Goal: Task Accomplishment & Management: Use online tool/utility

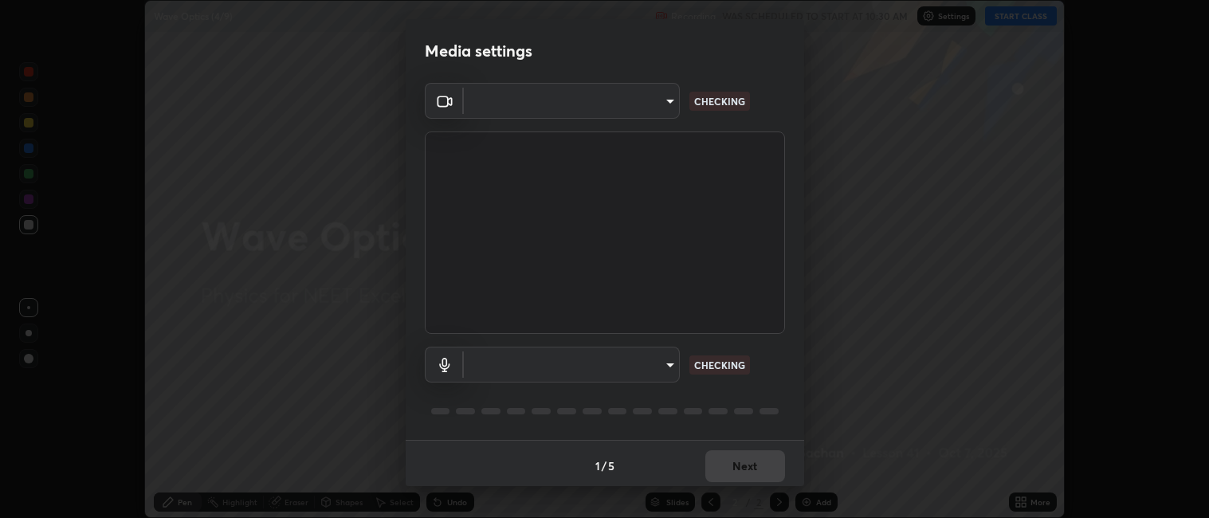
scroll to position [4, 0]
click at [672, 365] on body "Erase all Wave Optics (4/9) Recording WAS SCHEDULED TO START AT 10:30 AM Settin…" at bounding box center [604, 259] width 1209 height 518
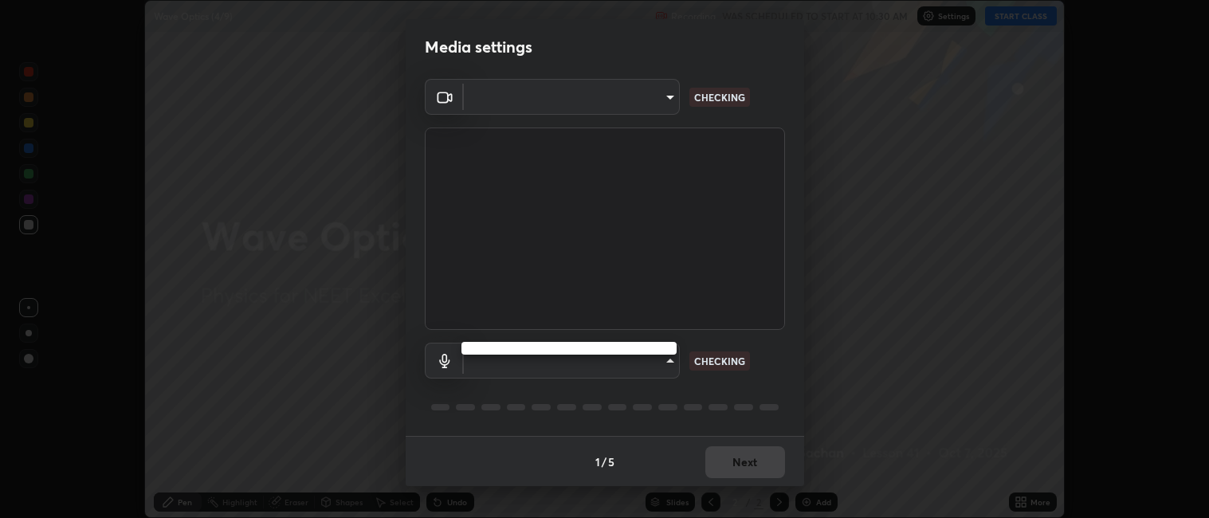
type input "052f9b30e05f62bb2e590cb50044ac96a00de3eab8a32c7a625fc31ec407be61"
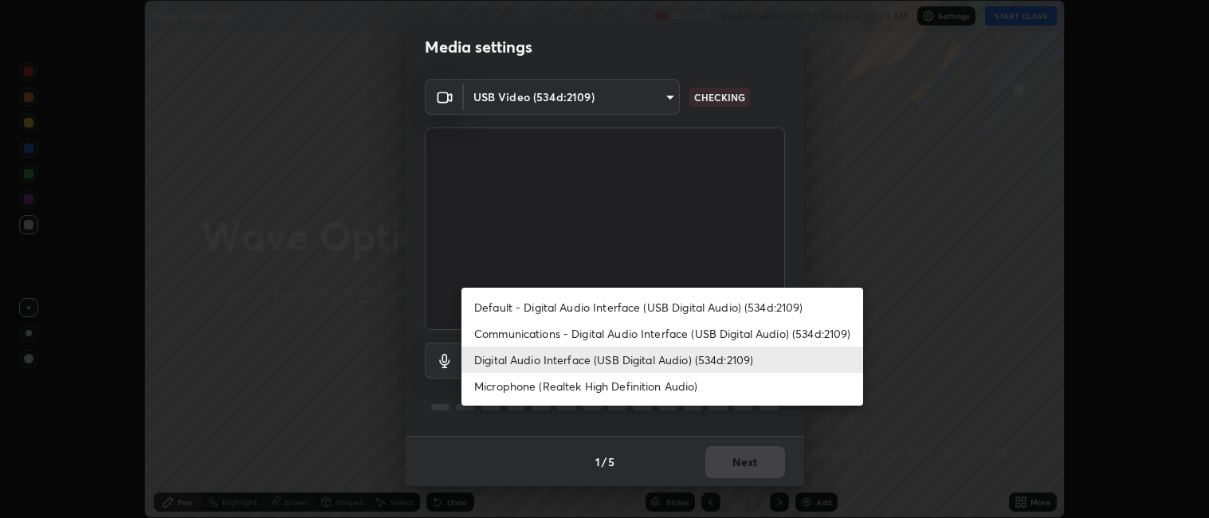
click at [650, 389] on li "Microphone (Realtek High Definition Audio)" at bounding box center [662, 386] width 402 height 26
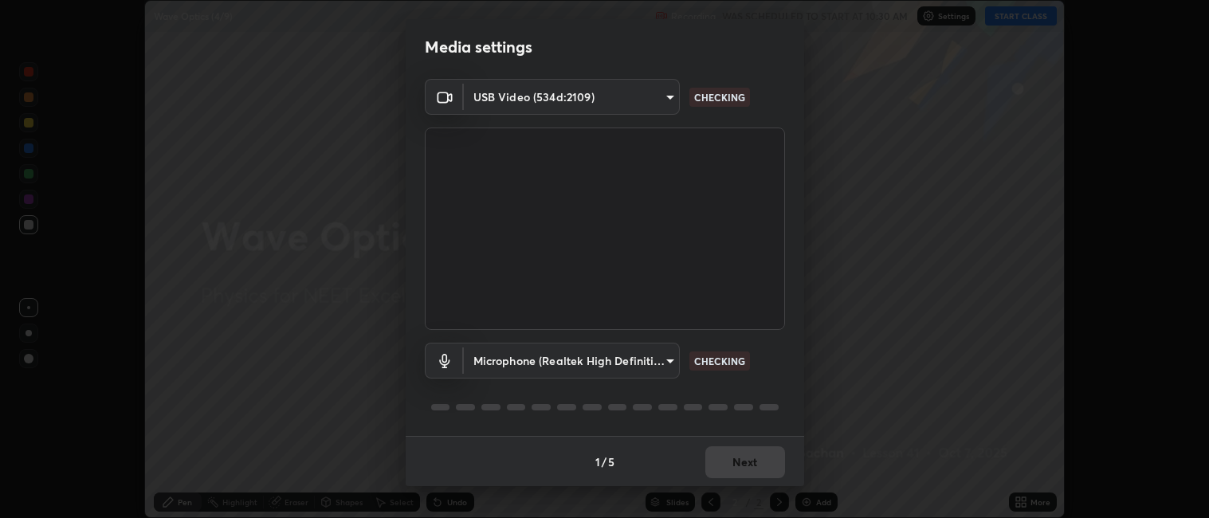
click at [649, 356] on body "Erase all Wave Optics (4/9) Recording WAS SCHEDULED TO START AT 10:30 AM Settin…" at bounding box center [604, 259] width 1209 height 518
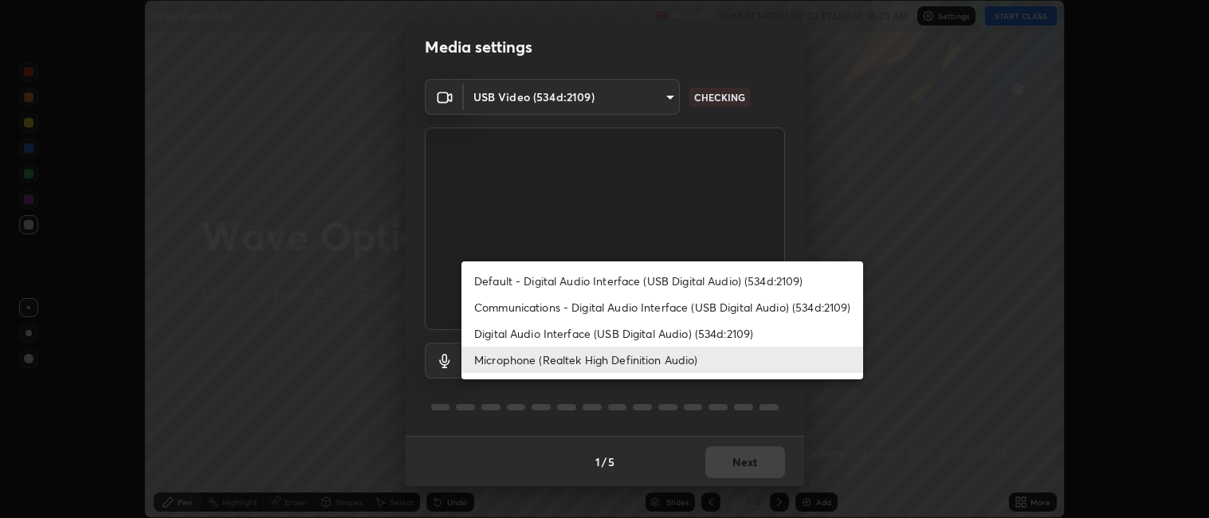
click at [668, 289] on li "Default - Digital Audio Interface (USB Digital Audio) (534d:2109)" at bounding box center [662, 281] width 402 height 26
type input "default"
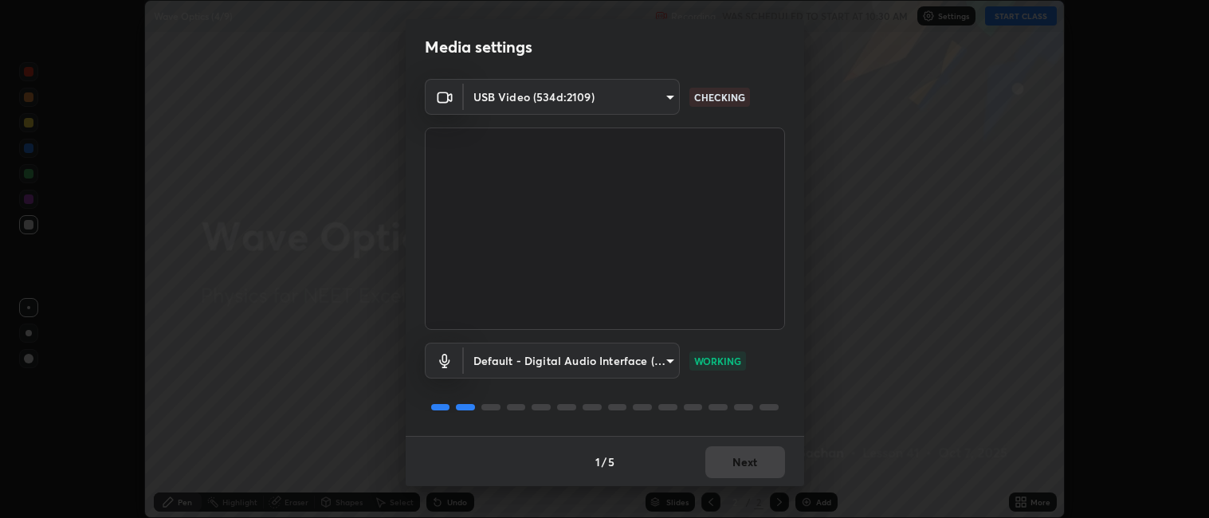
click at [743, 463] on div "1 / 5 Next" at bounding box center [605, 461] width 398 height 51
click at [743, 458] on button "Next" at bounding box center [745, 462] width 80 height 32
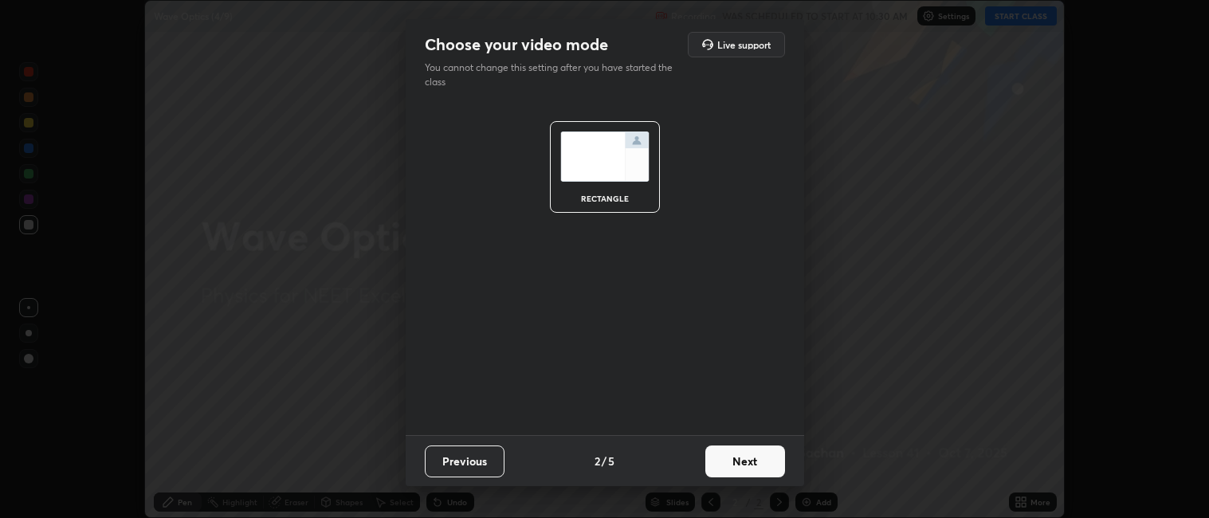
scroll to position [0, 0]
click at [743, 460] on button "Next" at bounding box center [745, 461] width 80 height 32
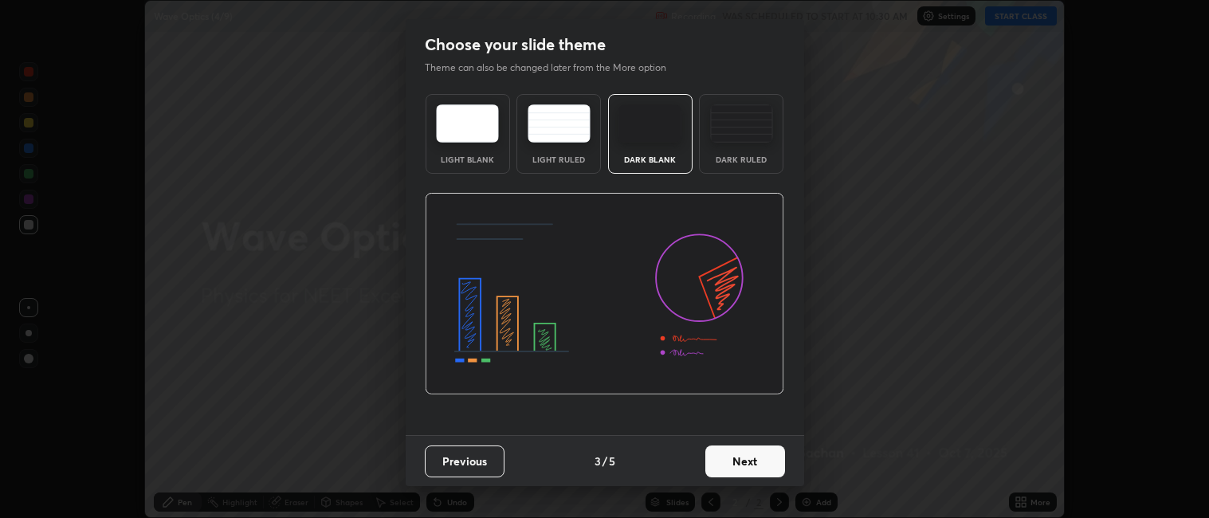
click at [743, 460] on button "Next" at bounding box center [745, 461] width 80 height 32
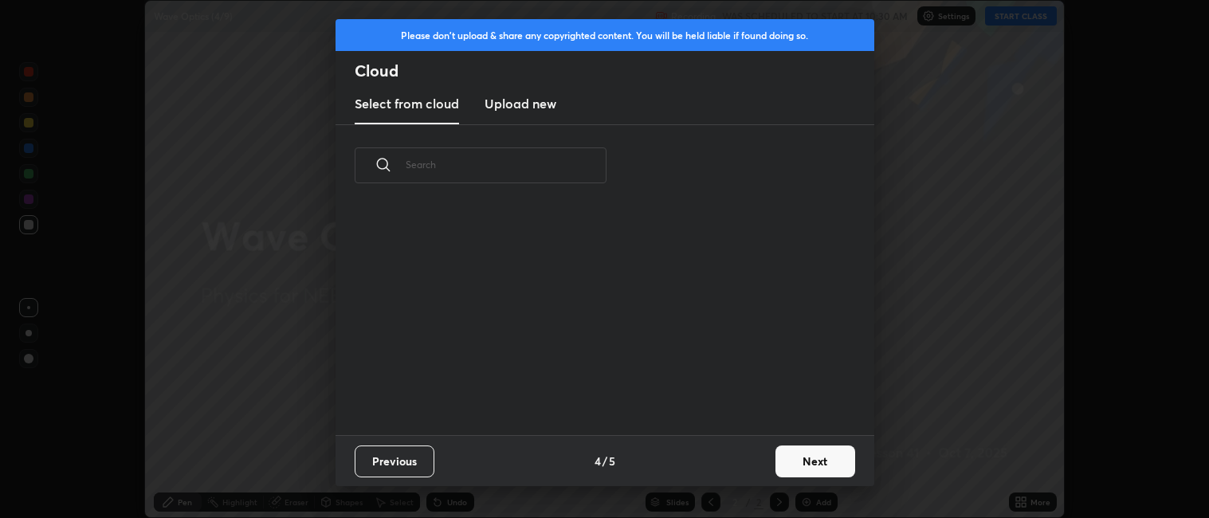
click at [749, 459] on div "Previous 4 / 5 Next" at bounding box center [604, 460] width 539 height 51
click at [797, 454] on button "Next" at bounding box center [815, 461] width 80 height 32
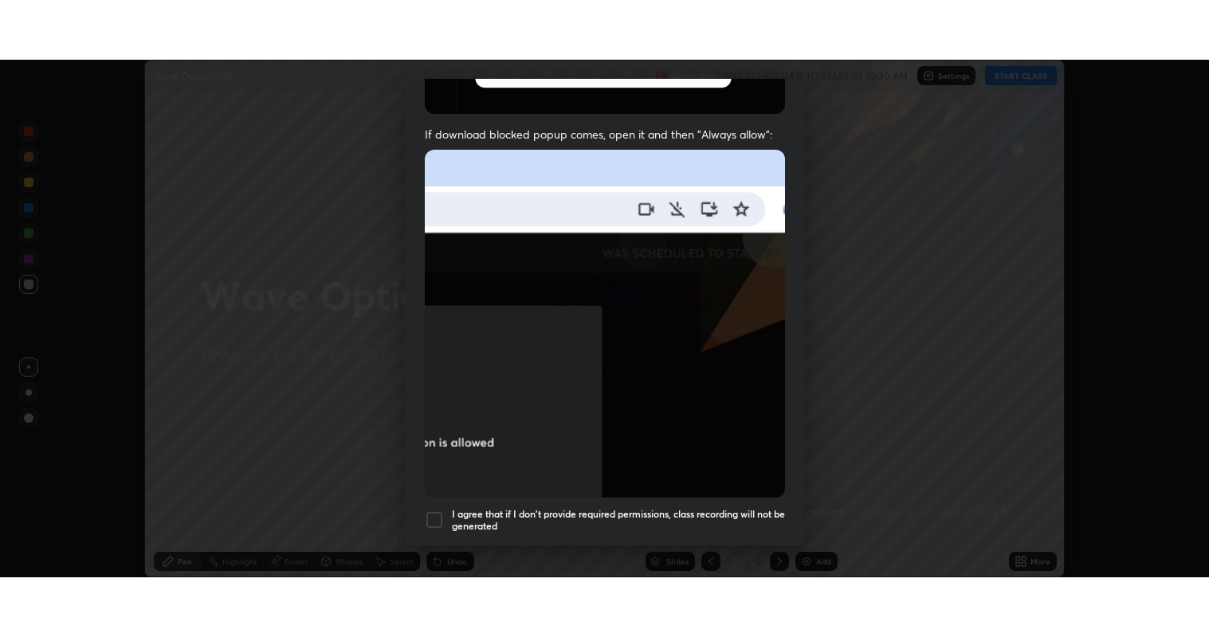
scroll to position [329, 0]
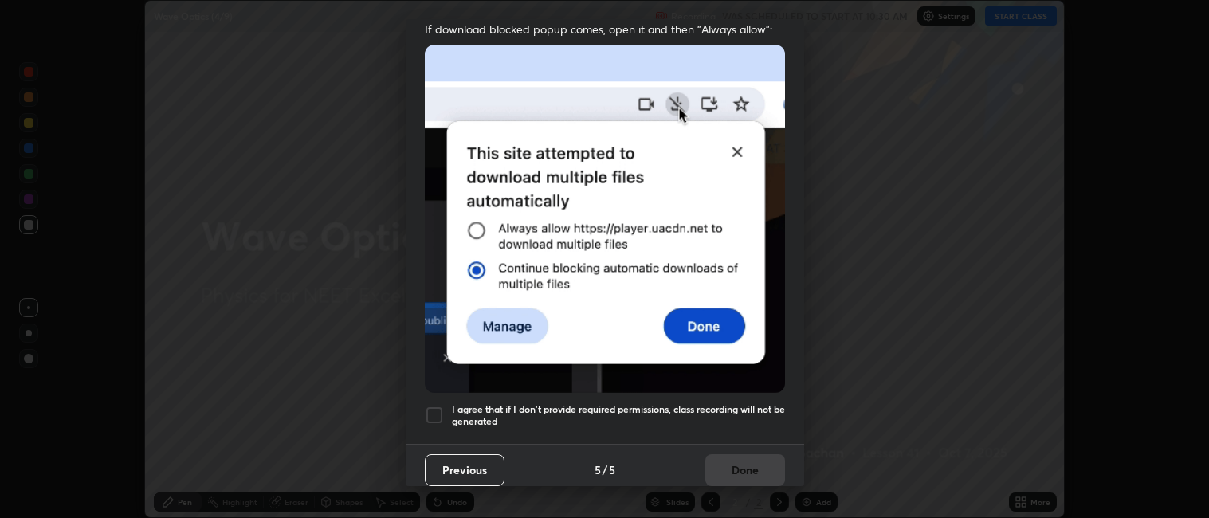
click at [718, 411] on h5 "I agree that if I don't provide required permissions, class recording will not …" at bounding box center [618, 415] width 333 height 25
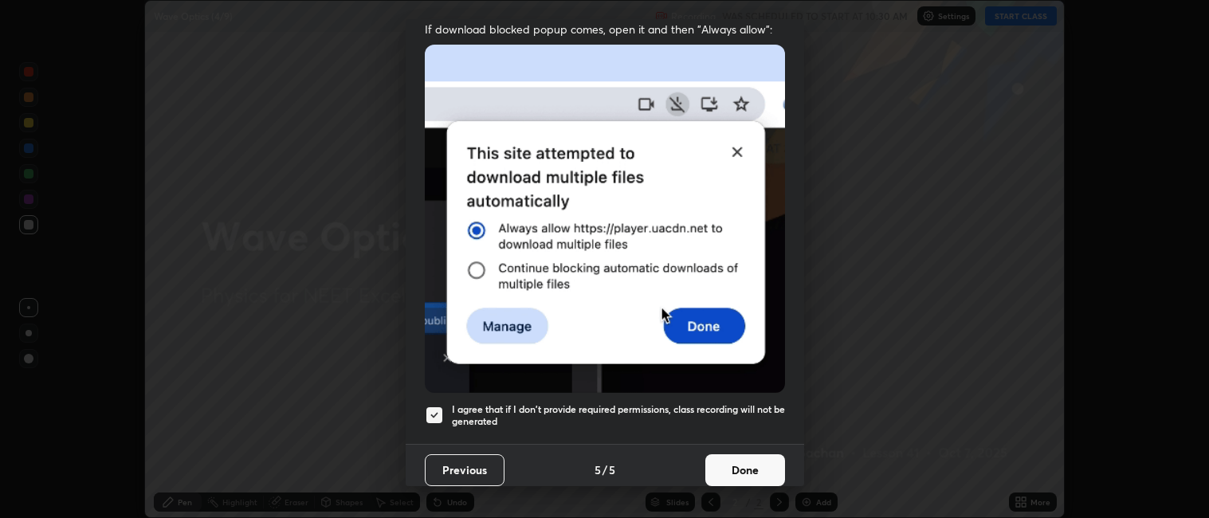
click at [738, 460] on button "Done" at bounding box center [745, 470] width 80 height 32
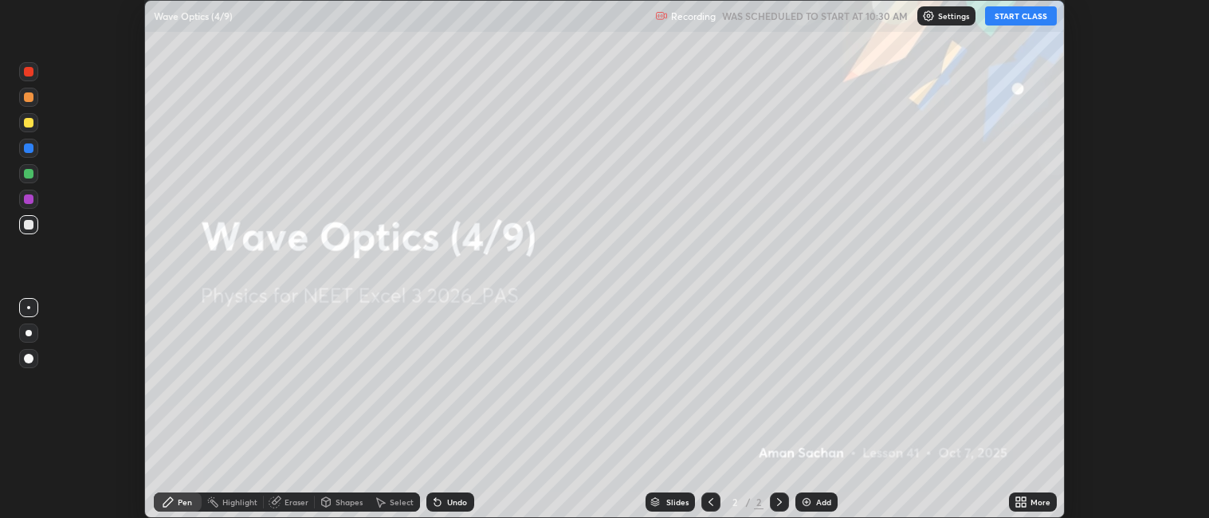
click at [1028, 17] on button "START CLASS" at bounding box center [1021, 15] width 72 height 19
click at [1032, 498] on div "More" at bounding box center [1040, 502] width 20 height 8
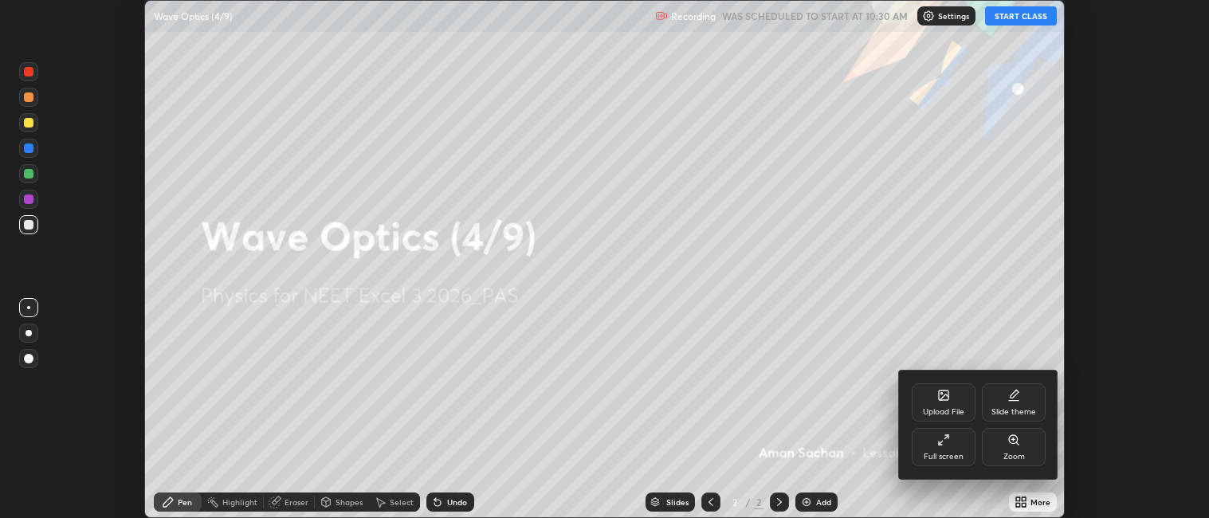
click at [959, 442] on div "Full screen" at bounding box center [943, 447] width 64 height 38
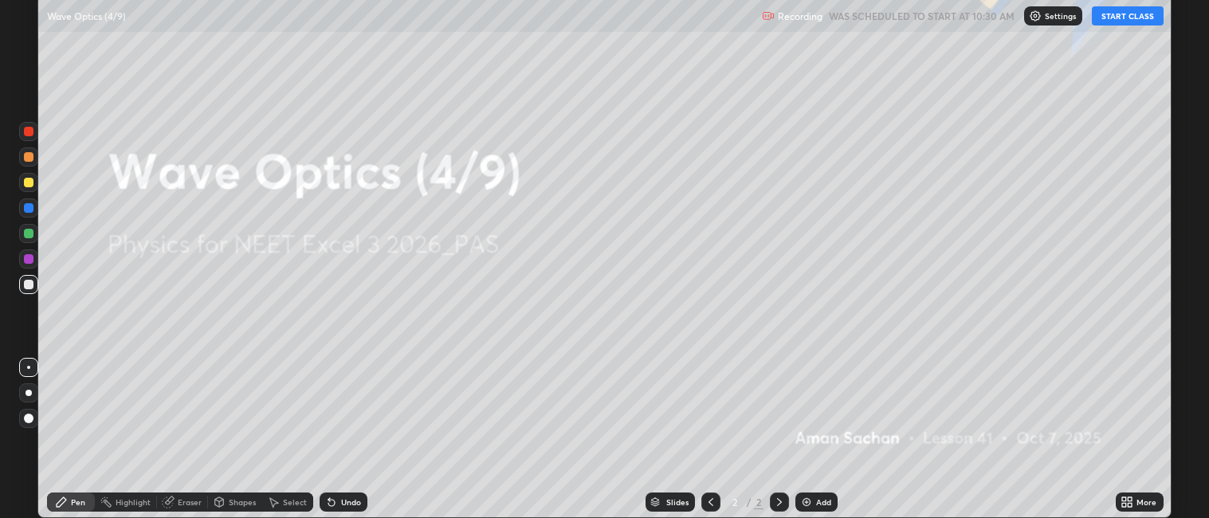
scroll to position [637, 1209]
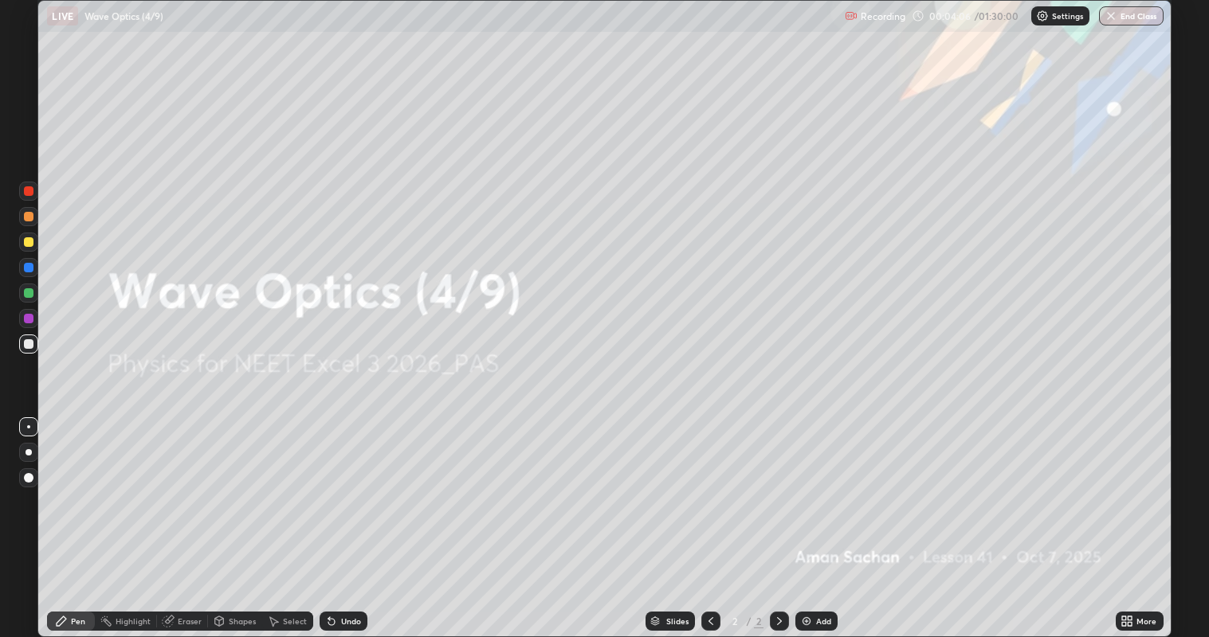
click at [33, 242] on div at bounding box center [29, 242] width 10 height 10
click at [33, 454] on div at bounding box center [28, 452] width 19 height 19
click at [1131, 517] on icon at bounding box center [1129, 624] width 4 height 4
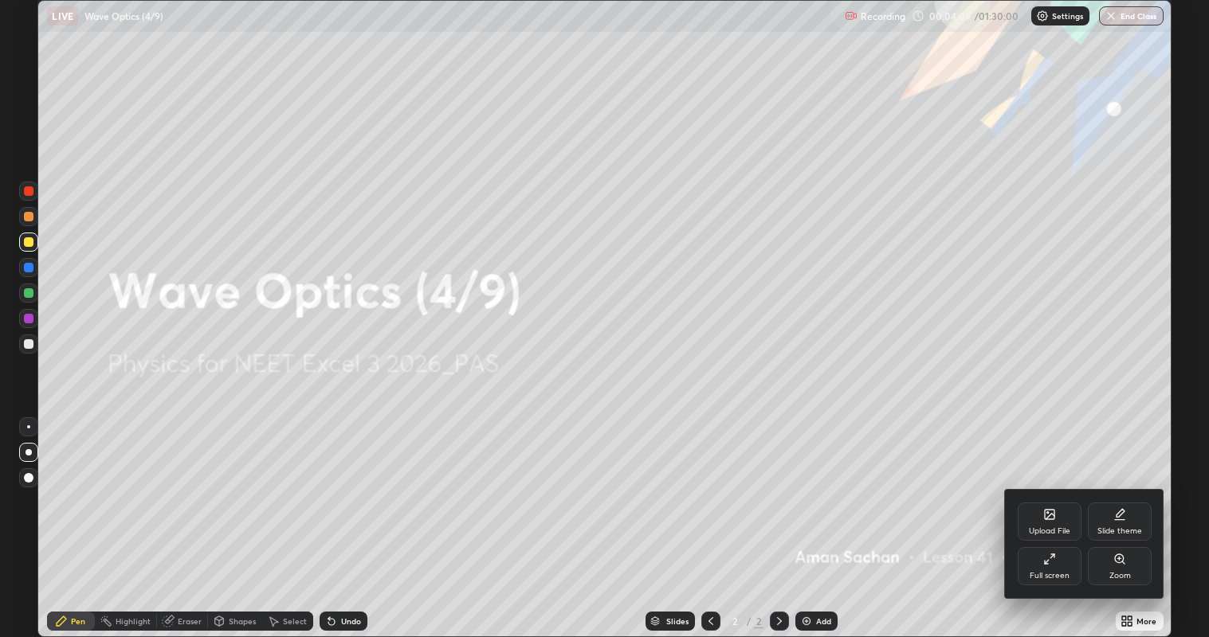
click at [1047, 517] on icon at bounding box center [1045, 562] width 3 height 3
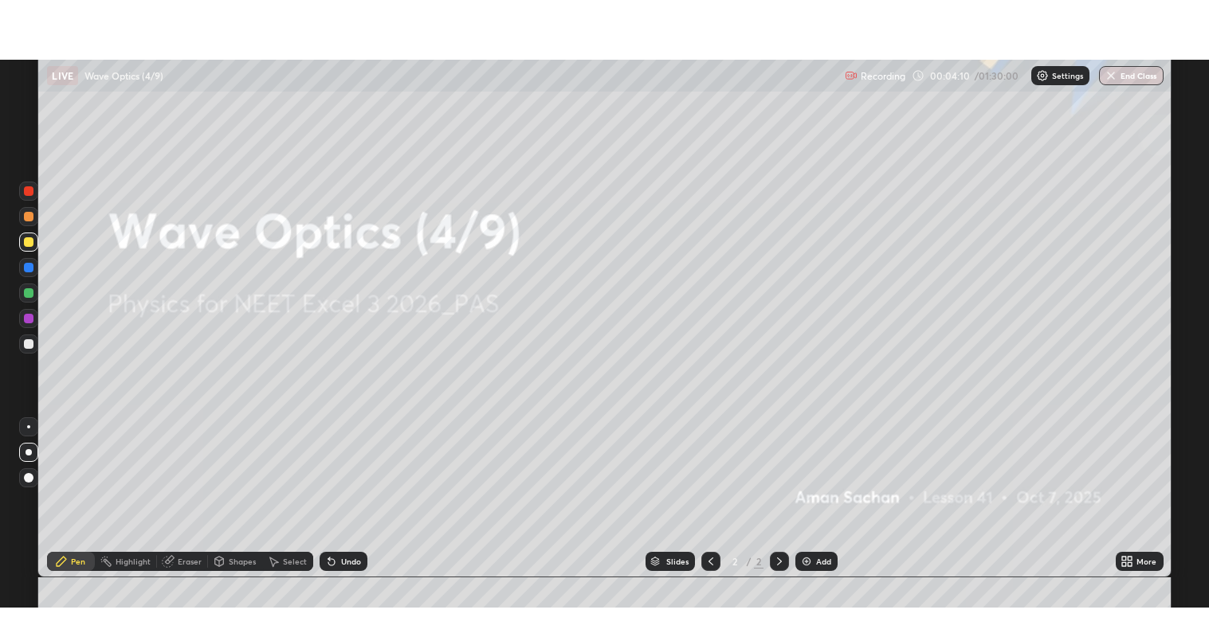
scroll to position [79151, 78459]
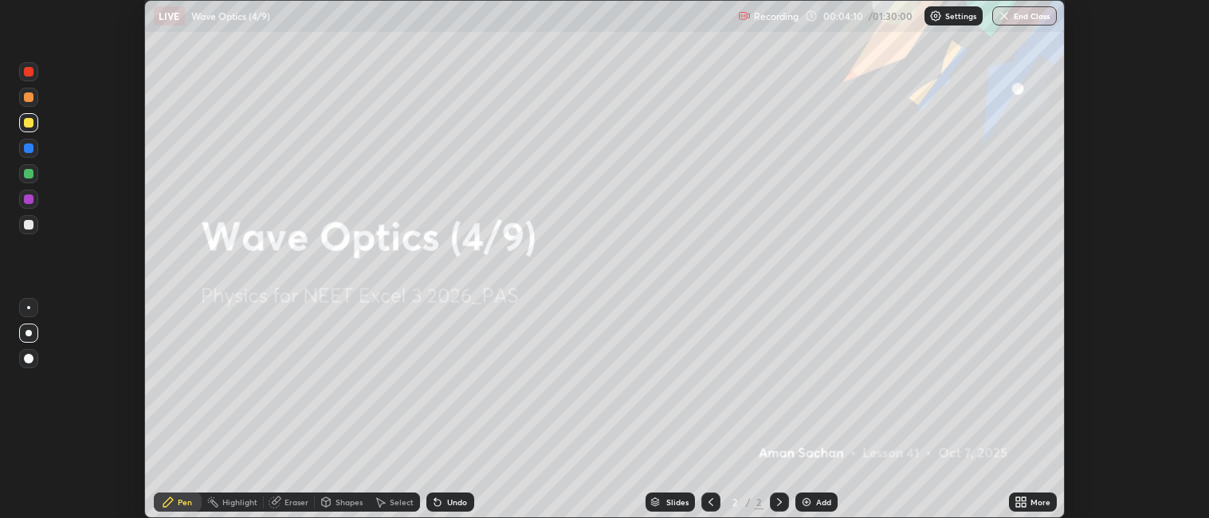
click at [1035, 498] on div "More" at bounding box center [1040, 502] width 20 height 8
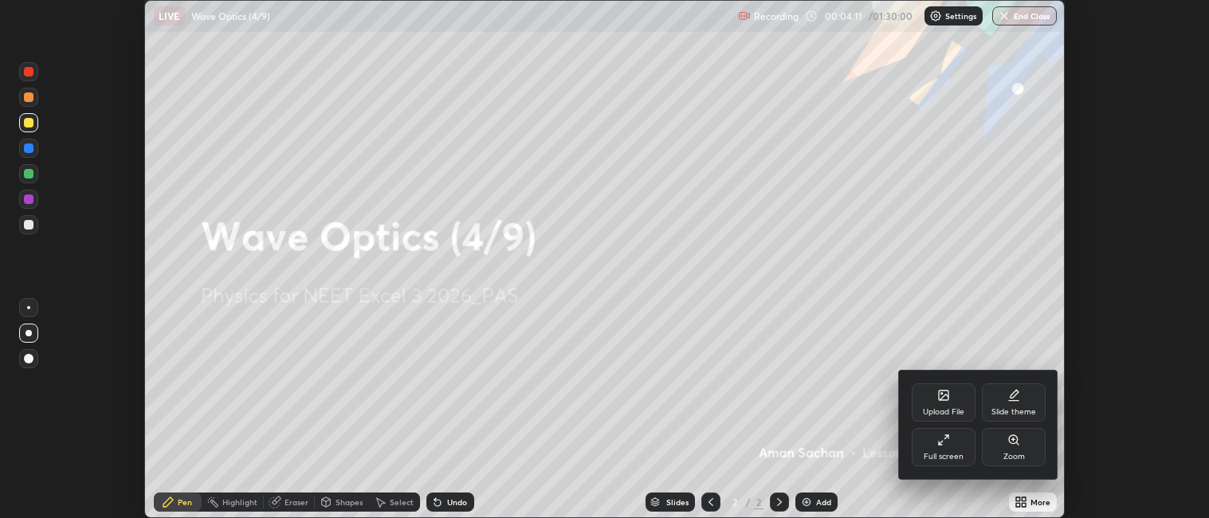
click at [1010, 401] on icon at bounding box center [1014, 401] width 10 height 0
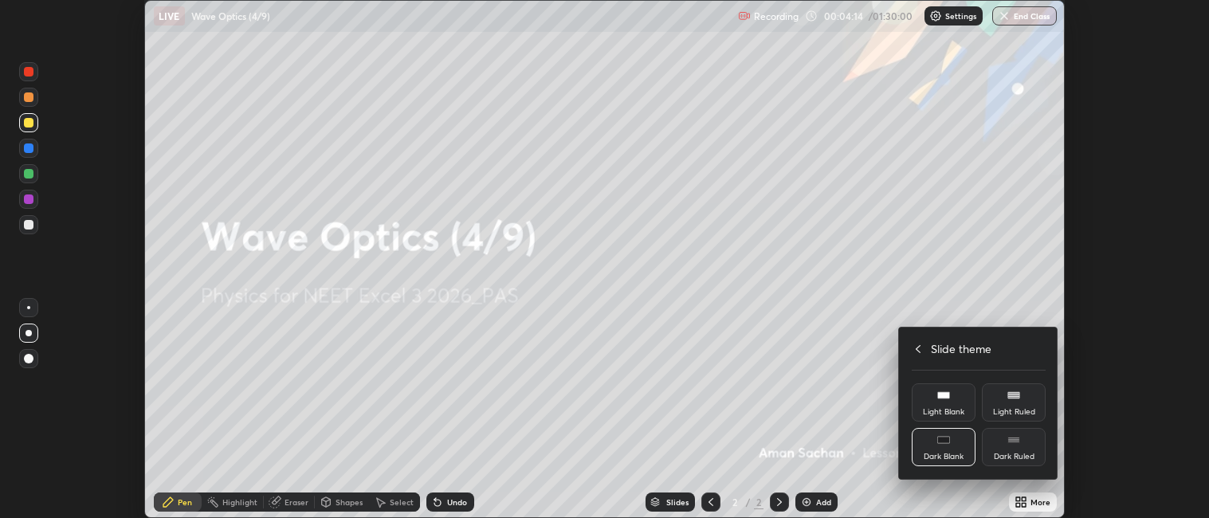
click at [1005, 448] on div "Dark Ruled" at bounding box center [1014, 447] width 64 height 38
click at [918, 348] on icon at bounding box center [917, 349] width 13 height 13
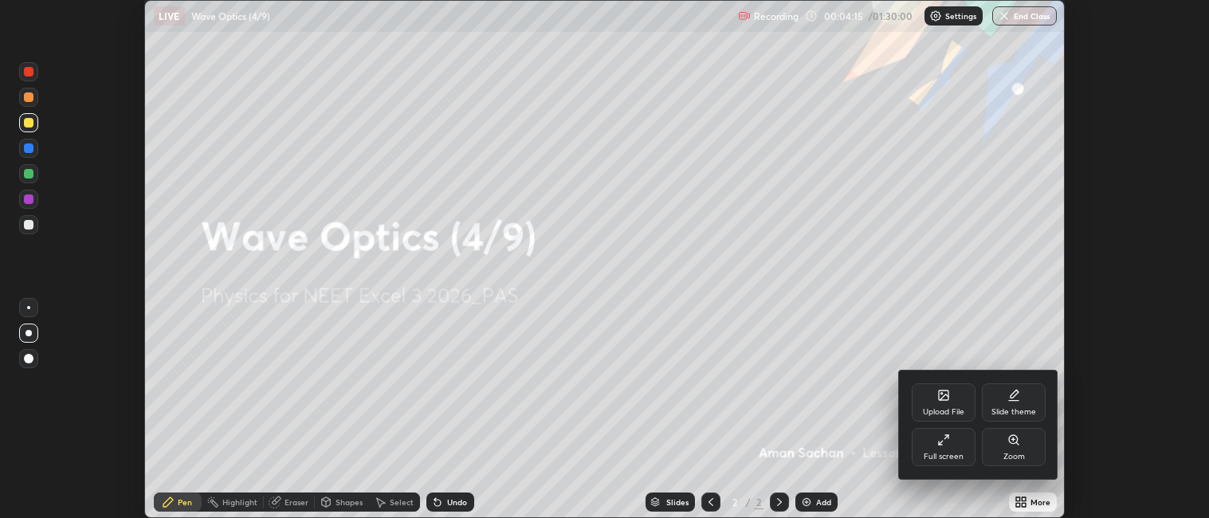
click at [859, 322] on div at bounding box center [604, 259] width 1209 height 518
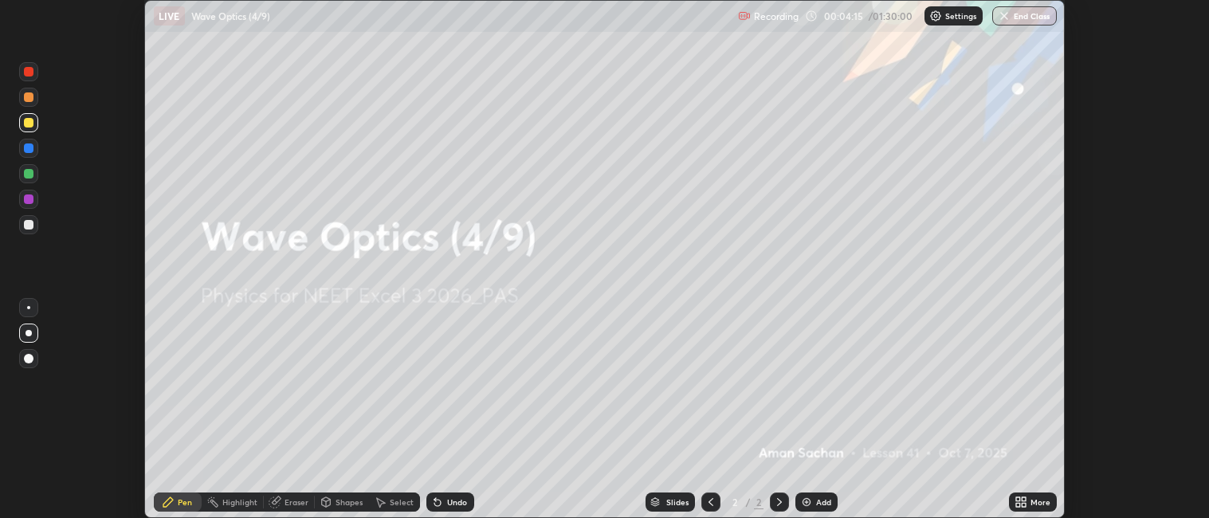
click at [1026, 501] on icon at bounding box center [1020, 502] width 13 height 13
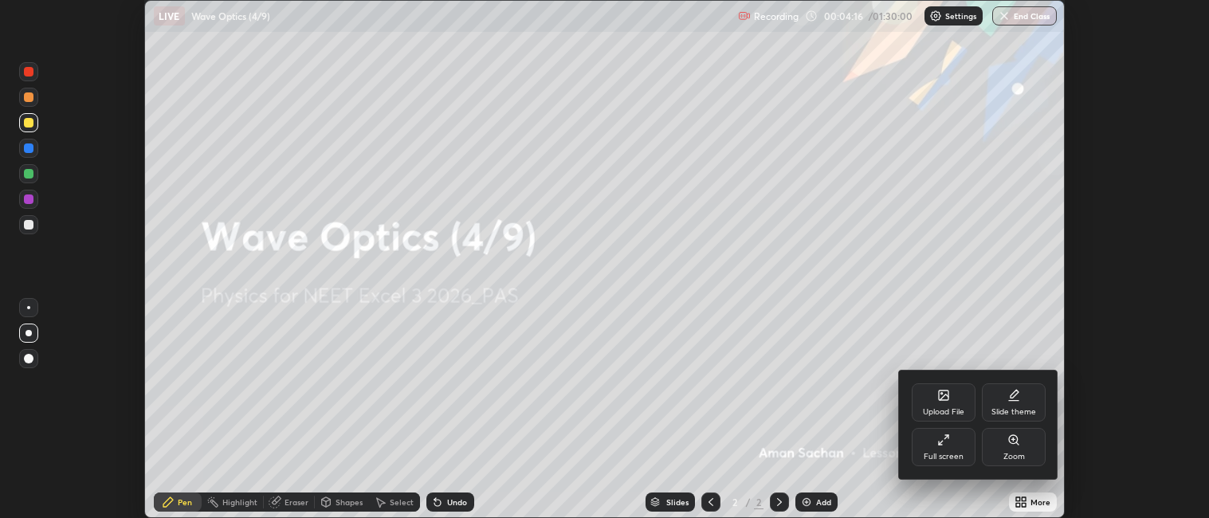
click at [942, 445] on icon at bounding box center [943, 439] width 13 height 13
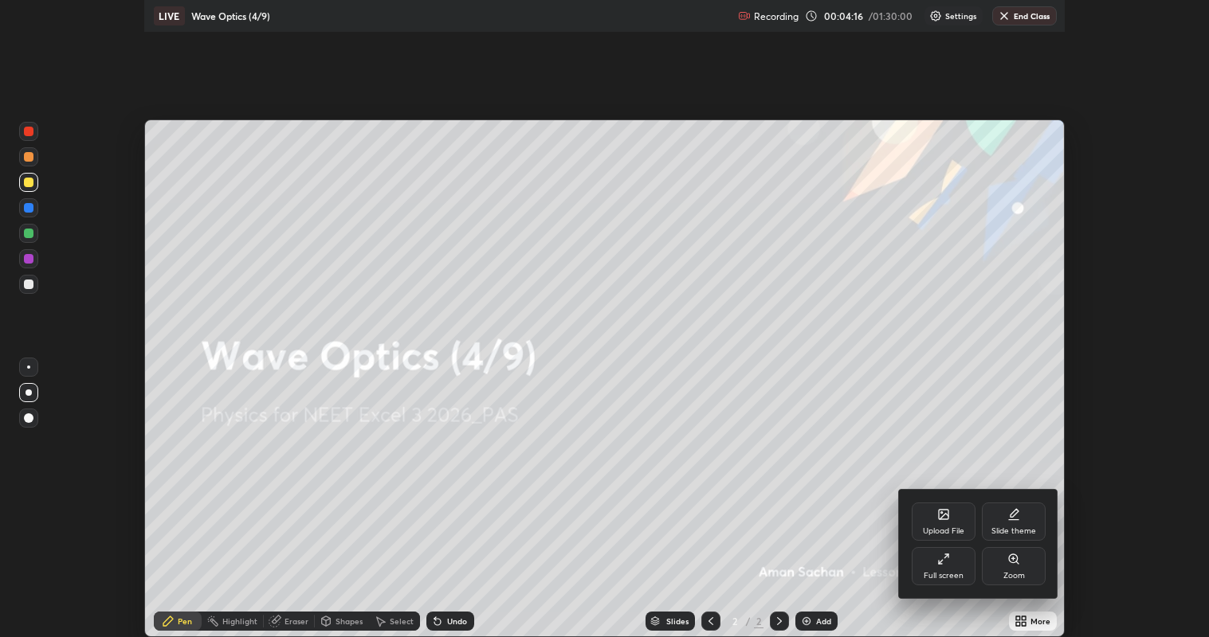
scroll to position [637, 1209]
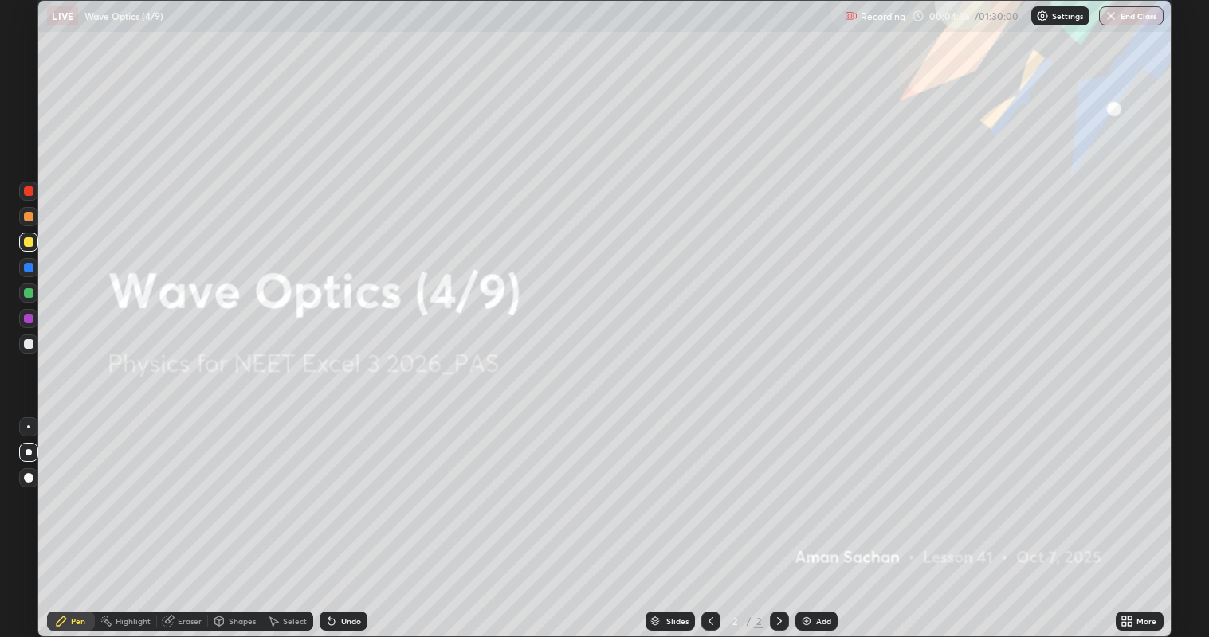
click at [810, 517] on img at bounding box center [806, 621] width 13 height 13
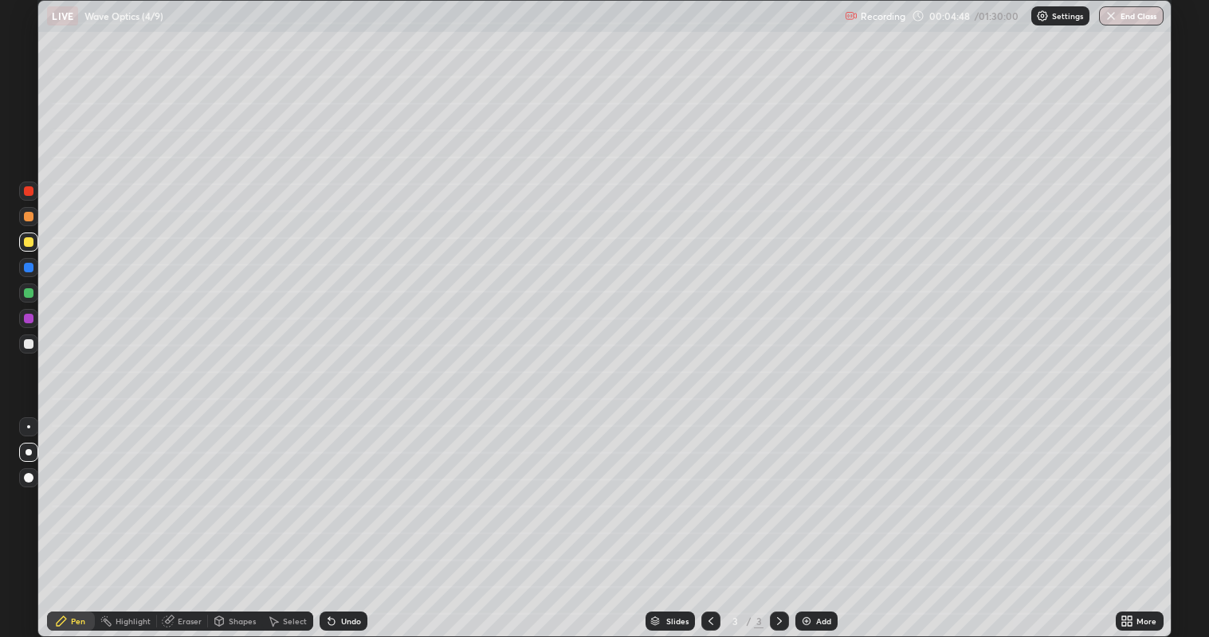
click at [243, 517] on div "Shapes" at bounding box center [242, 621] width 27 height 8
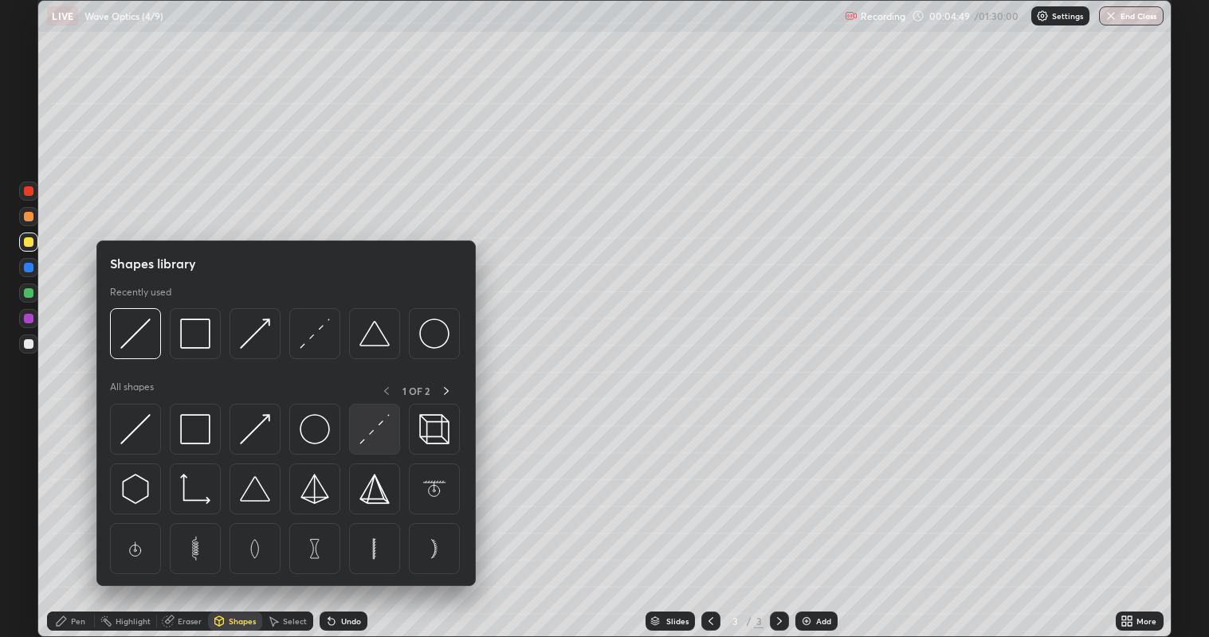
click at [378, 443] on img at bounding box center [374, 429] width 30 height 30
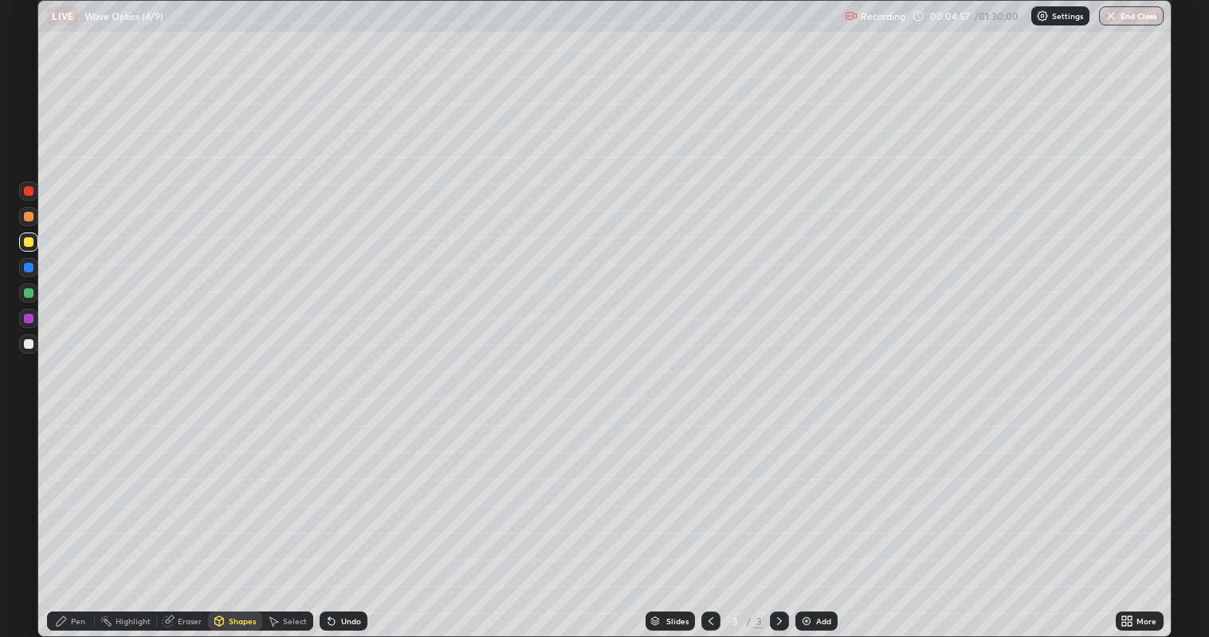
click at [78, 517] on div "Pen" at bounding box center [78, 621] width 14 height 8
click at [237, 517] on div "Shapes" at bounding box center [242, 621] width 27 height 8
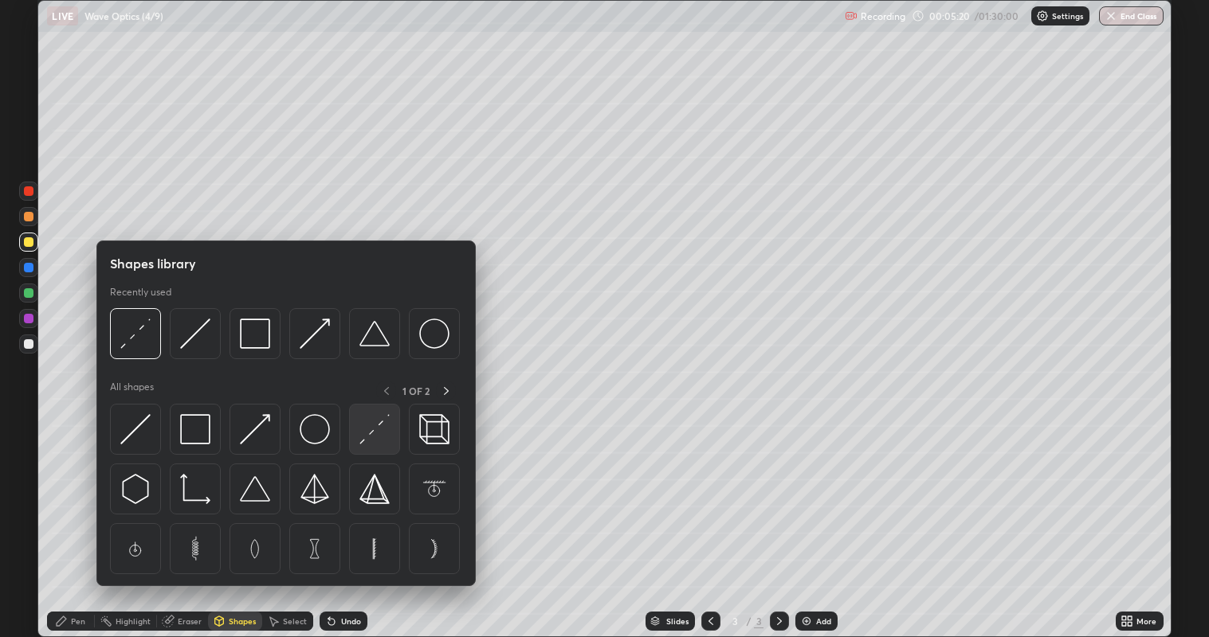
click at [370, 434] on img at bounding box center [374, 429] width 30 height 30
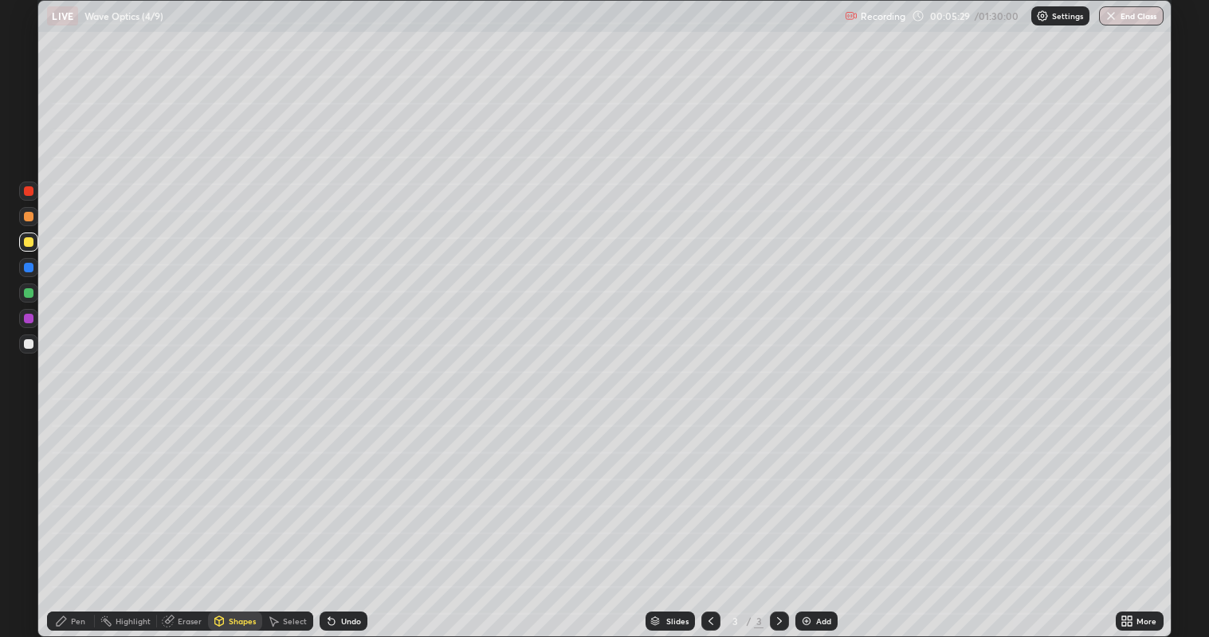
click at [78, 517] on div "Pen" at bounding box center [78, 621] width 14 height 8
click at [33, 345] on div at bounding box center [29, 344] width 10 height 10
click at [816, 517] on div "Add" at bounding box center [823, 621] width 15 height 8
click at [32, 271] on div at bounding box center [29, 268] width 10 height 10
click at [30, 343] on div at bounding box center [29, 344] width 10 height 10
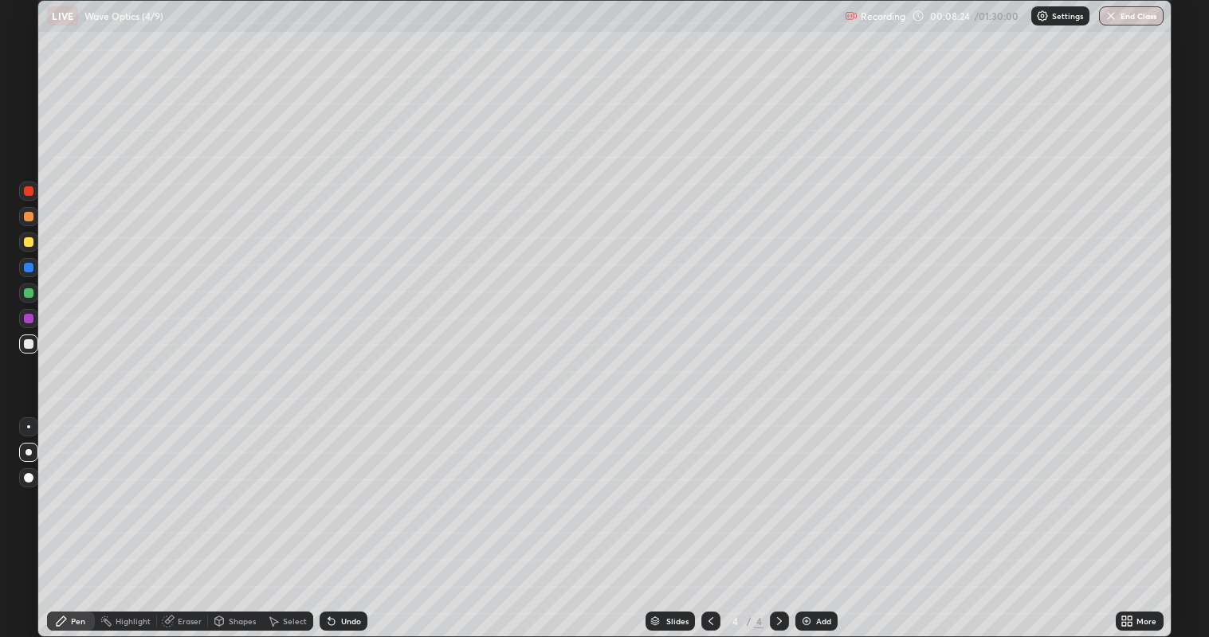
click at [29, 242] on div at bounding box center [29, 242] width 10 height 10
click at [711, 517] on icon at bounding box center [710, 621] width 5 height 8
click at [29, 343] on div at bounding box center [29, 344] width 10 height 10
click at [0, 517] on div "Setting up your live class" at bounding box center [604, 318] width 1209 height 637
click at [7, 517] on div "Setting up your live class" at bounding box center [604, 318] width 1209 height 637
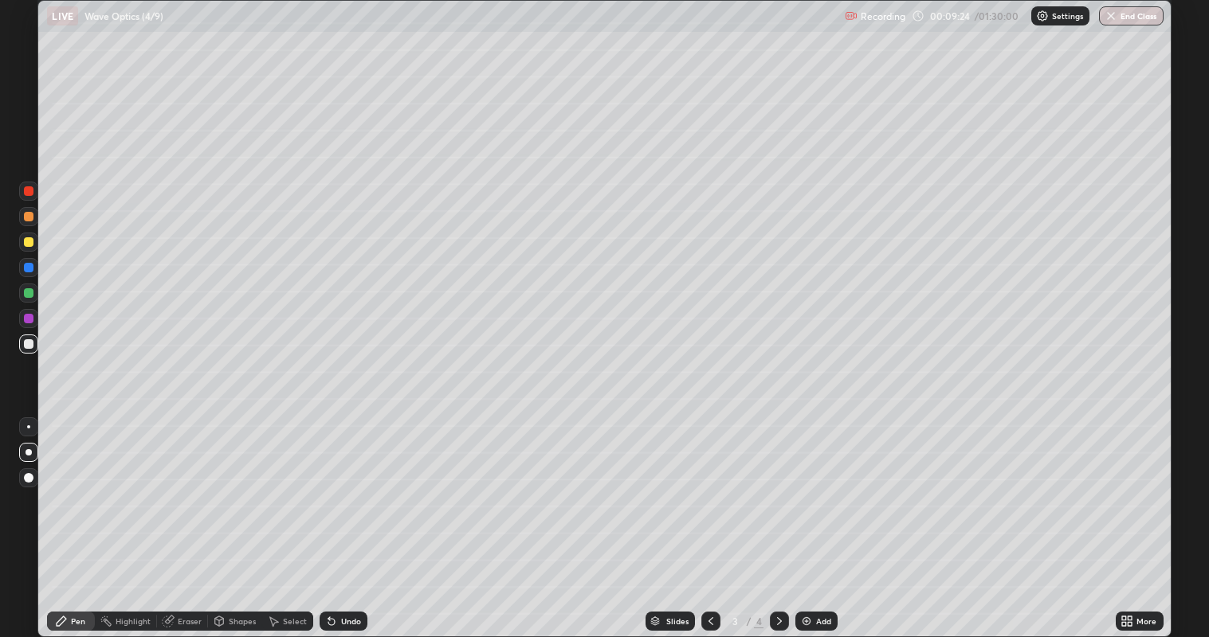
click at [0, 517] on div "Setting up your live class" at bounding box center [604, 318] width 1209 height 637
click at [32, 271] on div at bounding box center [29, 268] width 10 height 10
click at [30, 343] on div at bounding box center [29, 344] width 10 height 10
click at [29, 292] on div at bounding box center [29, 293] width 10 height 10
click at [29, 343] on div at bounding box center [29, 344] width 10 height 10
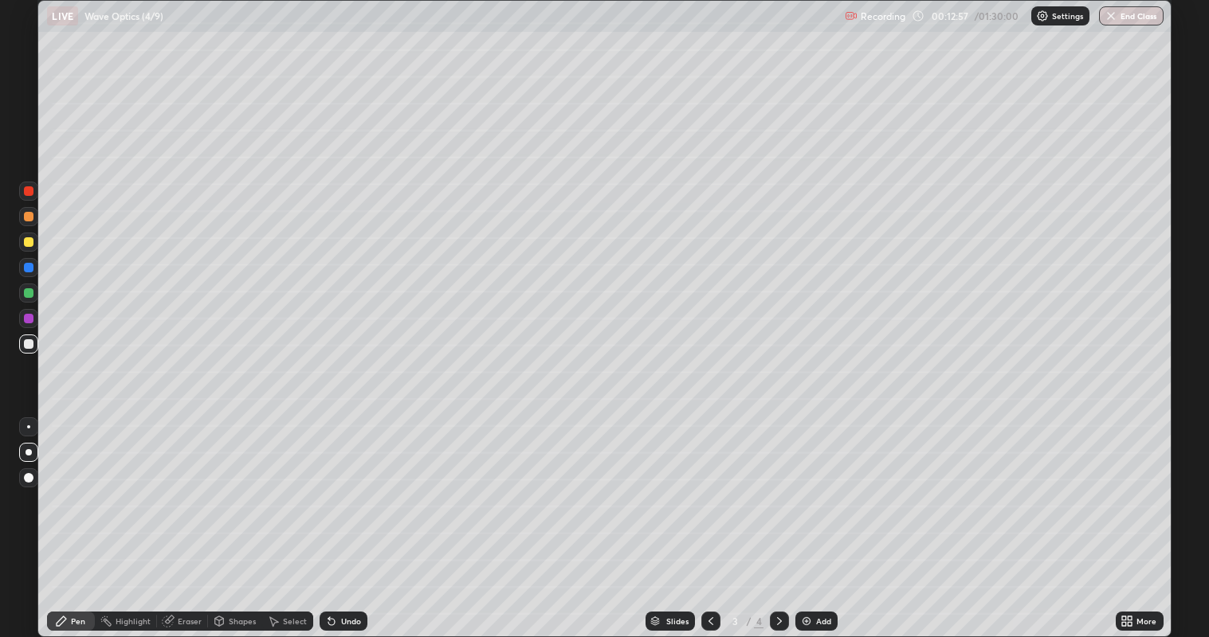
click at [33, 292] on div at bounding box center [29, 293] width 10 height 10
click at [30, 241] on div at bounding box center [29, 242] width 10 height 10
click at [811, 517] on div "Add" at bounding box center [816, 621] width 42 height 19
click at [29, 244] on div at bounding box center [29, 242] width 10 height 10
click at [230, 517] on div "Shapes" at bounding box center [242, 621] width 27 height 8
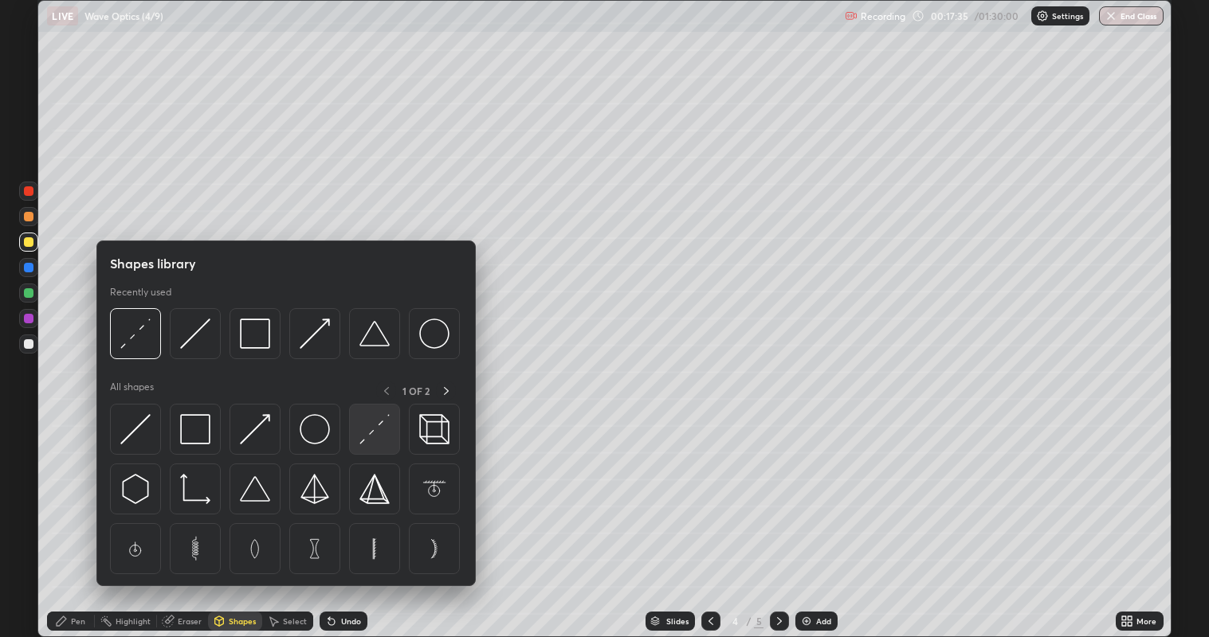
click at [380, 431] on img at bounding box center [374, 429] width 30 height 30
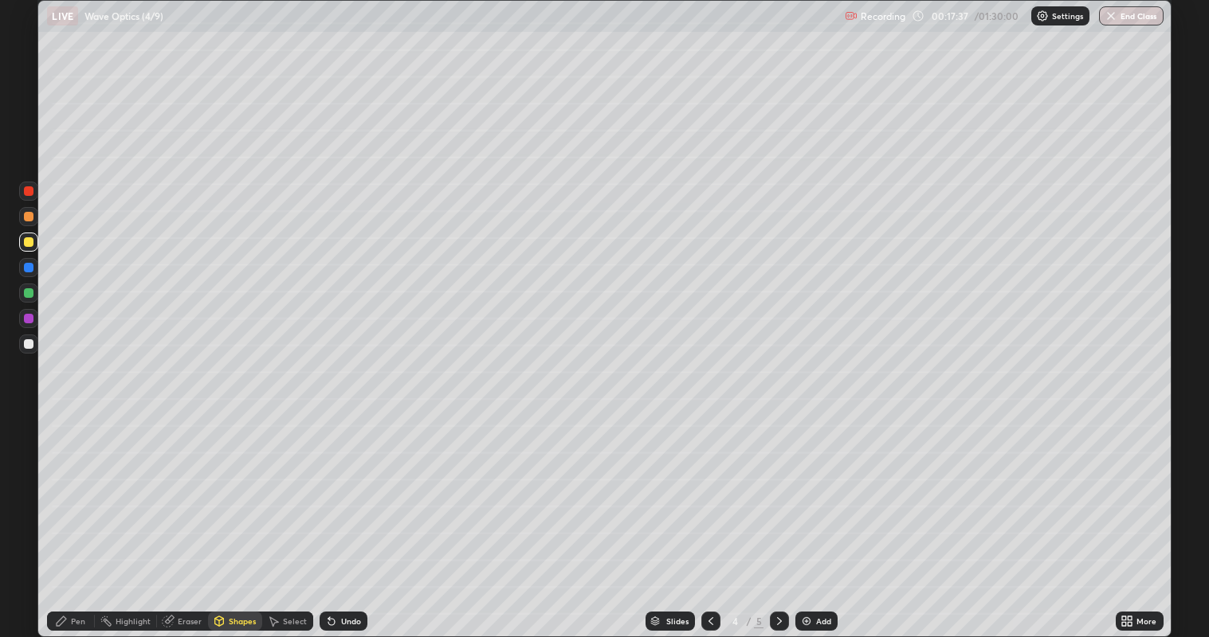
click at [76, 517] on div "Pen" at bounding box center [78, 621] width 14 height 8
click at [29, 345] on div at bounding box center [29, 344] width 10 height 10
click at [708, 517] on icon at bounding box center [710, 621] width 5 height 8
click at [778, 517] on icon at bounding box center [779, 621] width 13 height 13
click at [709, 517] on icon at bounding box center [710, 621] width 13 height 13
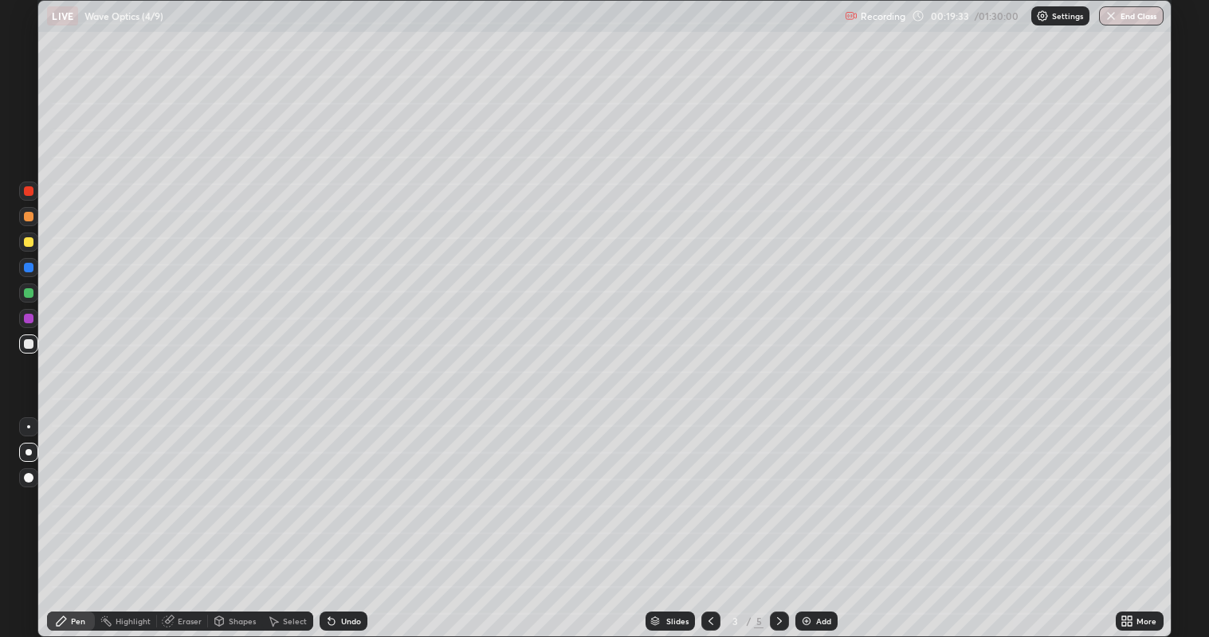
click at [774, 517] on div at bounding box center [779, 621] width 19 height 19
click at [707, 517] on icon at bounding box center [710, 621] width 13 height 13
click at [25, 242] on div at bounding box center [29, 242] width 10 height 10
click at [29, 292] on div at bounding box center [29, 293] width 10 height 10
click at [351, 517] on div "Undo" at bounding box center [351, 621] width 20 height 8
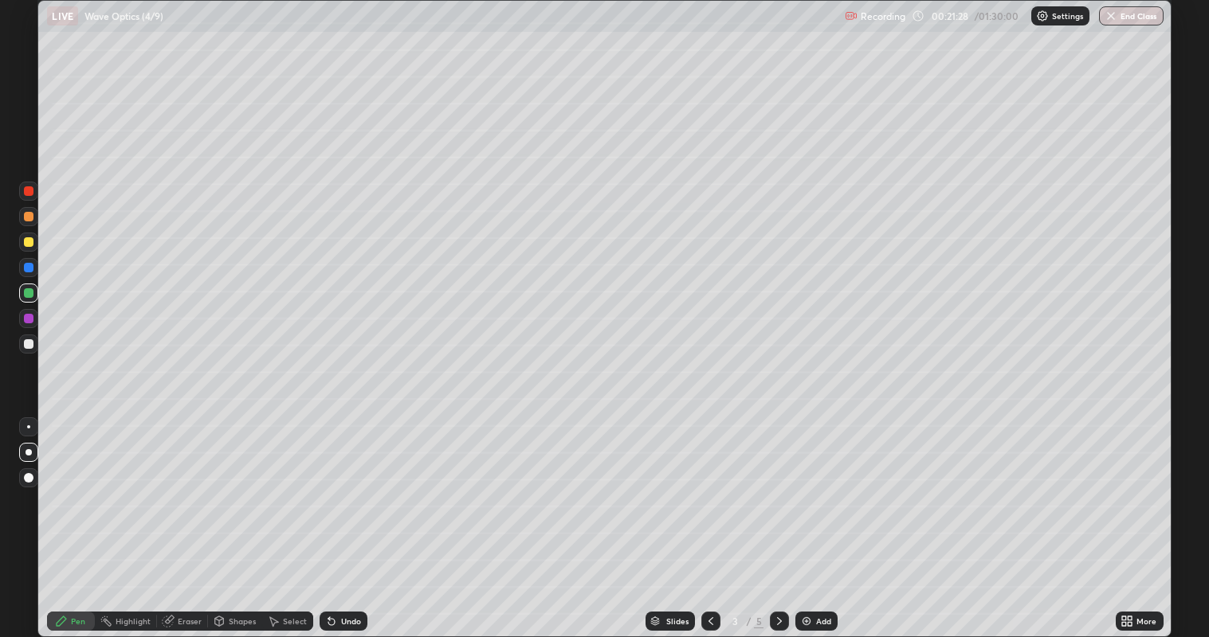
click at [349, 517] on div "Undo" at bounding box center [351, 621] width 20 height 8
click at [37, 351] on div at bounding box center [28, 343] width 19 height 25
click at [29, 319] on div at bounding box center [29, 319] width 10 height 10
click at [31, 241] on div at bounding box center [29, 242] width 10 height 10
click at [778, 517] on icon at bounding box center [779, 621] width 5 height 8
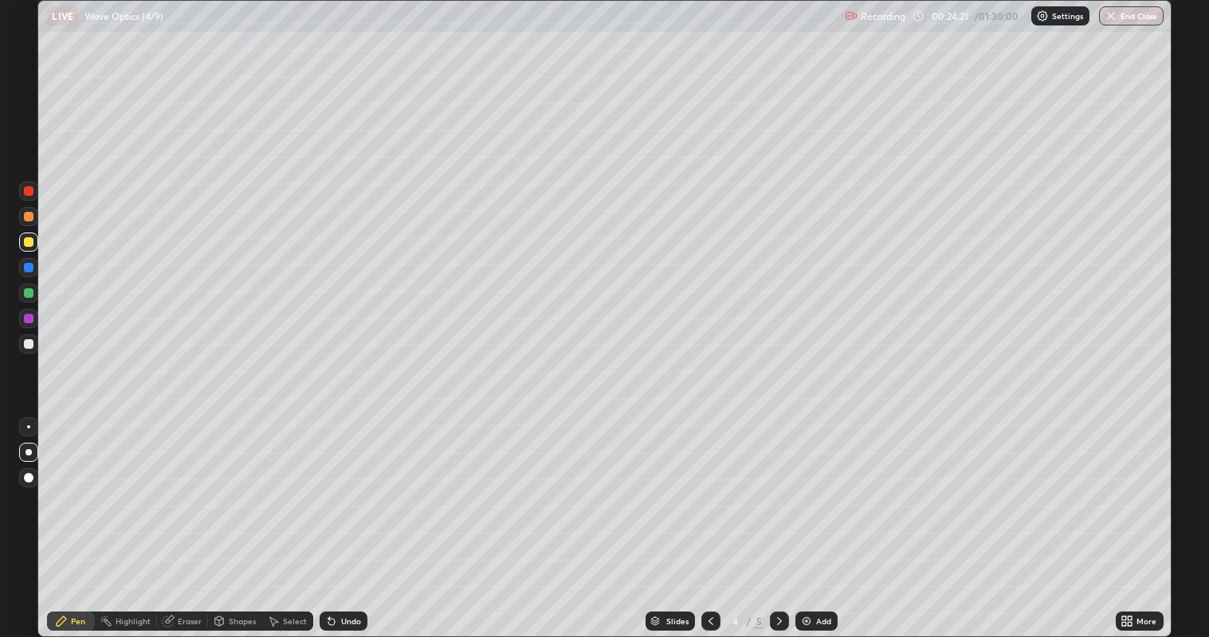
click at [29, 342] on div at bounding box center [29, 344] width 10 height 10
click at [32, 292] on div at bounding box center [29, 293] width 10 height 10
click at [707, 517] on icon at bounding box center [710, 621] width 13 height 13
click at [778, 517] on icon at bounding box center [779, 621] width 13 height 13
click at [33, 345] on div at bounding box center [29, 344] width 10 height 10
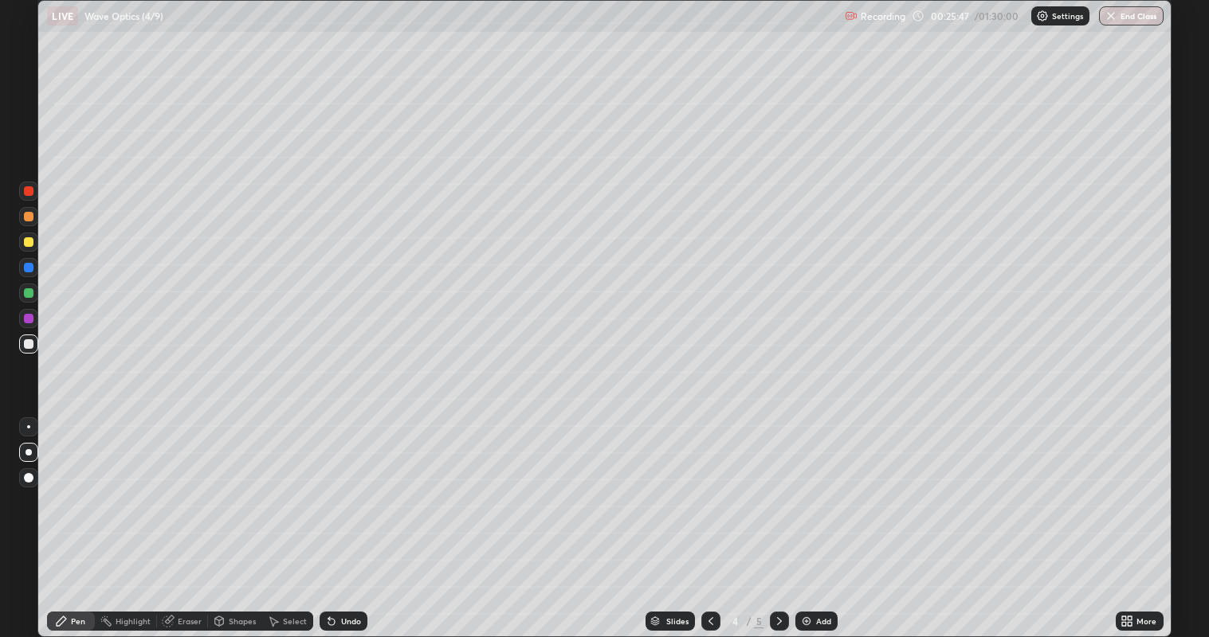
click at [31, 320] on div at bounding box center [29, 319] width 10 height 10
click at [709, 517] on icon at bounding box center [710, 621] width 13 height 13
click at [777, 517] on icon at bounding box center [779, 621] width 13 height 13
click at [29, 343] on div at bounding box center [29, 344] width 10 height 10
click at [709, 517] on icon at bounding box center [710, 621] width 13 height 13
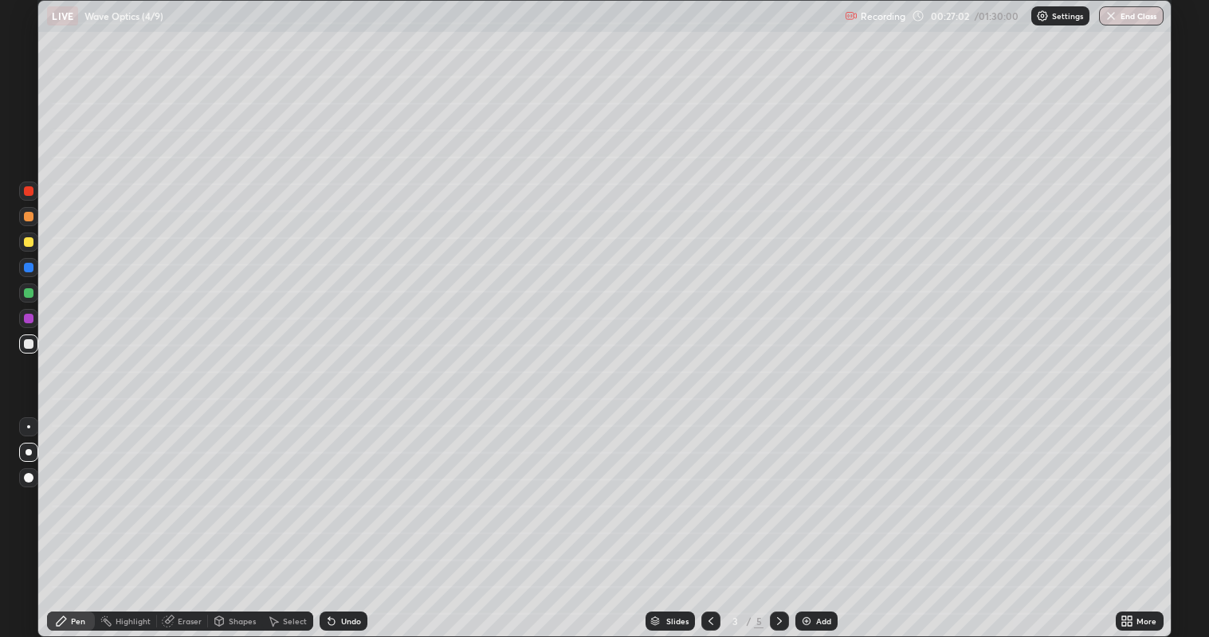
click at [777, 517] on icon at bounding box center [779, 621] width 13 height 13
click at [777, 517] on icon at bounding box center [779, 621] width 5 height 8
click at [710, 517] on icon at bounding box center [710, 621] width 13 height 13
click at [172, 517] on icon at bounding box center [168, 621] width 13 height 13
click at [86, 517] on div "Pen" at bounding box center [71, 621] width 48 height 19
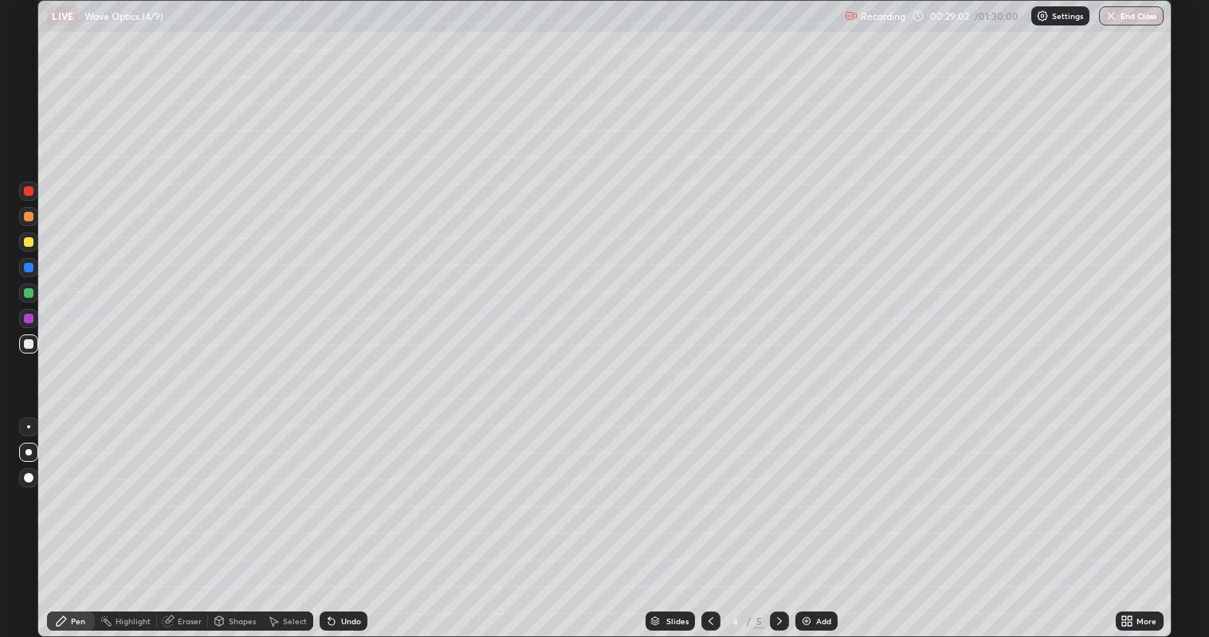
click at [708, 517] on icon at bounding box center [710, 621] width 5 height 8
click at [778, 517] on icon at bounding box center [779, 621] width 13 height 13
click at [37, 291] on div at bounding box center [28, 293] width 19 height 19
click at [37, 348] on div at bounding box center [28, 344] width 19 height 19
click at [30, 344] on div at bounding box center [29, 344] width 10 height 10
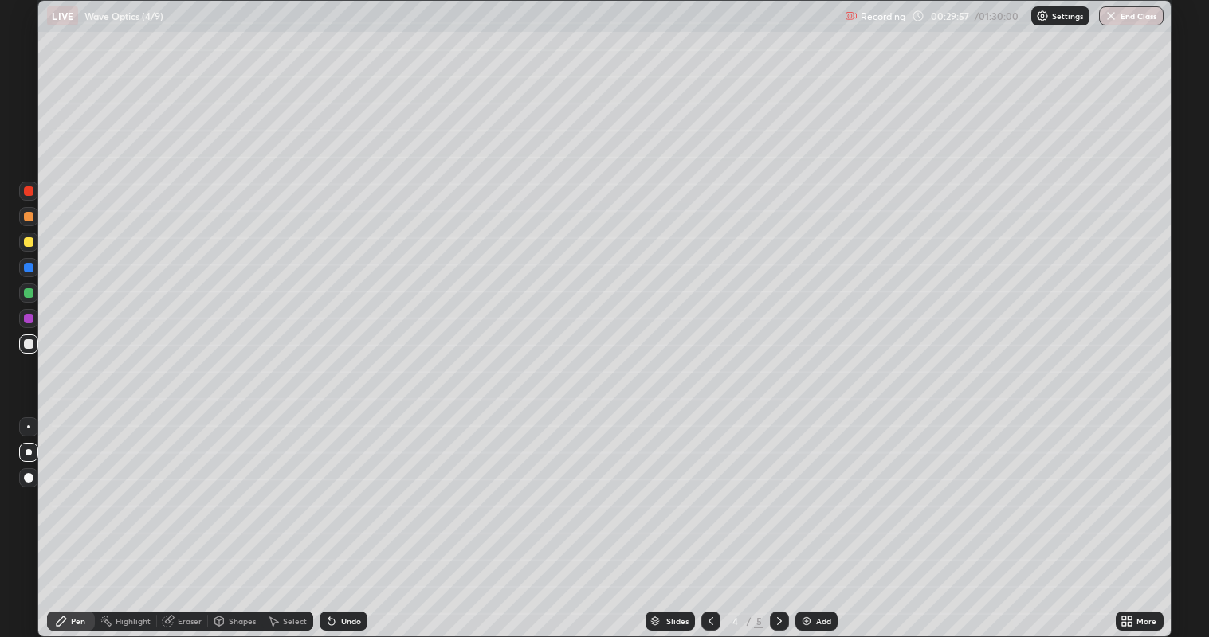
click at [29, 319] on div at bounding box center [29, 319] width 10 height 10
click at [32, 343] on div at bounding box center [29, 344] width 10 height 10
click at [29, 319] on div at bounding box center [29, 319] width 10 height 10
click at [29, 245] on div at bounding box center [29, 242] width 10 height 10
click at [810, 517] on img at bounding box center [806, 621] width 13 height 13
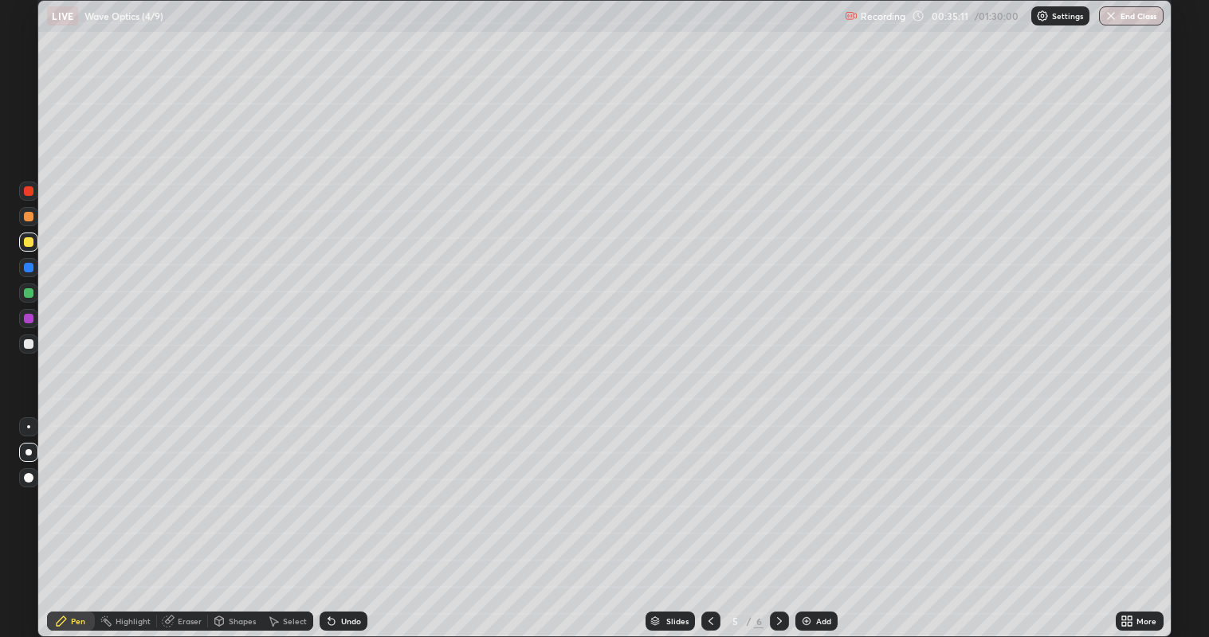
click at [229, 517] on div "Shapes" at bounding box center [235, 621] width 54 height 19
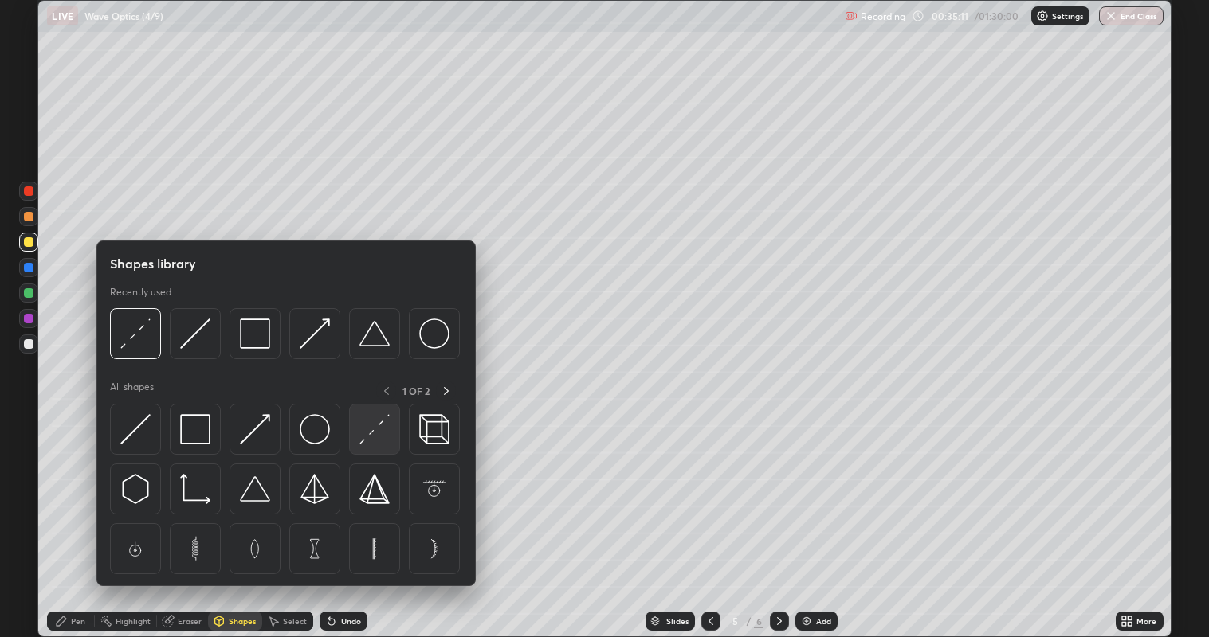
click at [370, 438] on img at bounding box center [374, 429] width 30 height 30
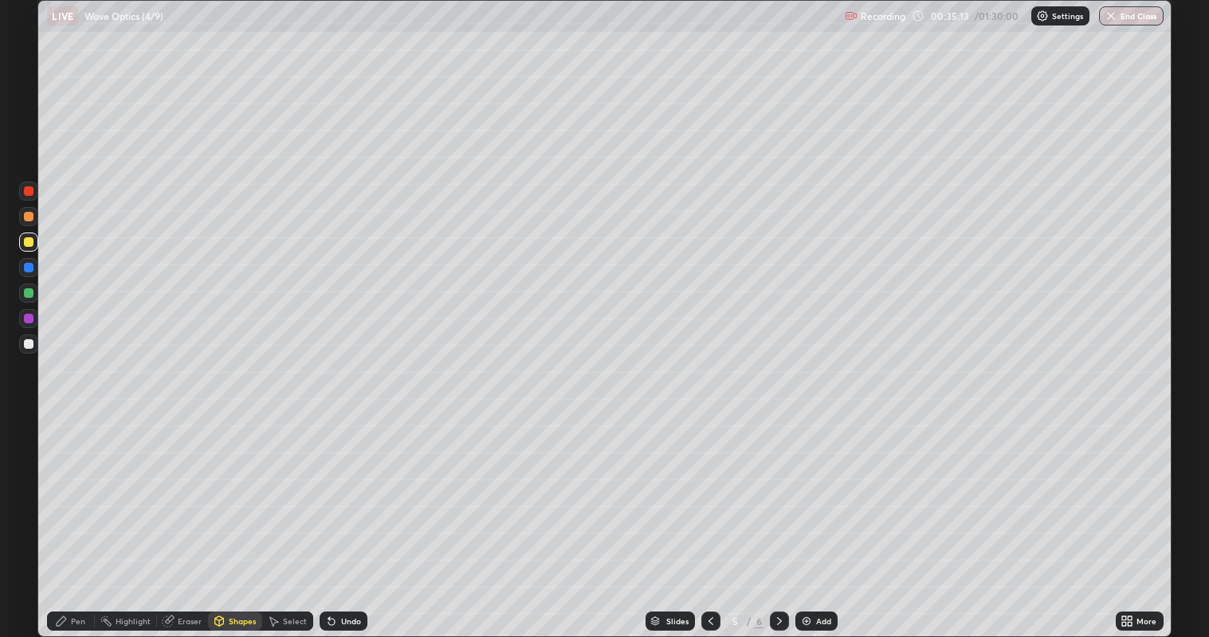
click at [77, 517] on div "Pen" at bounding box center [78, 621] width 14 height 8
click at [29, 342] on div at bounding box center [29, 344] width 10 height 10
click at [710, 517] on icon at bounding box center [710, 621] width 13 height 13
click at [775, 517] on icon at bounding box center [779, 621] width 13 height 13
click at [817, 517] on div "Add" at bounding box center [823, 621] width 15 height 8
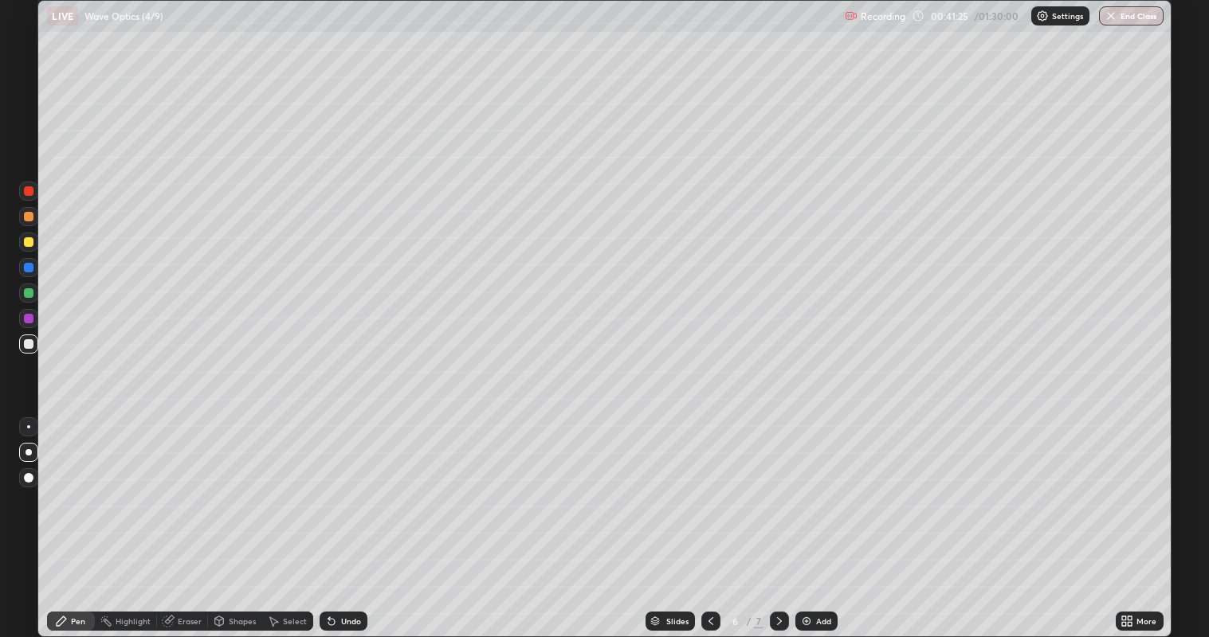
click at [36, 240] on div at bounding box center [28, 242] width 19 height 19
click at [226, 517] on div "Shapes" at bounding box center [235, 621] width 54 height 19
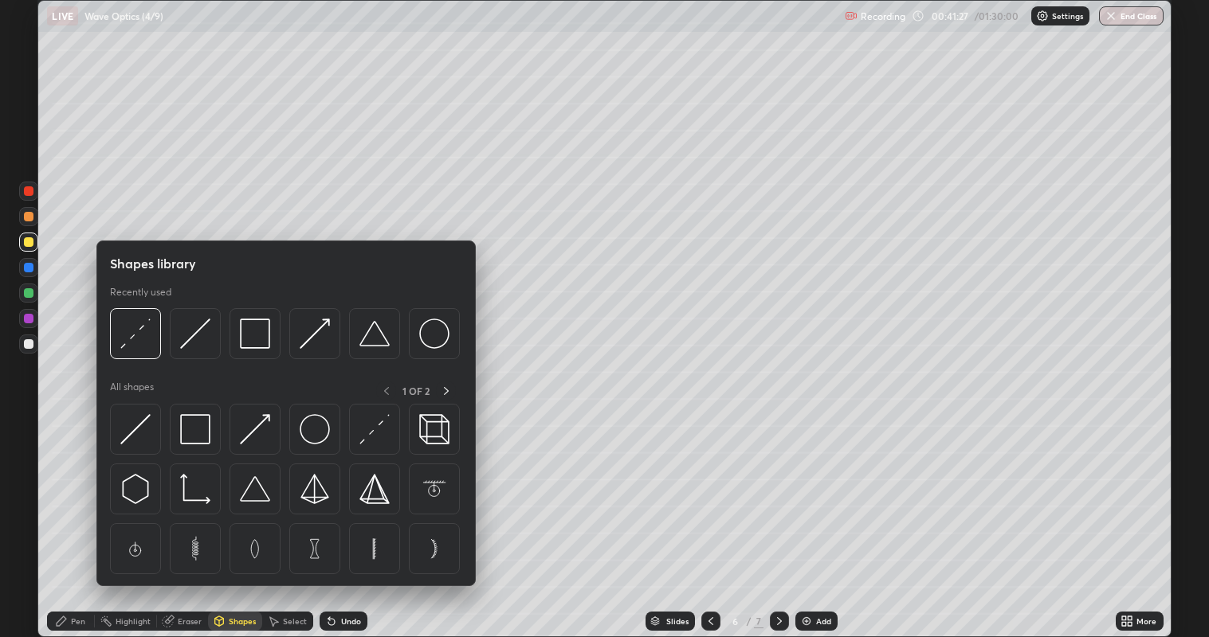
click at [80, 517] on div "Pen" at bounding box center [78, 621] width 14 height 8
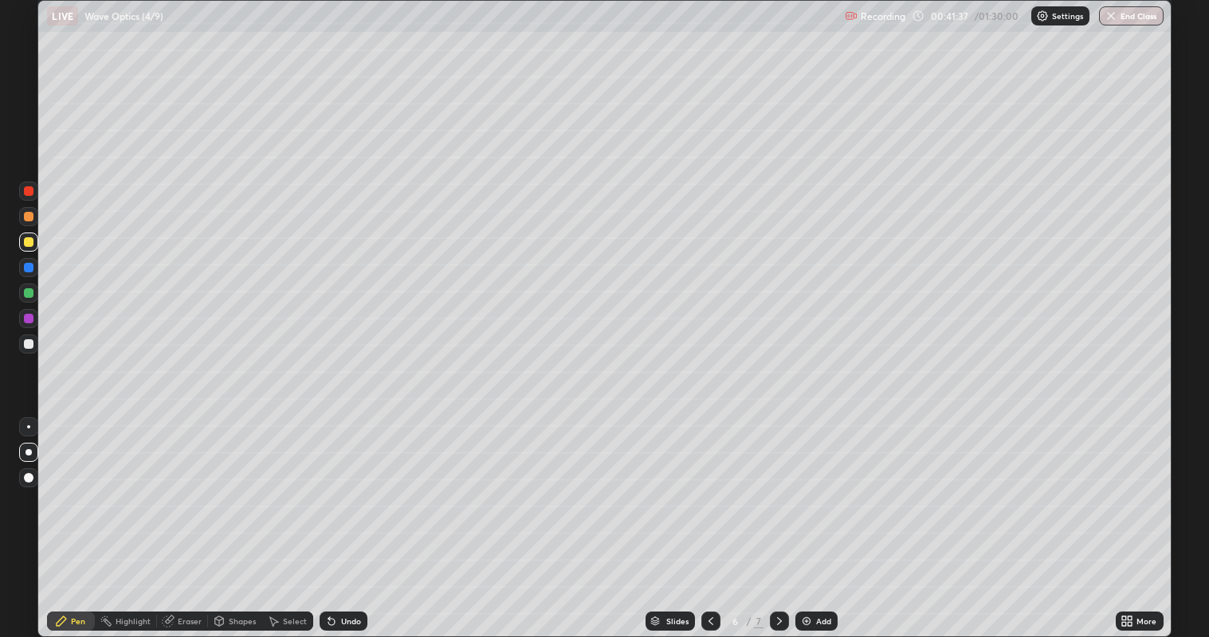
click at [231, 517] on div "Shapes" at bounding box center [242, 621] width 27 height 8
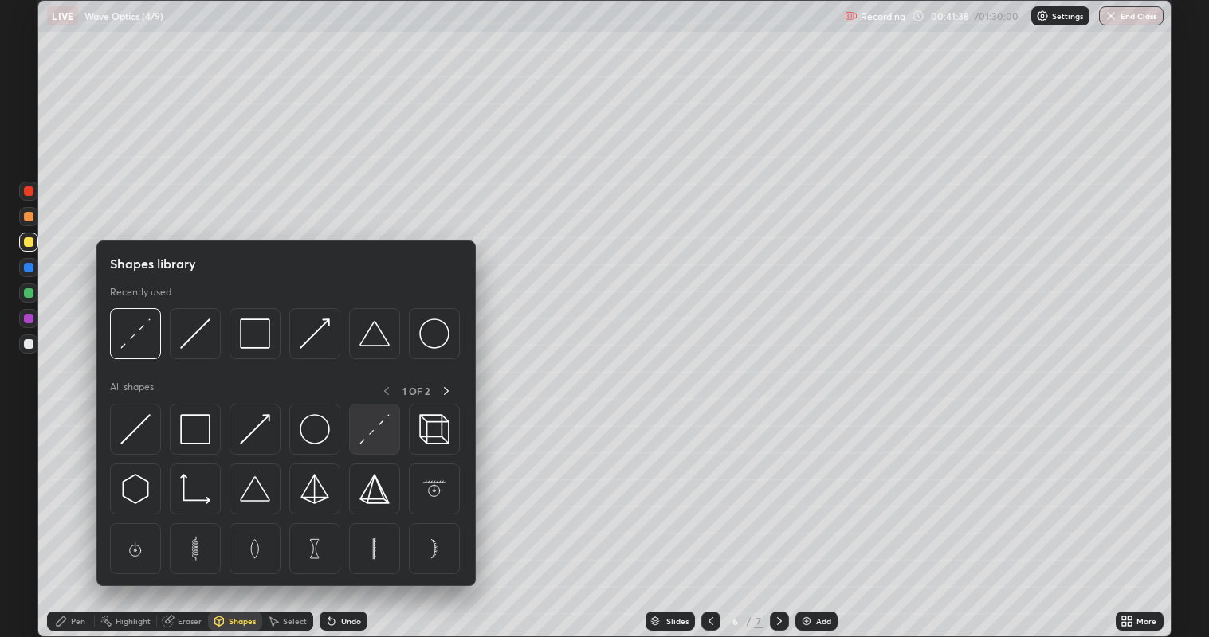
click at [374, 432] on img at bounding box center [374, 429] width 30 height 30
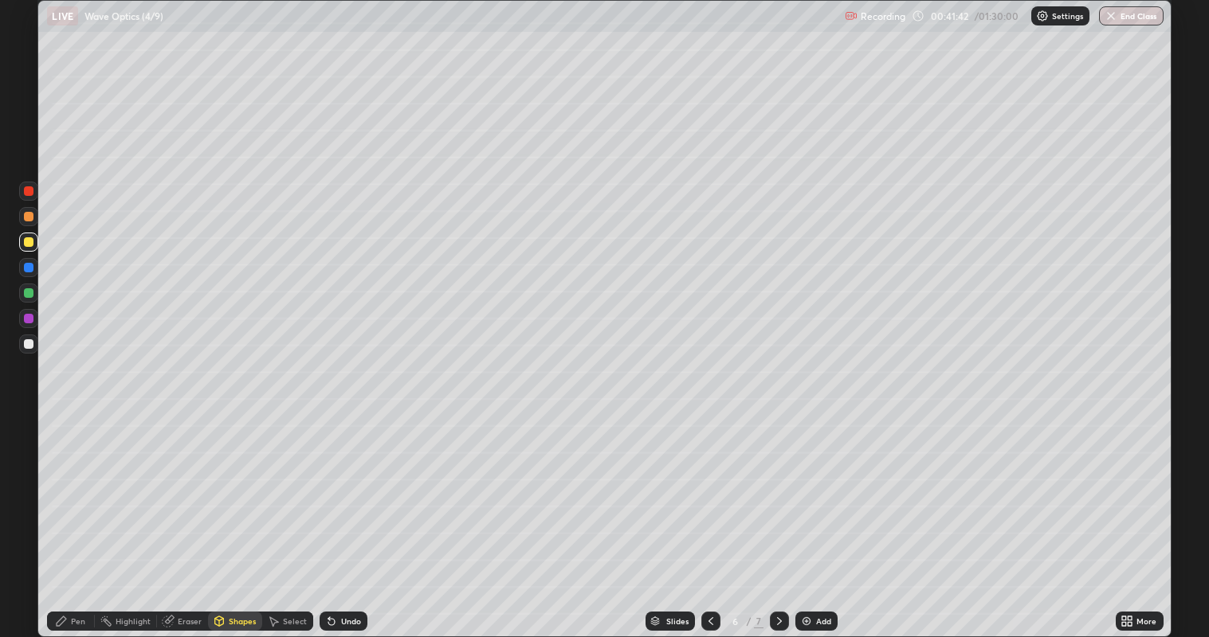
click at [237, 517] on div "Shapes" at bounding box center [242, 621] width 27 height 8
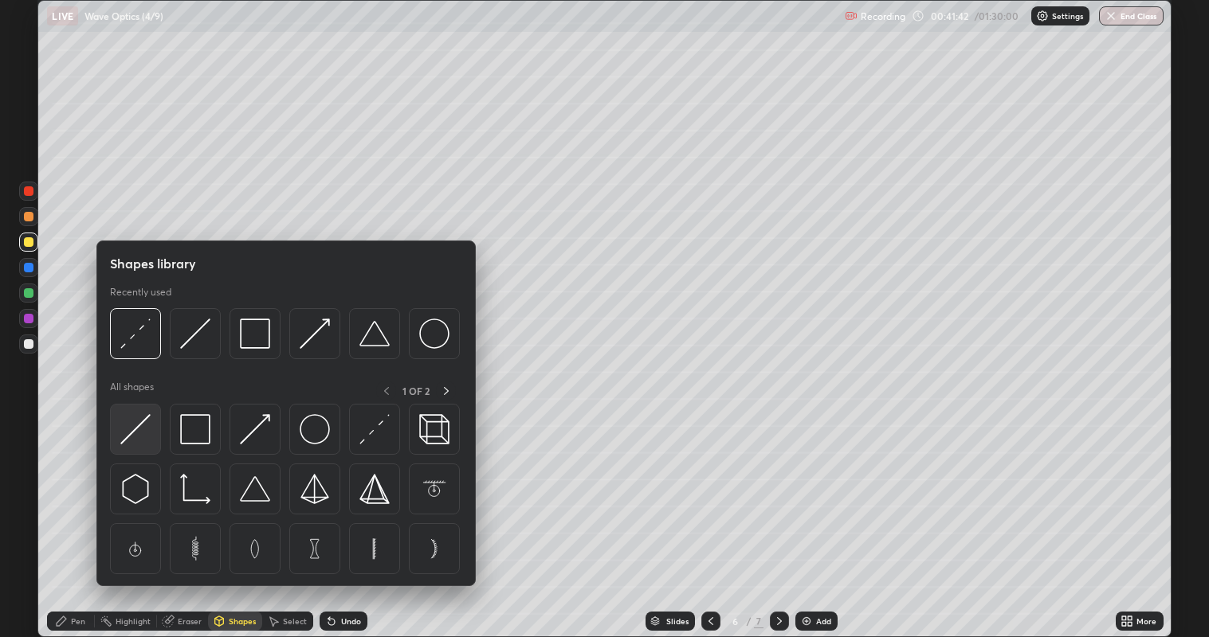
click at [143, 431] on img at bounding box center [135, 429] width 30 height 30
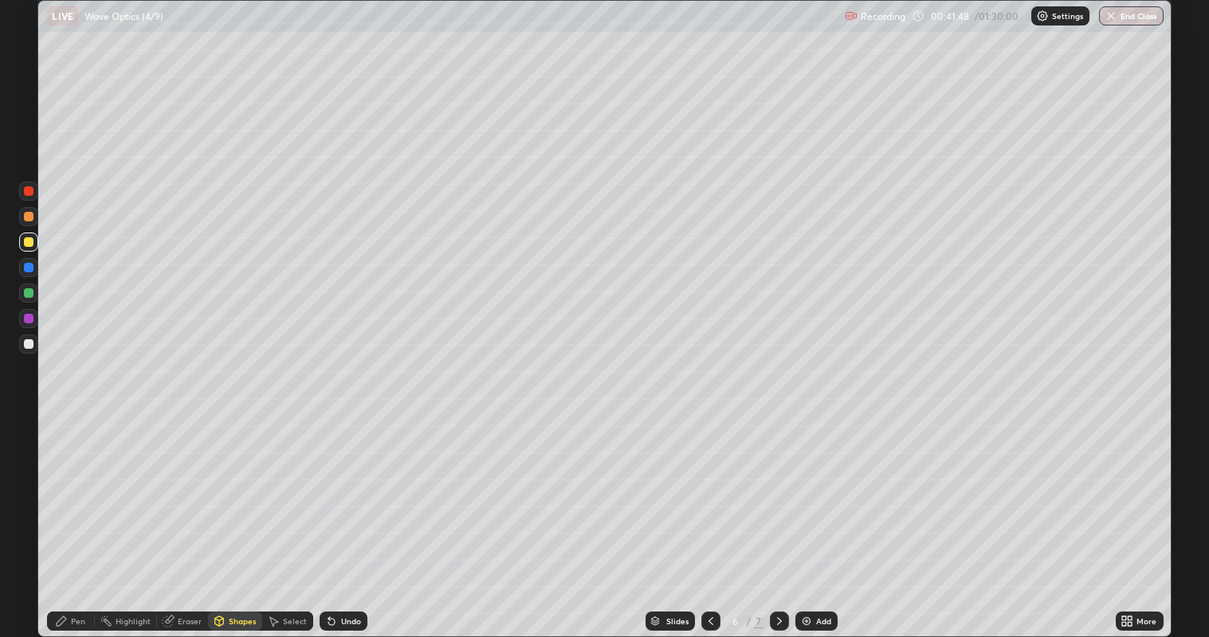
click at [229, 517] on div "Shapes" at bounding box center [242, 621] width 27 height 8
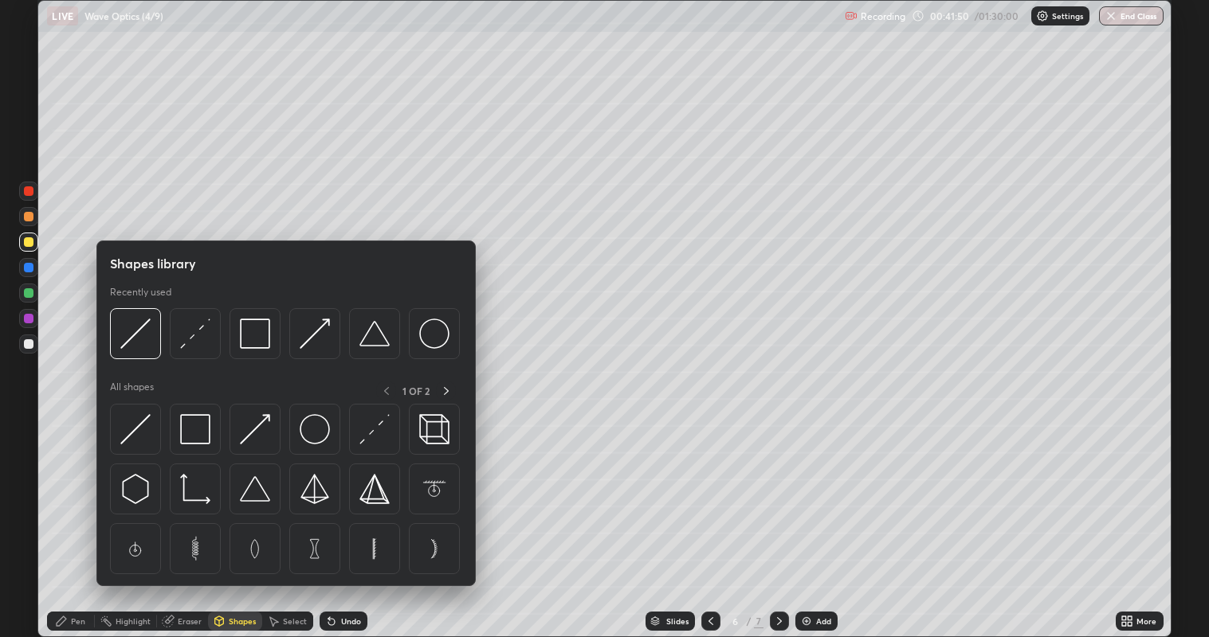
click at [28, 292] on div at bounding box center [29, 293] width 10 height 10
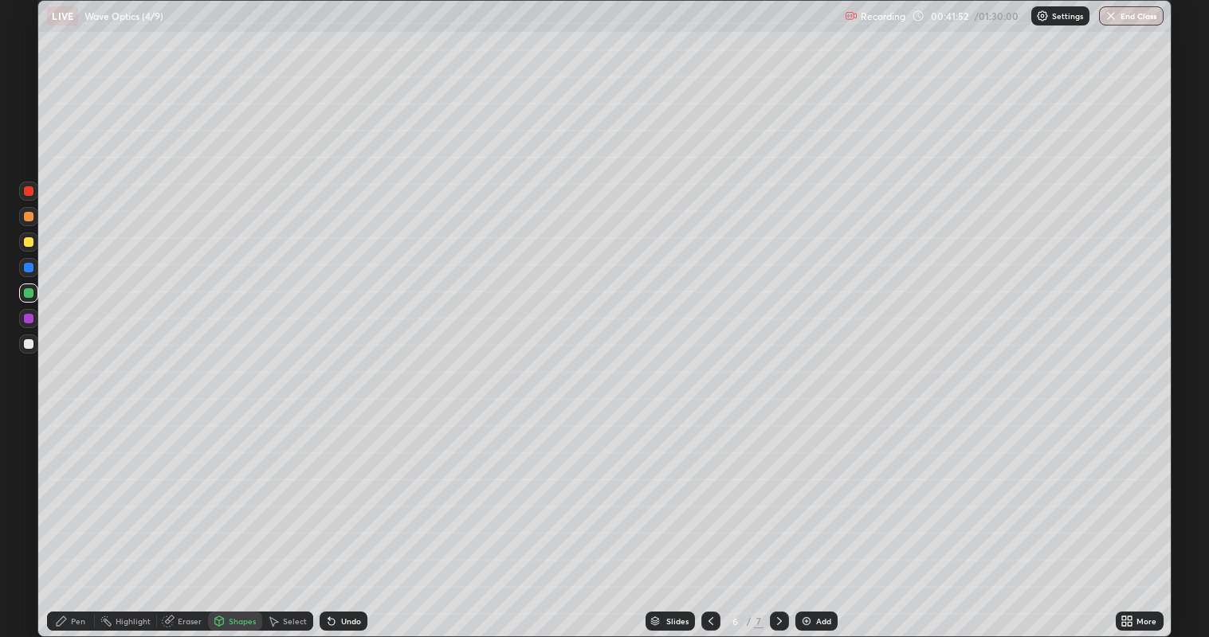
click at [230, 517] on div "Shapes" at bounding box center [242, 621] width 27 height 8
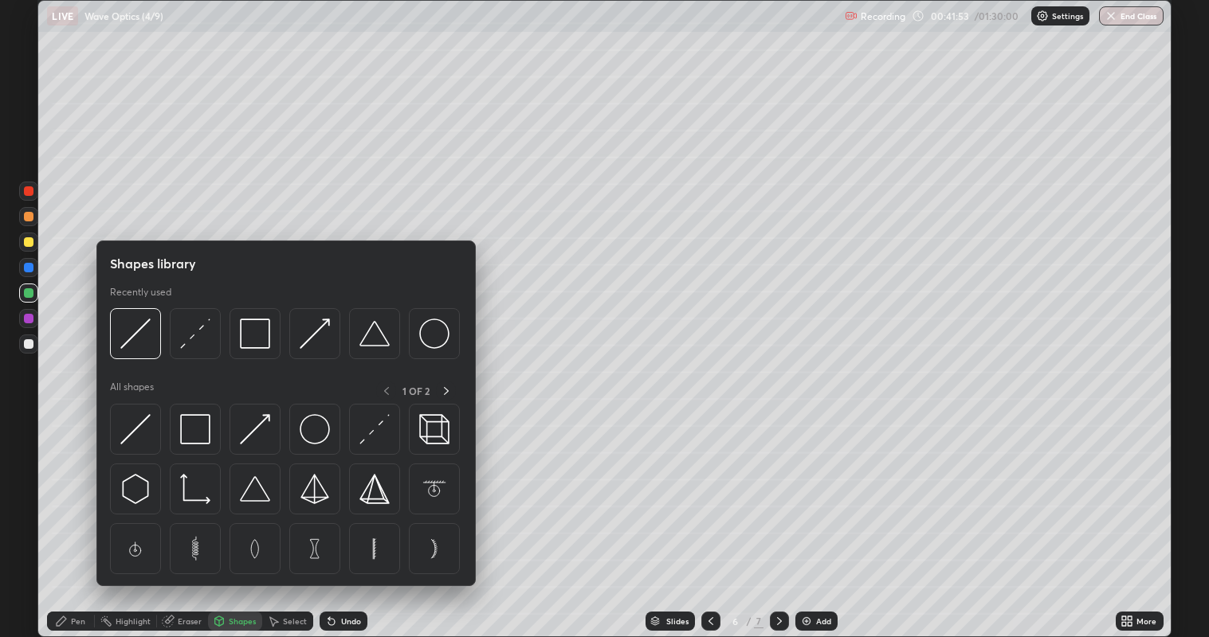
click at [143, 419] on img at bounding box center [135, 429] width 30 height 30
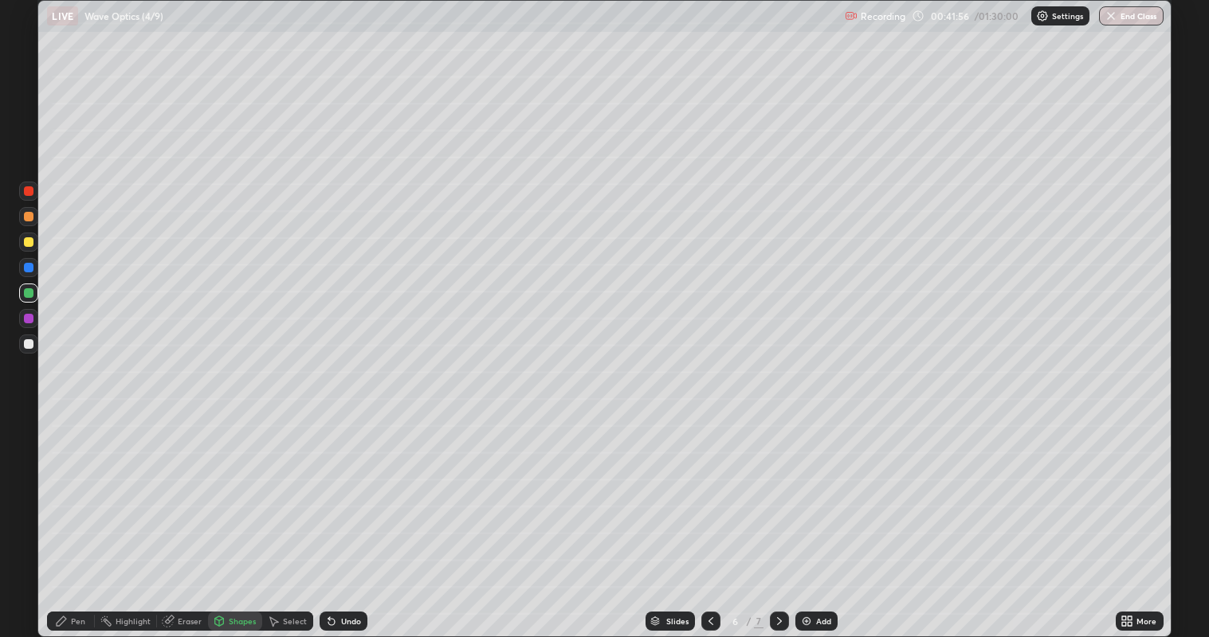
click at [72, 517] on div "Pen" at bounding box center [78, 621] width 14 height 8
click at [27, 240] on div at bounding box center [29, 242] width 10 height 10
click at [29, 341] on div at bounding box center [29, 344] width 10 height 10
click at [29, 343] on div at bounding box center [29, 344] width 10 height 10
click at [237, 517] on div "Shapes" at bounding box center [242, 621] width 27 height 8
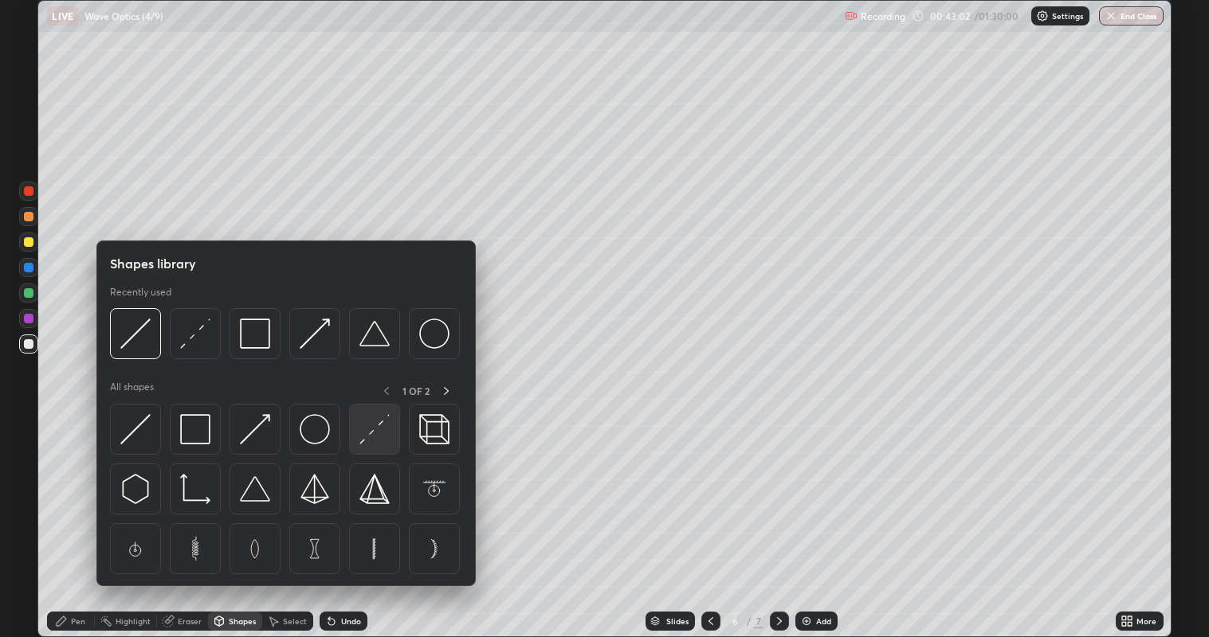
click at [375, 430] on img at bounding box center [374, 429] width 30 height 30
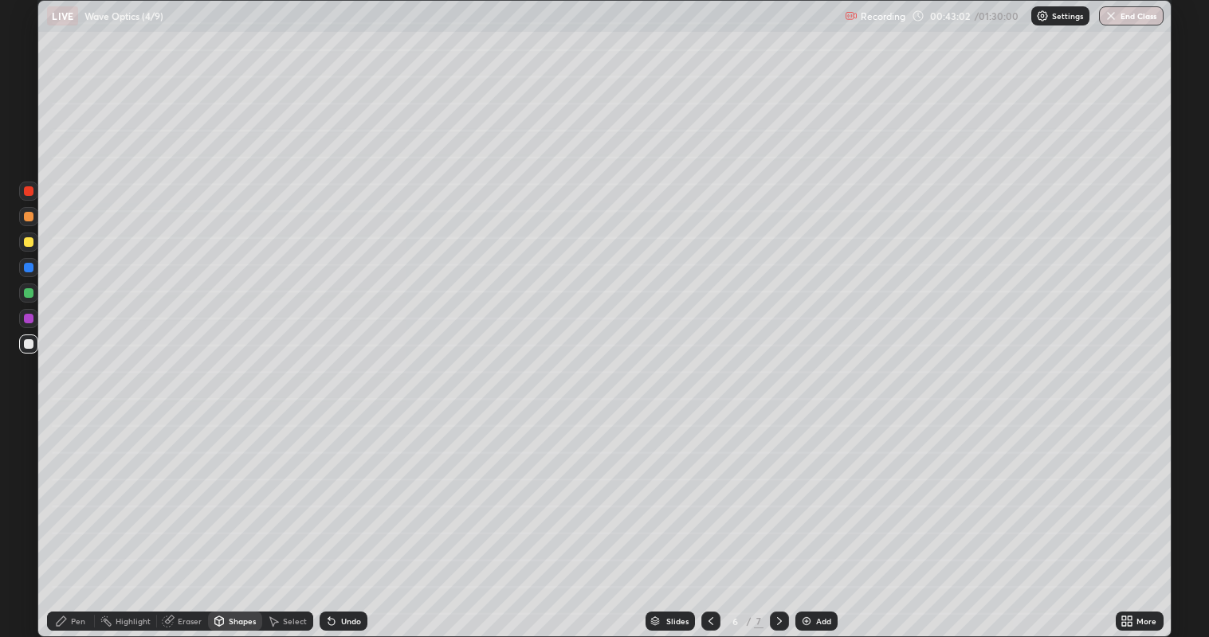
click at [28, 268] on div at bounding box center [29, 268] width 10 height 10
click at [66, 517] on icon at bounding box center [61, 621] width 13 height 13
click at [33, 347] on div at bounding box center [28, 344] width 19 height 19
click at [192, 517] on div "Eraser" at bounding box center [190, 621] width 24 height 8
click at [32, 517] on icon at bounding box center [28, 568] width 13 height 14
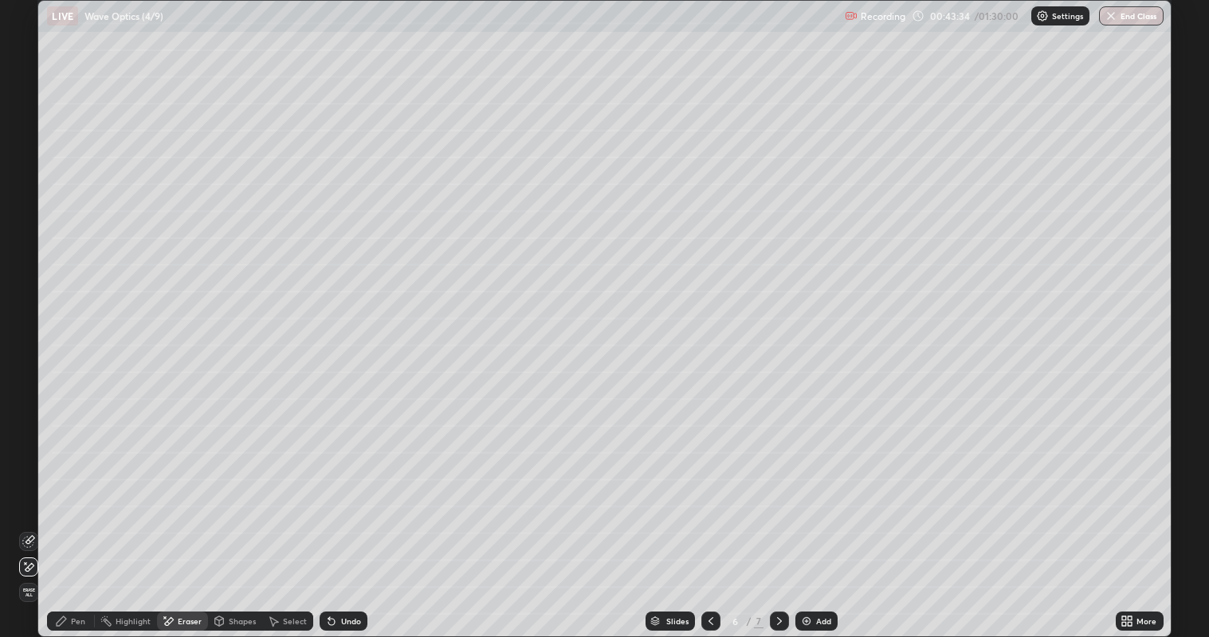
click at [65, 517] on icon at bounding box center [62, 622] width 10 height 10
click at [27, 241] on div at bounding box center [29, 242] width 10 height 10
click at [229, 517] on div "Shapes" at bounding box center [242, 621] width 27 height 8
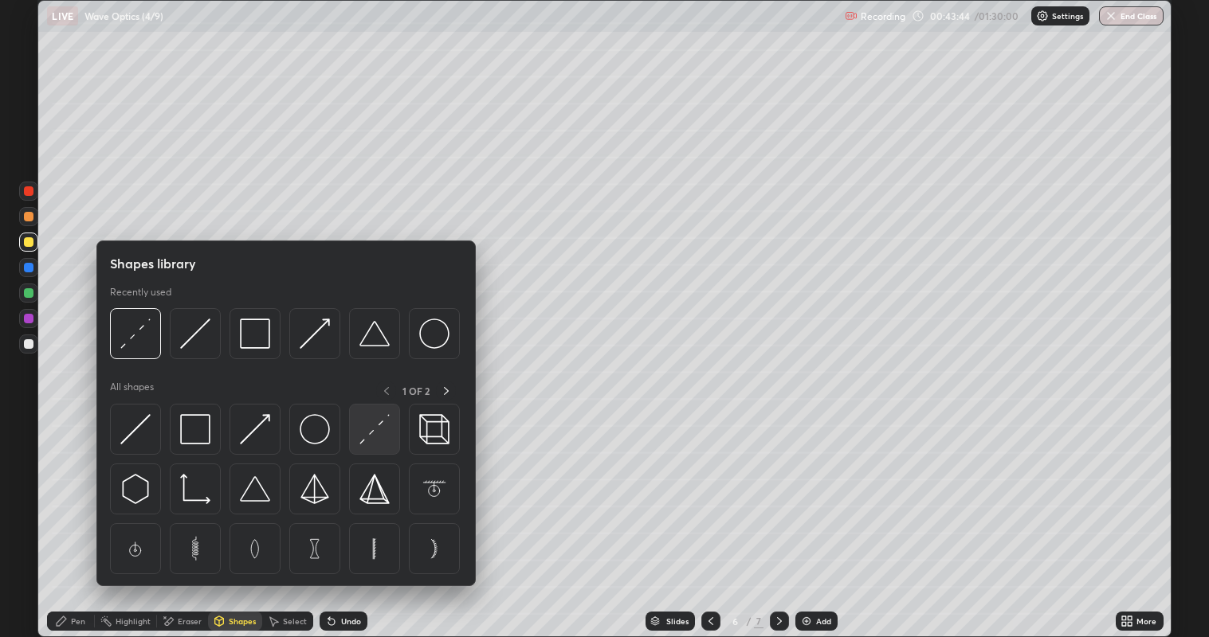
click at [362, 444] on img at bounding box center [374, 429] width 30 height 30
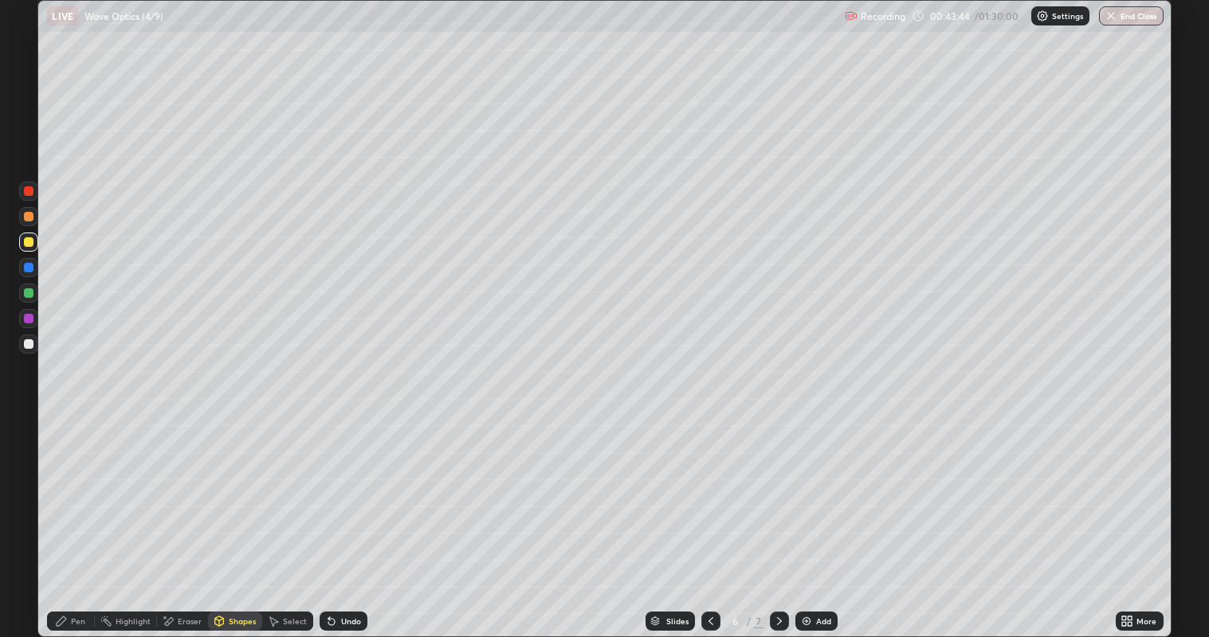
click at [33, 267] on div at bounding box center [29, 268] width 10 height 10
click at [67, 517] on icon at bounding box center [61, 621] width 13 height 13
click at [27, 346] on div at bounding box center [29, 344] width 10 height 10
click at [709, 517] on icon at bounding box center [710, 621] width 13 height 13
click at [707, 517] on icon at bounding box center [710, 621] width 13 height 13
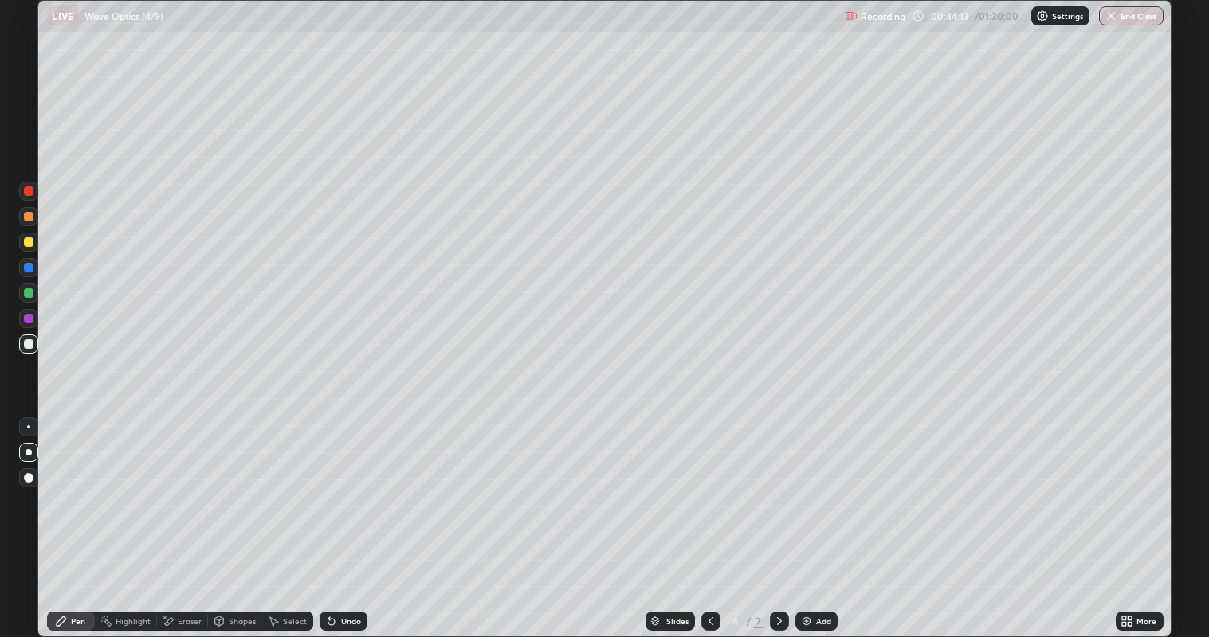
click at [777, 517] on div at bounding box center [779, 621] width 19 height 19
click at [777, 517] on icon at bounding box center [779, 621] width 13 height 13
click at [39, 294] on div at bounding box center [28, 292] width 25 height 25
click at [31, 340] on div at bounding box center [29, 344] width 10 height 10
click at [709, 517] on icon at bounding box center [710, 621] width 13 height 13
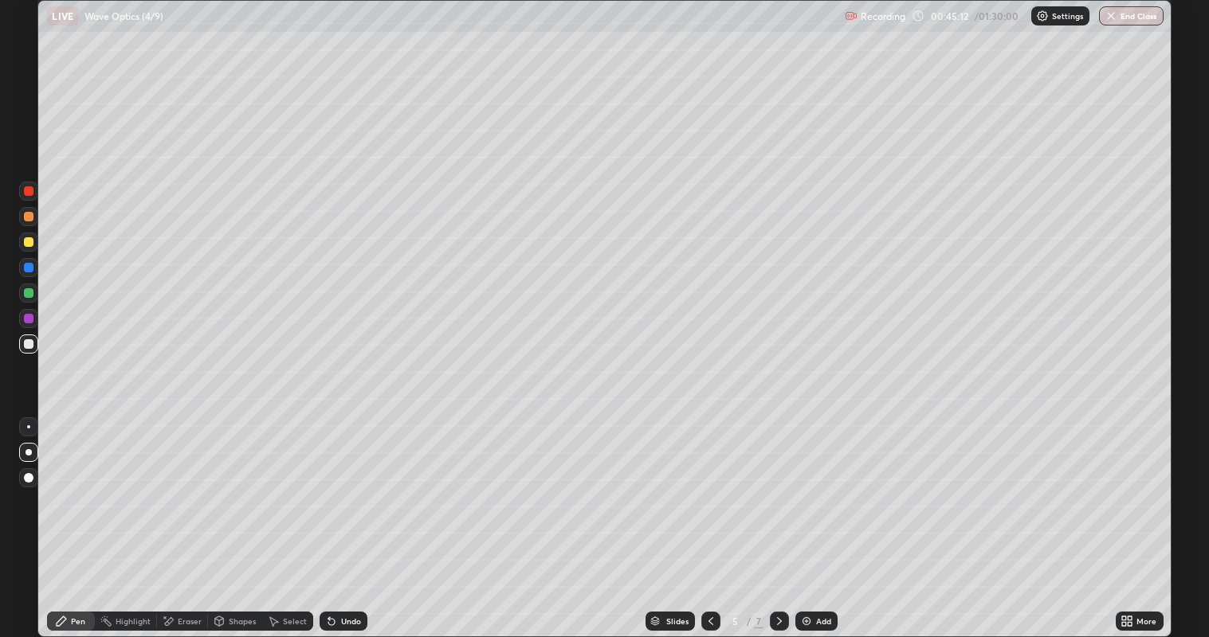
click at [709, 517] on icon at bounding box center [710, 621] width 13 height 13
click at [778, 517] on icon at bounding box center [779, 621] width 13 height 13
click at [777, 517] on icon at bounding box center [779, 621] width 13 height 13
click at [36, 319] on div at bounding box center [28, 318] width 19 height 19
click at [232, 517] on div "Shapes" at bounding box center [242, 621] width 27 height 8
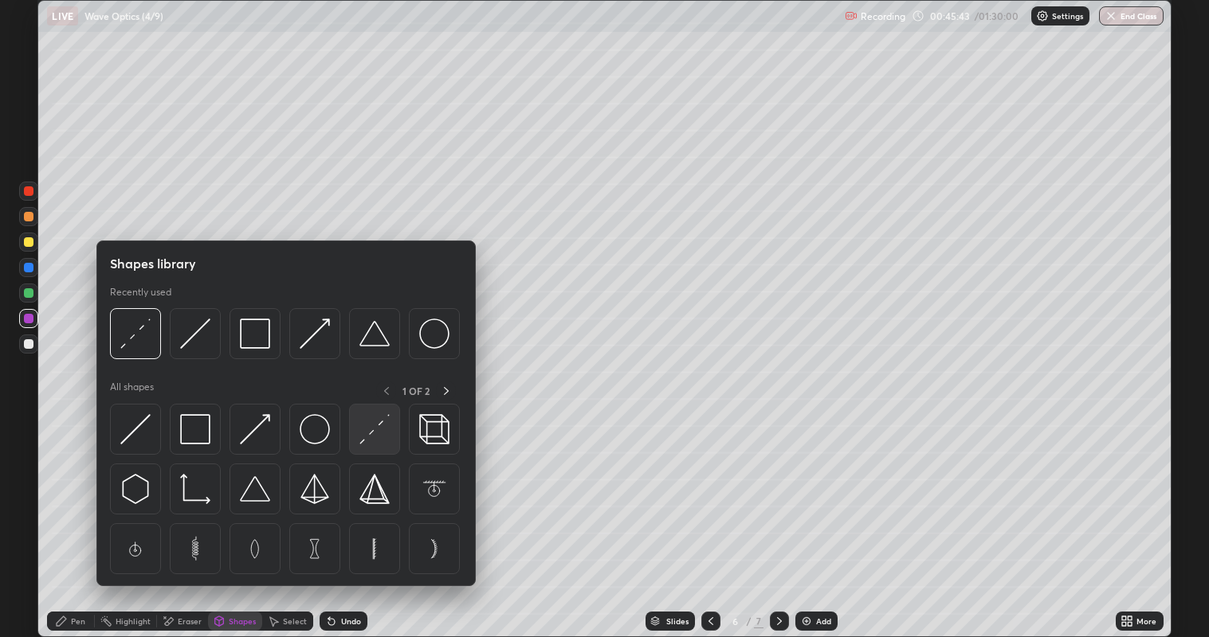
click at [367, 441] on img at bounding box center [374, 429] width 30 height 30
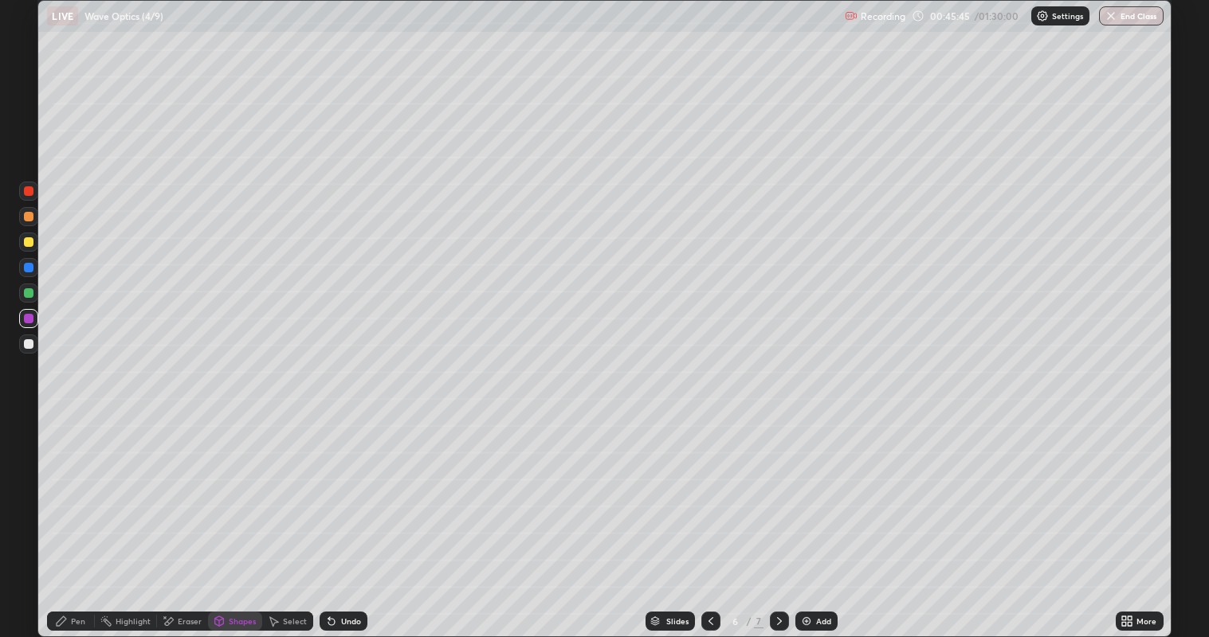
click at [32, 316] on div at bounding box center [29, 319] width 10 height 10
click at [70, 517] on div "Pen" at bounding box center [71, 621] width 48 height 19
click at [30, 342] on div at bounding box center [29, 344] width 10 height 10
click at [709, 517] on icon at bounding box center [710, 621] width 13 height 13
click at [708, 517] on icon at bounding box center [710, 621] width 13 height 13
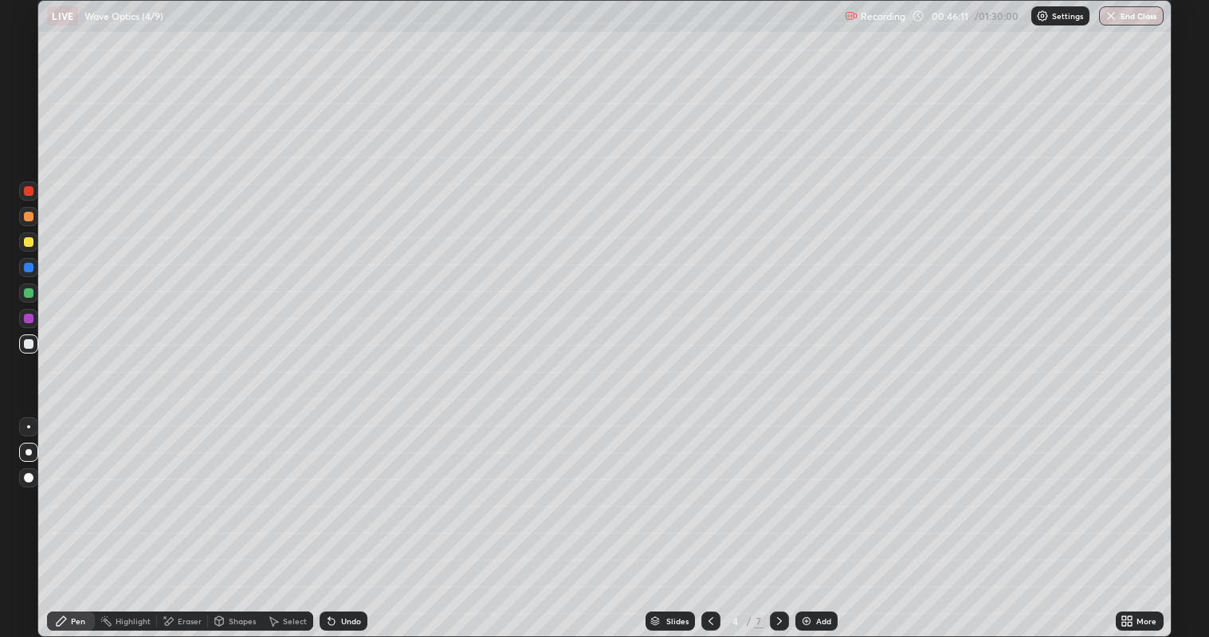
click at [778, 517] on icon at bounding box center [779, 621] width 5 height 8
click at [778, 517] on icon at bounding box center [779, 621] width 13 height 13
click at [709, 517] on icon at bounding box center [710, 621] width 13 height 13
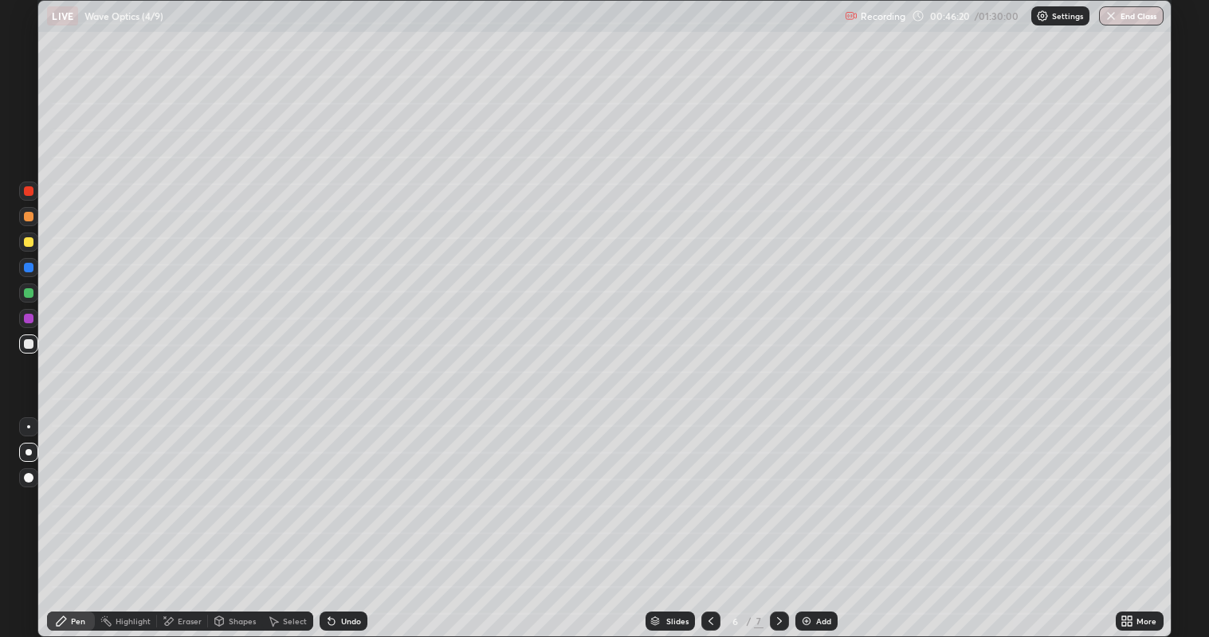
click at [27, 292] on div at bounding box center [29, 293] width 10 height 10
click at [29, 343] on div at bounding box center [29, 344] width 10 height 10
click at [29, 267] on div at bounding box center [29, 268] width 10 height 10
click at [709, 517] on icon at bounding box center [710, 621] width 13 height 13
click at [711, 517] on icon at bounding box center [710, 621] width 13 height 13
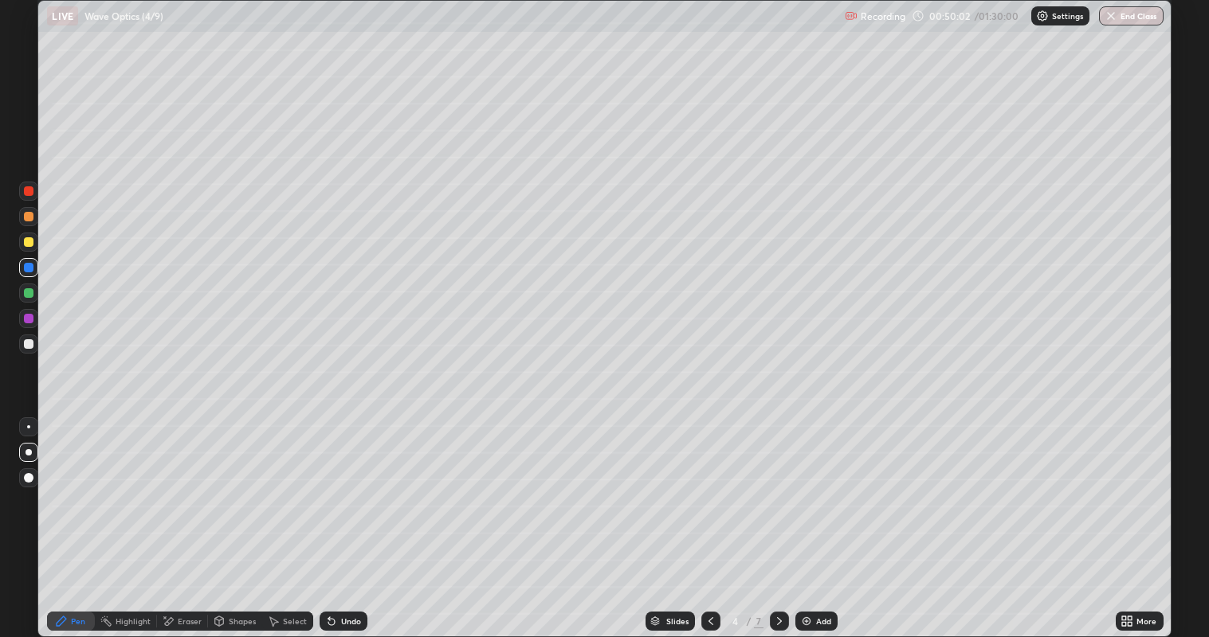
click at [778, 517] on icon at bounding box center [779, 621] width 13 height 13
click at [33, 295] on div at bounding box center [29, 293] width 10 height 10
click at [778, 517] on icon at bounding box center [779, 621] width 13 height 13
click at [813, 517] on div "Add" at bounding box center [816, 621] width 42 height 19
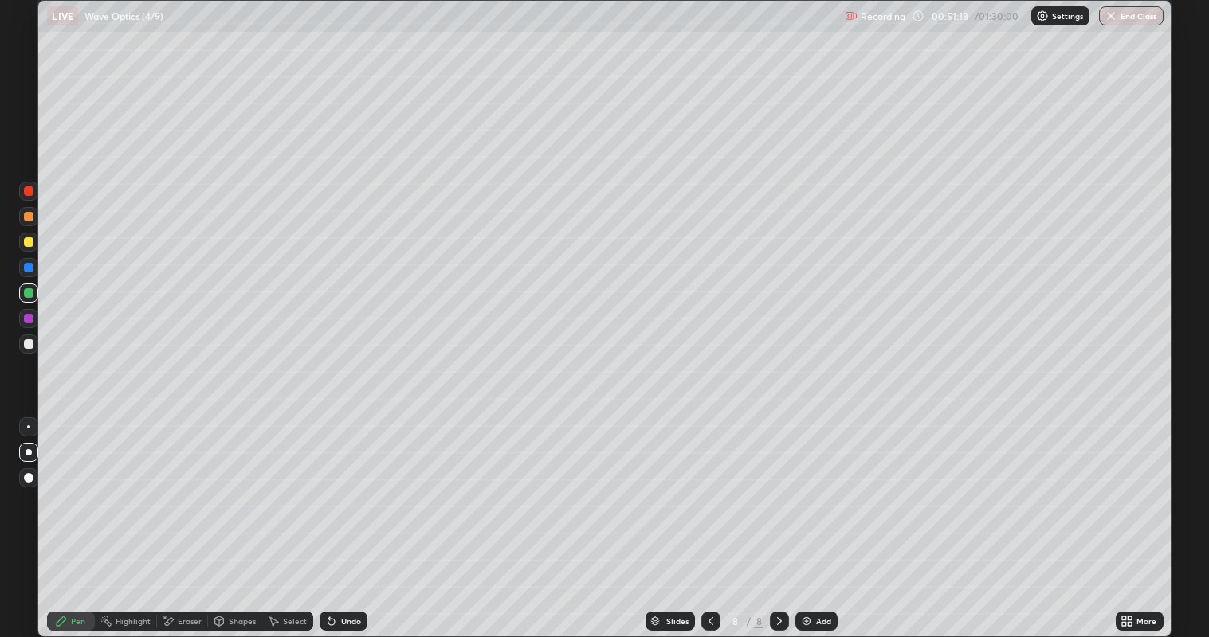
click at [29, 242] on div at bounding box center [29, 242] width 10 height 10
click at [235, 517] on div "Shapes" at bounding box center [242, 621] width 27 height 8
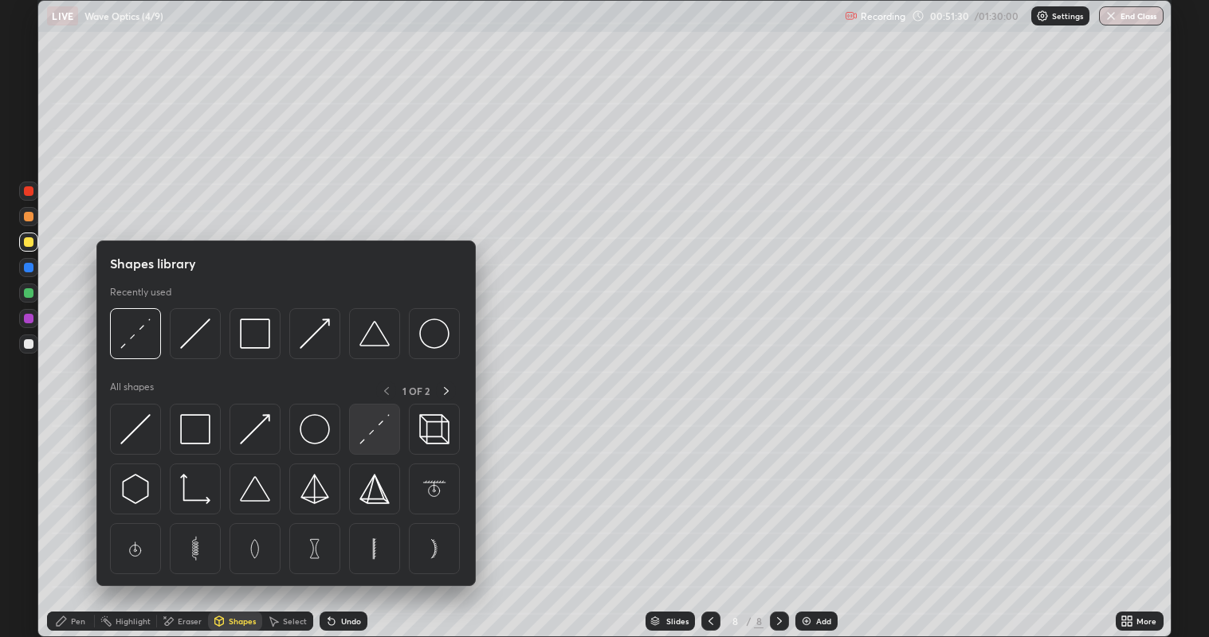
click at [374, 438] on img at bounding box center [374, 429] width 30 height 30
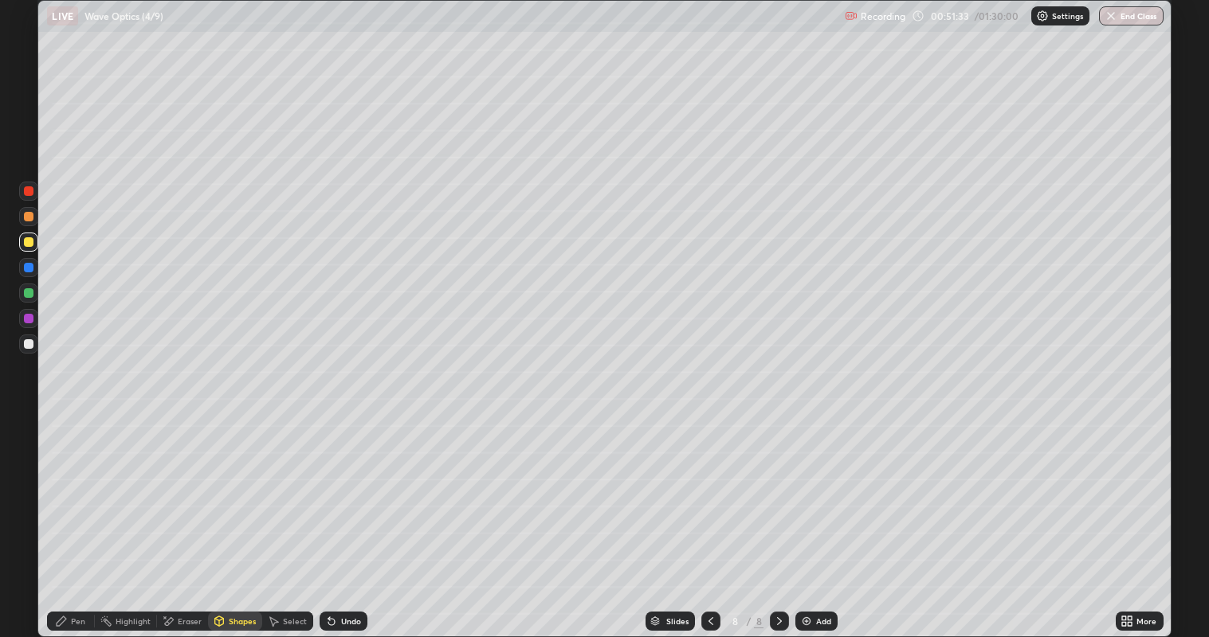
click at [74, 517] on div "Pen" at bounding box center [78, 621] width 14 height 8
click at [32, 343] on div at bounding box center [29, 344] width 10 height 10
click at [175, 517] on div "Eraser" at bounding box center [182, 621] width 51 height 19
click at [32, 517] on icon at bounding box center [28, 541] width 13 height 13
click at [69, 517] on div "Pen" at bounding box center [71, 621] width 48 height 19
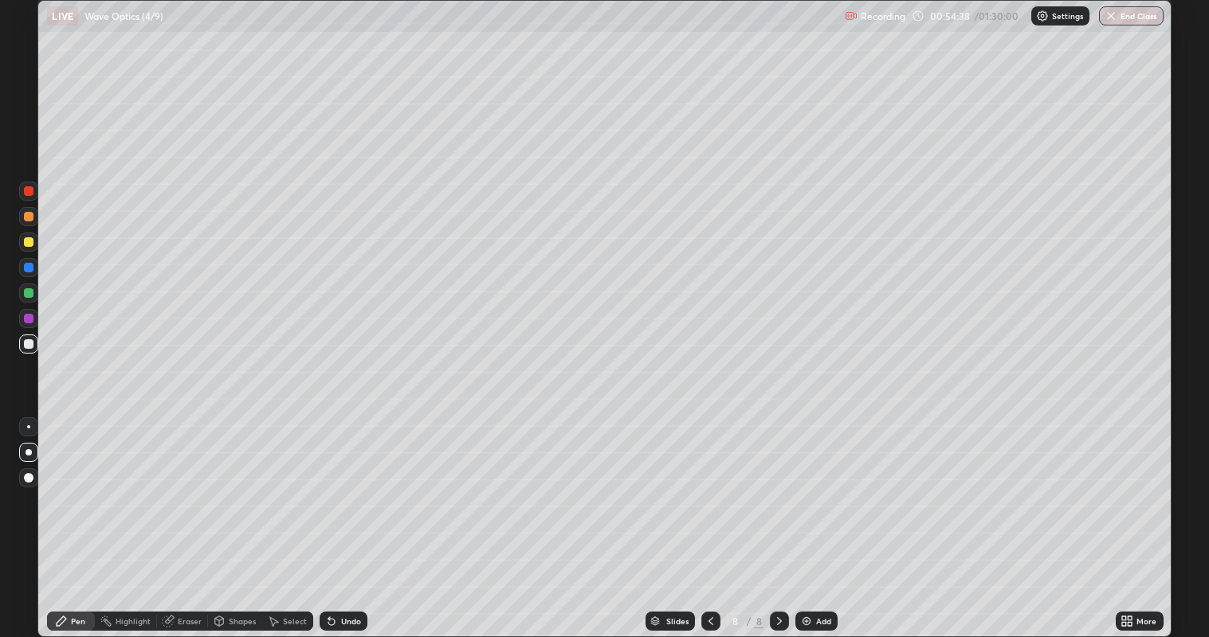
click at [348, 517] on div "Undo" at bounding box center [351, 621] width 20 height 8
click at [335, 517] on icon at bounding box center [331, 621] width 13 height 13
click at [810, 517] on img at bounding box center [806, 621] width 13 height 13
click at [29, 240] on div at bounding box center [29, 242] width 10 height 10
click at [28, 343] on div at bounding box center [29, 344] width 10 height 10
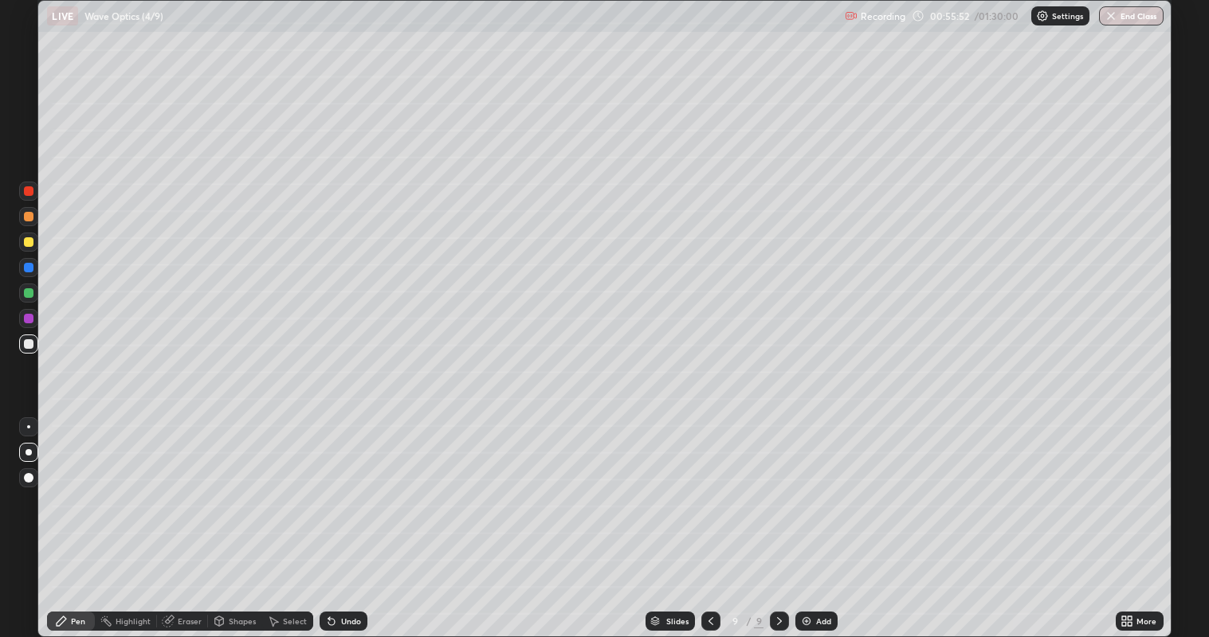
click at [33, 242] on div at bounding box center [29, 242] width 10 height 10
click at [28, 268] on div at bounding box center [29, 268] width 10 height 10
click at [36, 244] on div at bounding box center [28, 242] width 19 height 19
click at [242, 517] on div "Shapes" at bounding box center [242, 621] width 27 height 8
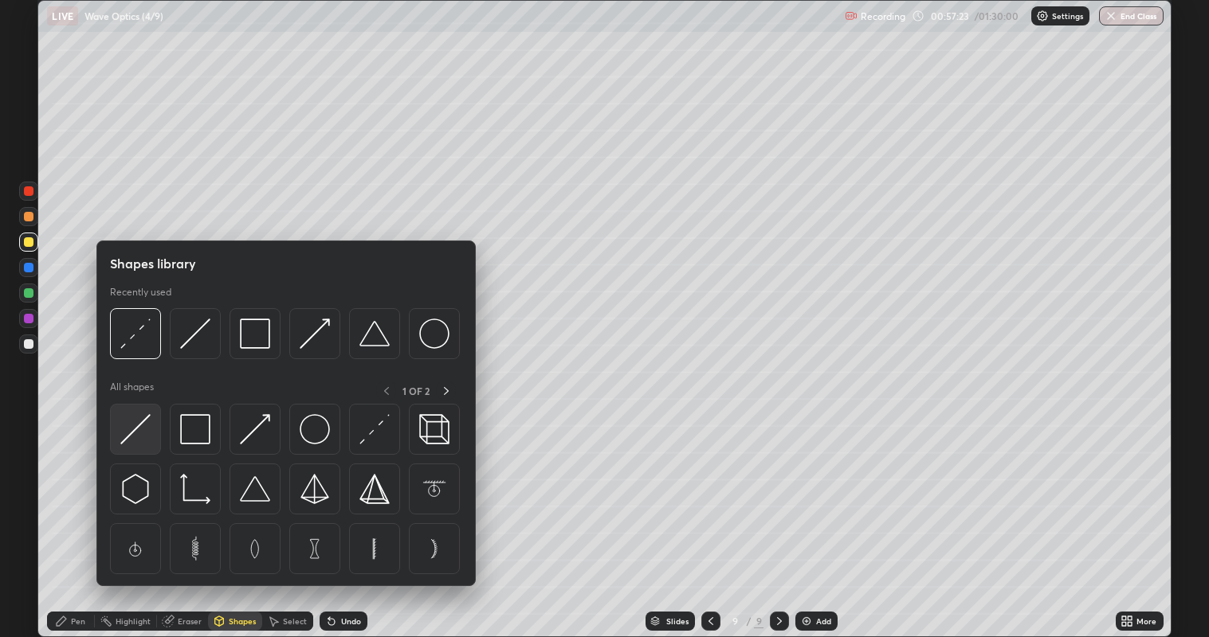
click at [139, 429] on img at bounding box center [135, 429] width 30 height 30
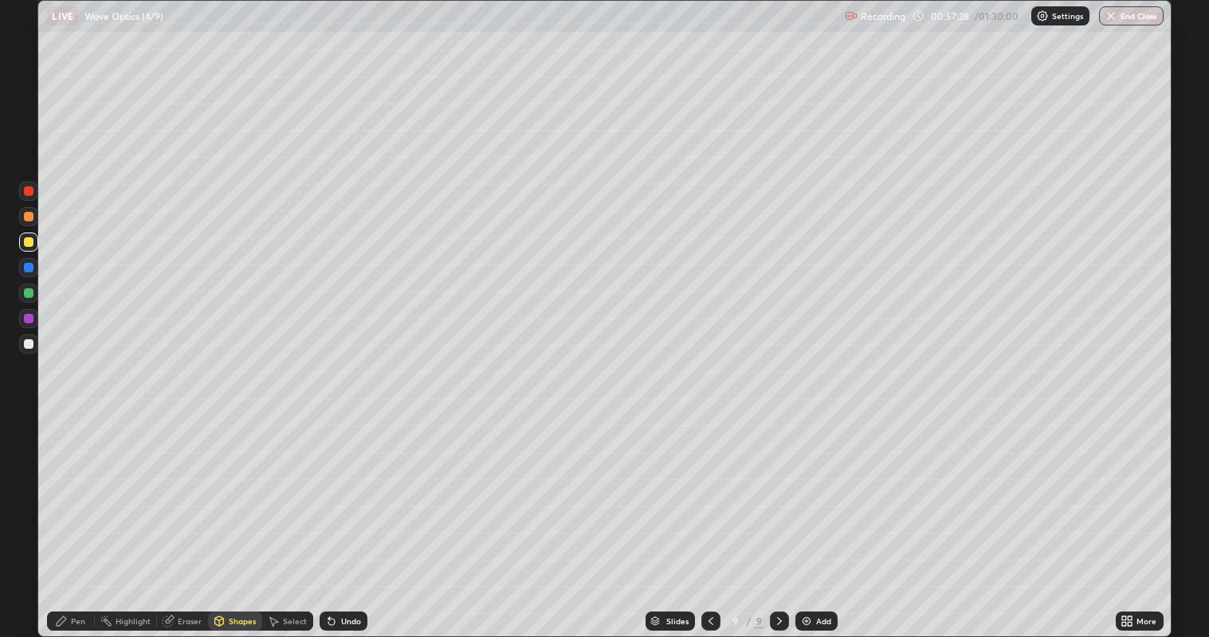
click at [80, 517] on div "Pen" at bounding box center [78, 621] width 14 height 8
click at [31, 346] on div at bounding box center [29, 344] width 10 height 10
click at [33, 266] on div at bounding box center [28, 267] width 19 height 19
click at [29, 242] on div at bounding box center [29, 242] width 10 height 10
click at [32, 352] on div at bounding box center [28, 344] width 19 height 19
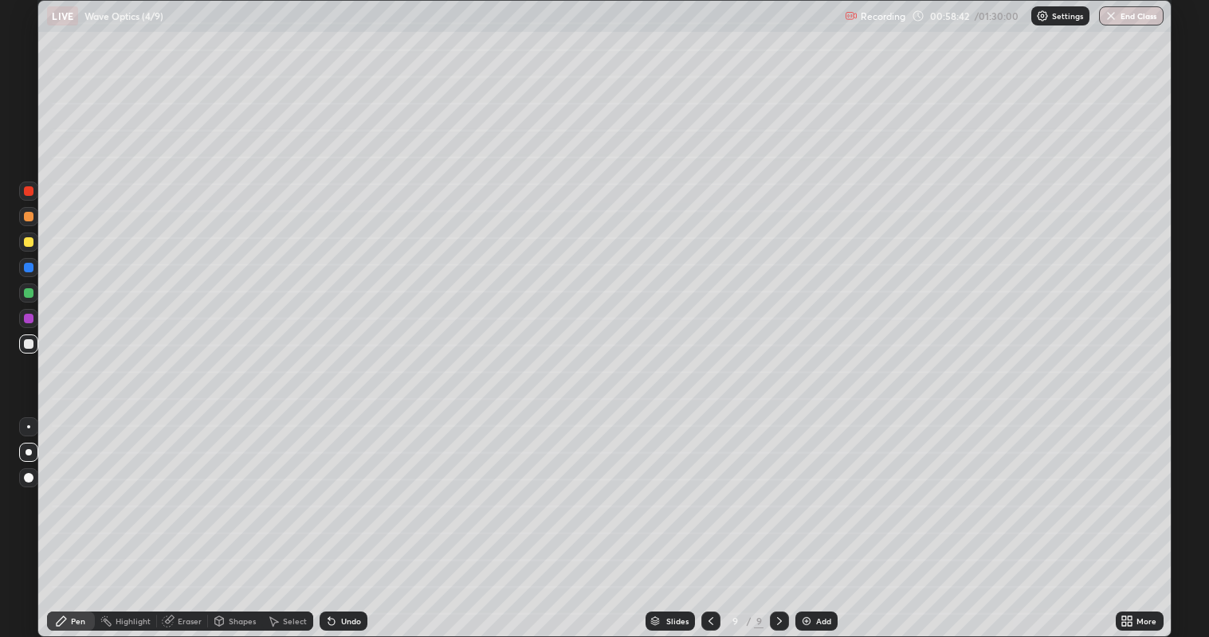
click at [30, 272] on div at bounding box center [29, 268] width 10 height 10
click at [25, 318] on div at bounding box center [29, 319] width 10 height 10
click at [341, 517] on div "Undo" at bounding box center [351, 621] width 20 height 8
click at [345, 517] on div "Undo" at bounding box center [351, 621] width 20 height 8
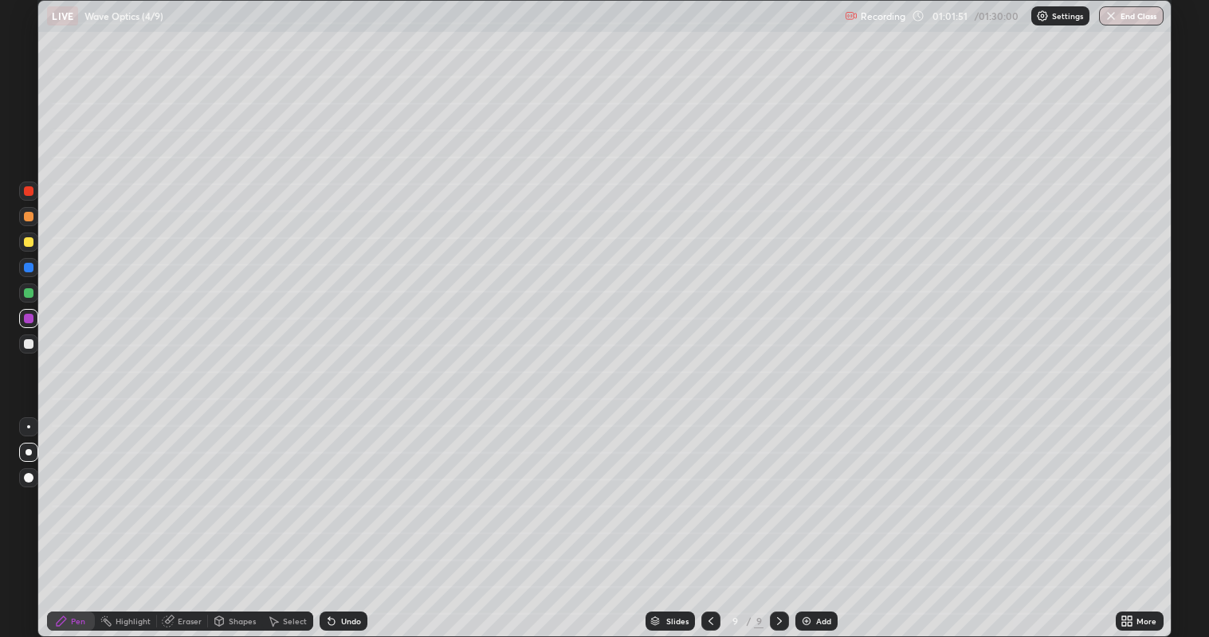
click at [335, 517] on div "Undo" at bounding box center [343, 621] width 48 height 19
click at [331, 517] on div "Undo" at bounding box center [343, 621] width 48 height 19
click at [37, 251] on div at bounding box center [28, 241] width 19 height 25
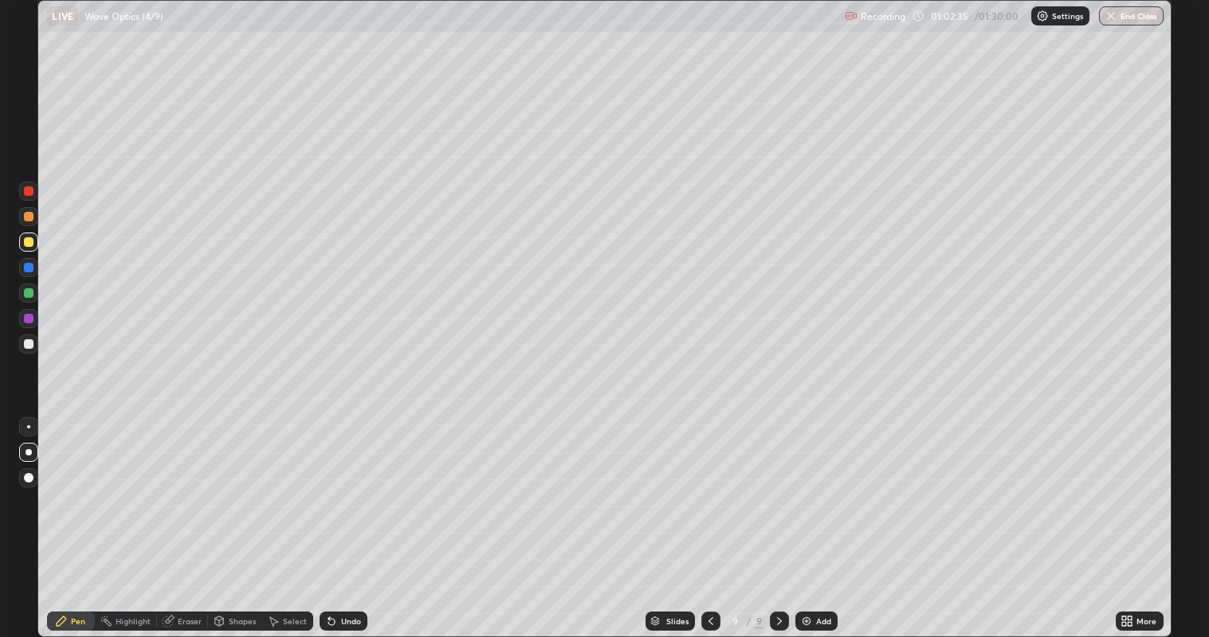
click at [808, 517] on img at bounding box center [806, 621] width 13 height 13
click at [25, 265] on div at bounding box center [29, 268] width 10 height 10
click at [27, 241] on div at bounding box center [29, 242] width 10 height 10
click at [29, 345] on div at bounding box center [29, 344] width 10 height 10
click at [32, 269] on div at bounding box center [29, 268] width 10 height 10
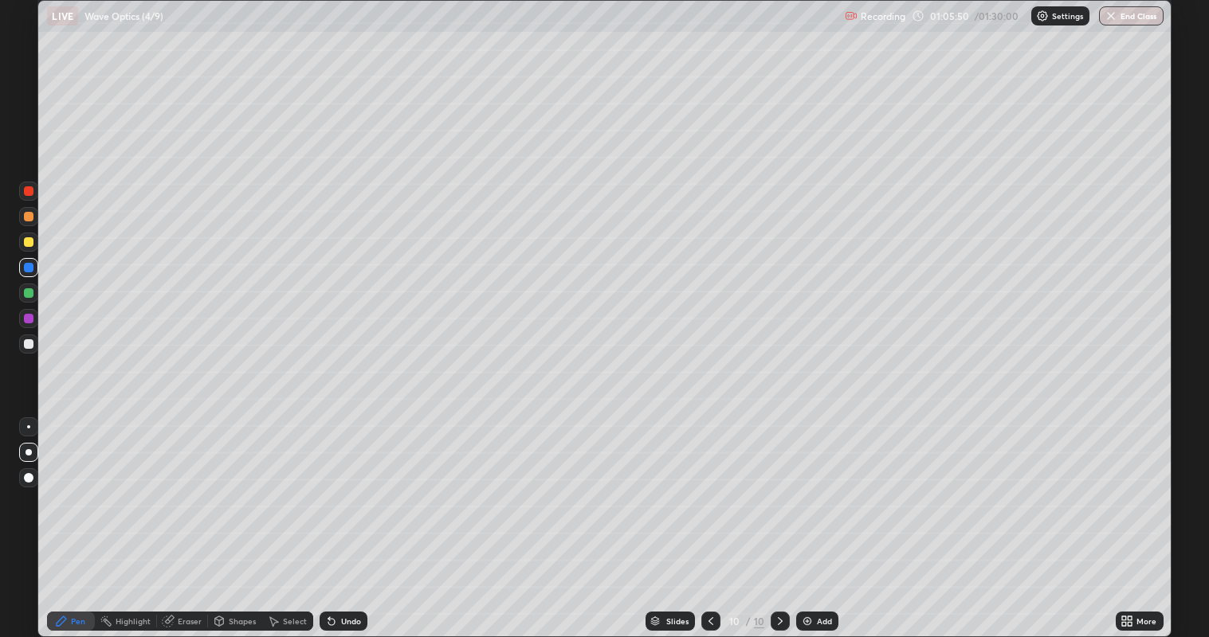
click at [31, 237] on div at bounding box center [28, 242] width 19 height 19
click at [244, 517] on div "Shapes" at bounding box center [242, 621] width 27 height 8
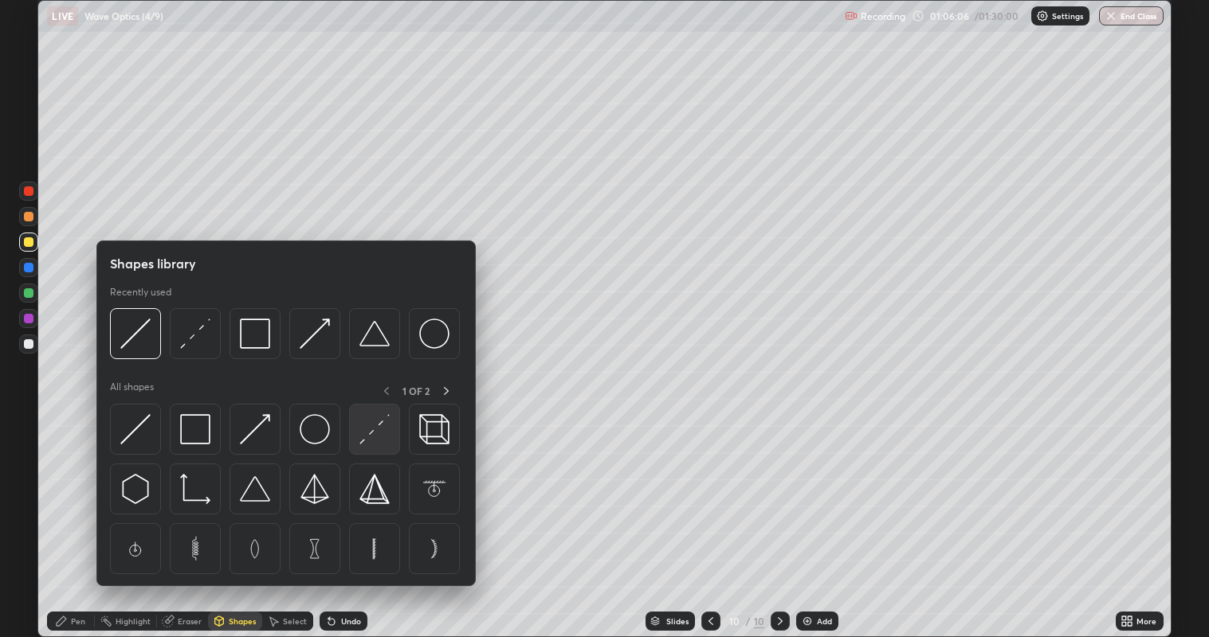
click at [394, 427] on div at bounding box center [374, 429] width 51 height 51
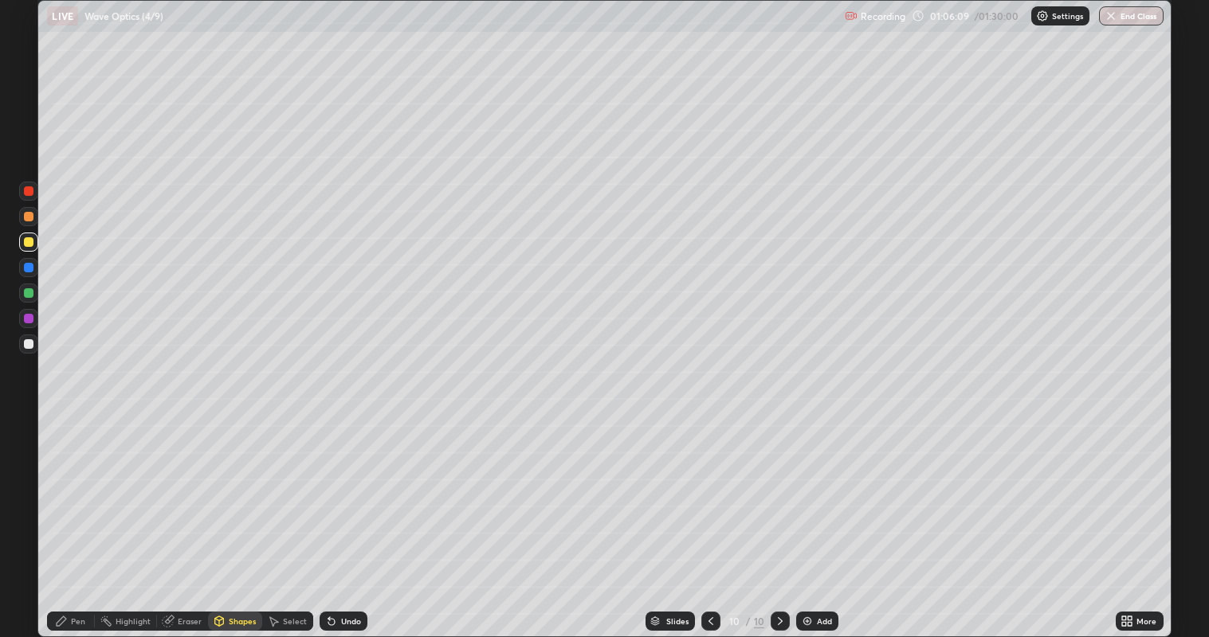
click at [234, 517] on div "Shapes" at bounding box center [242, 621] width 27 height 8
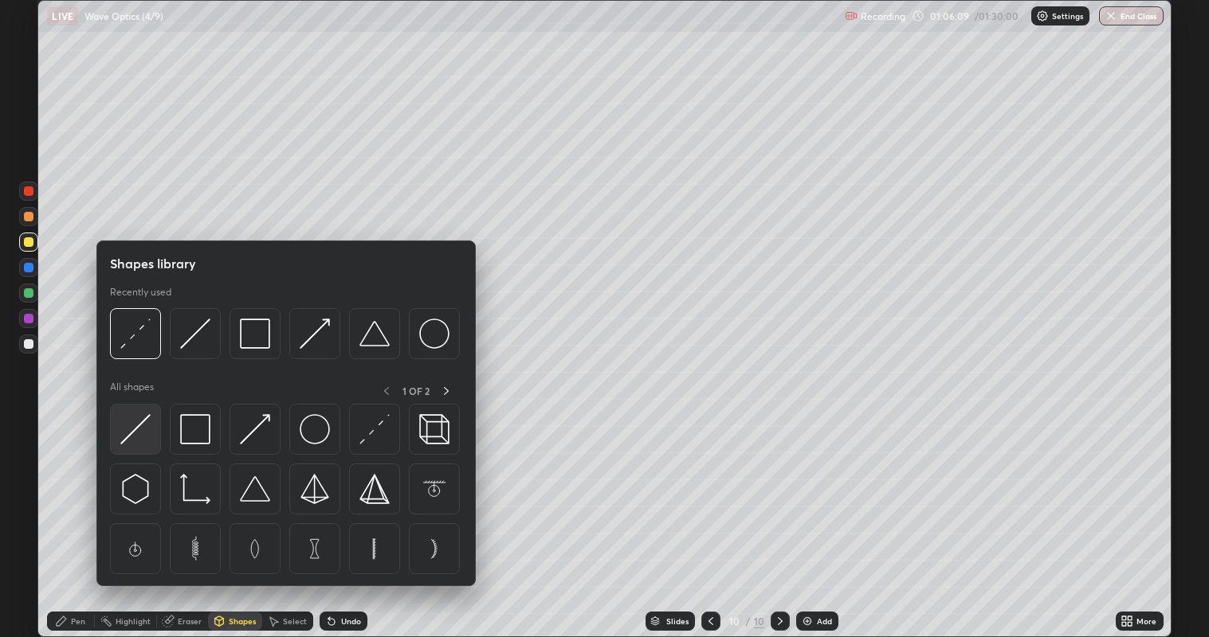
click at [140, 429] on img at bounding box center [135, 429] width 30 height 30
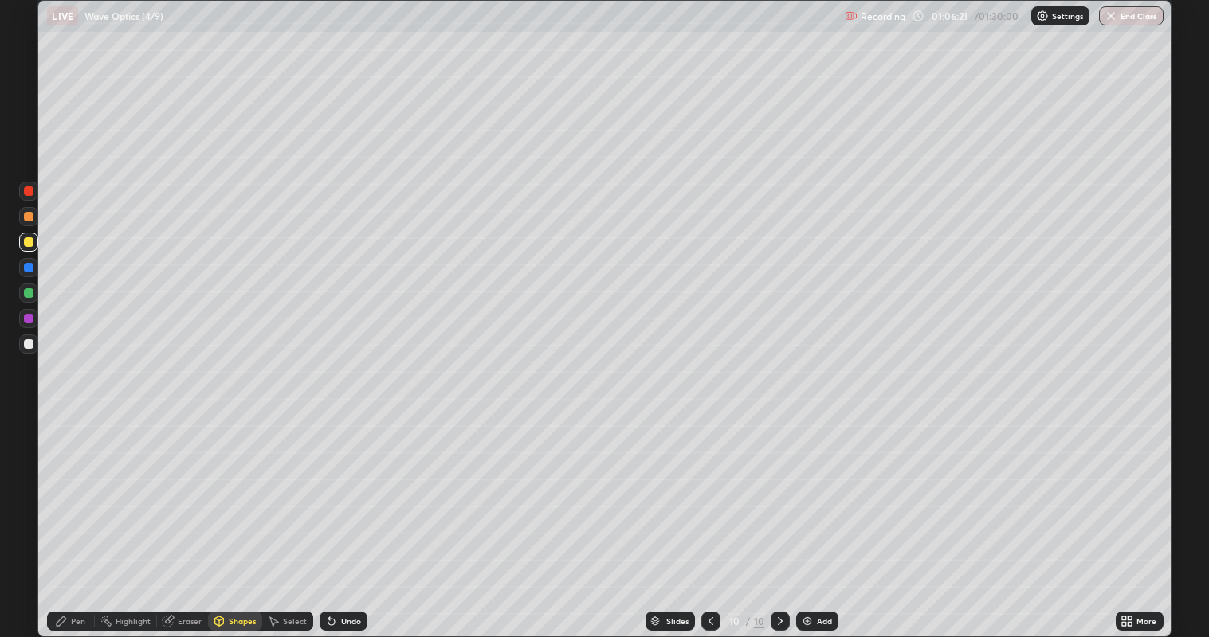
click at [76, 517] on div "Pen" at bounding box center [78, 621] width 14 height 8
click at [28, 294] on div at bounding box center [29, 293] width 10 height 10
click at [240, 517] on div "Shapes" at bounding box center [242, 621] width 27 height 8
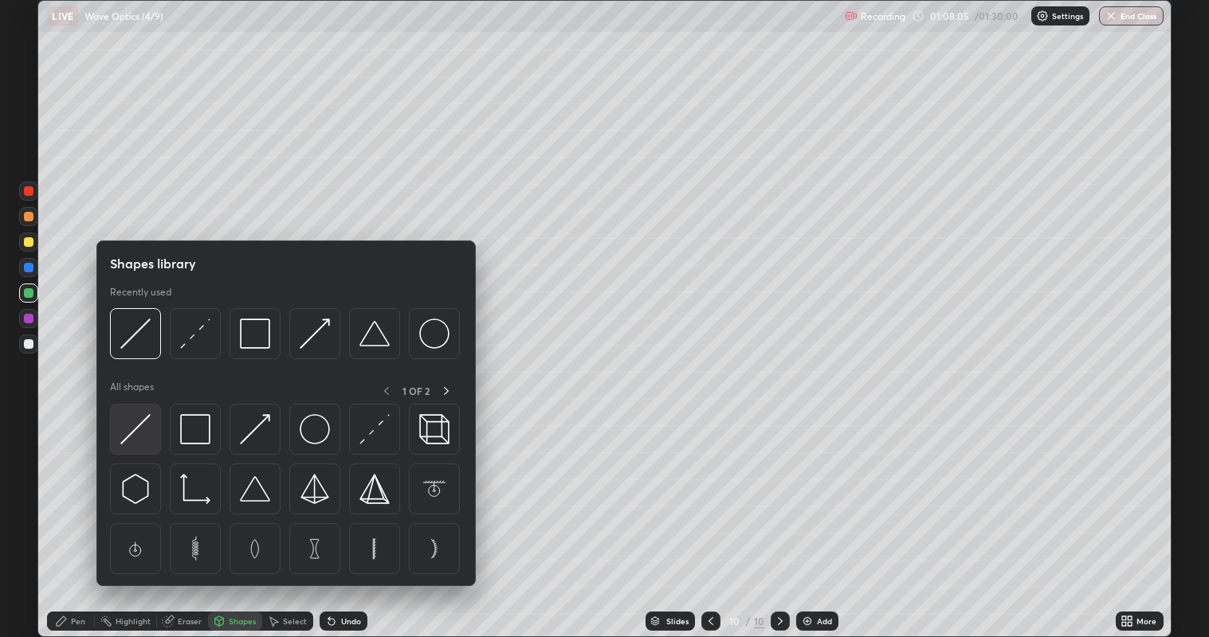
click at [134, 430] on img at bounding box center [135, 429] width 30 height 30
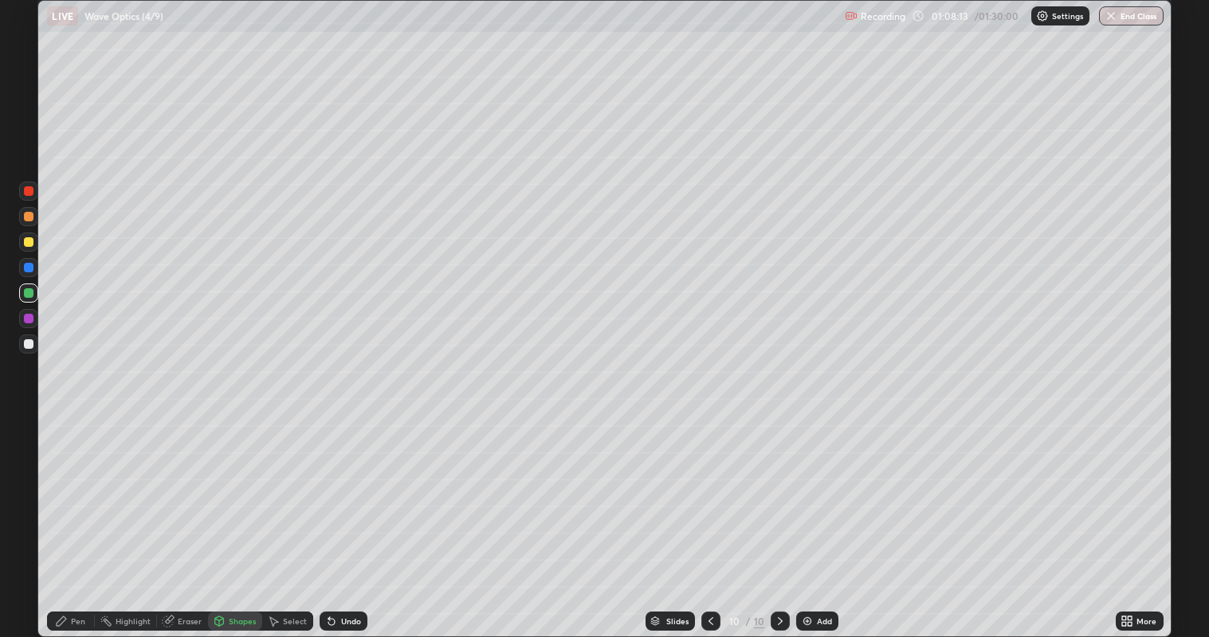
click at [76, 517] on div "Pen" at bounding box center [78, 621] width 14 height 8
click at [235, 517] on div "Shapes" at bounding box center [242, 621] width 27 height 8
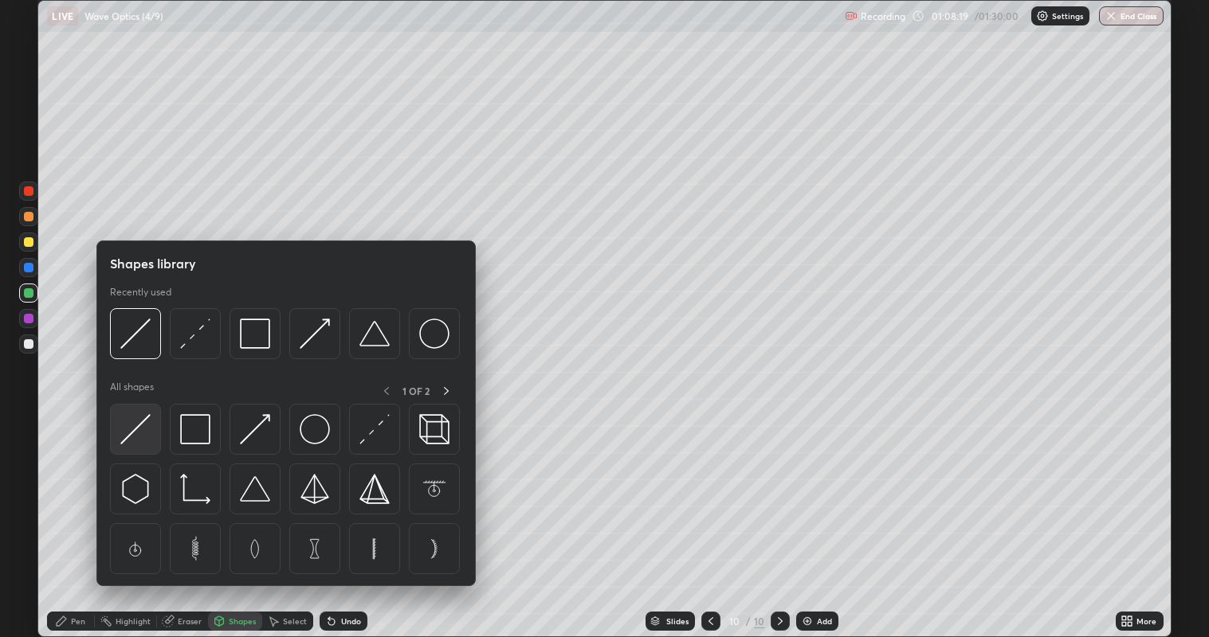
click at [147, 436] on img at bounding box center [135, 429] width 30 height 30
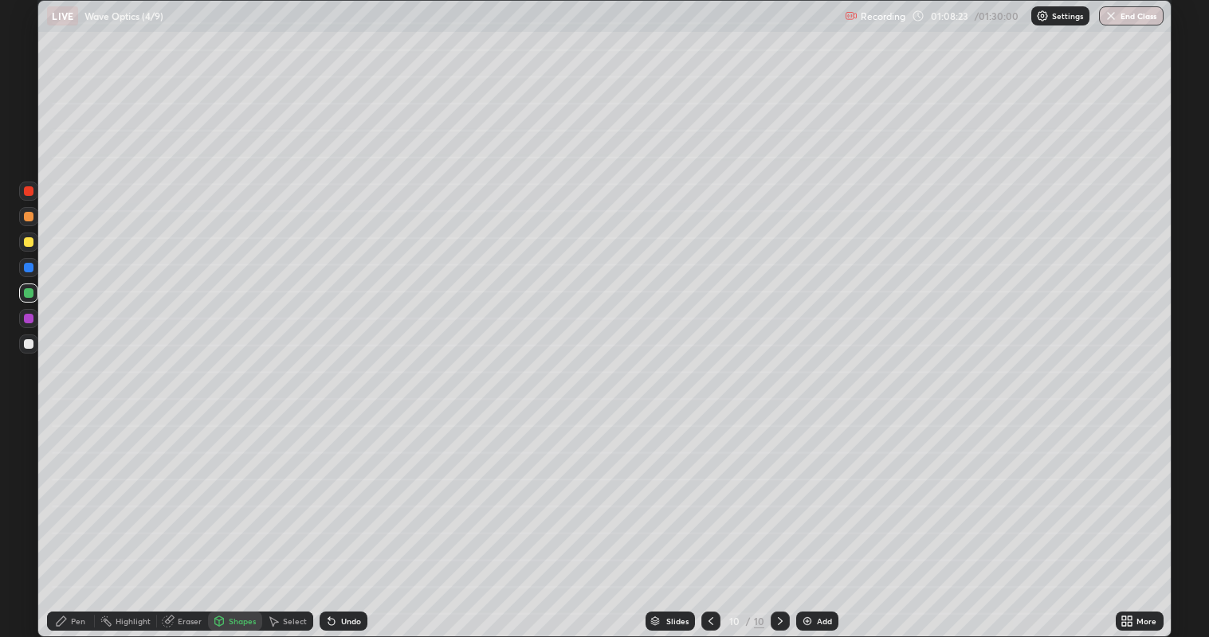
click at [75, 517] on div "Pen" at bounding box center [78, 621] width 14 height 8
click at [235, 517] on div "Shapes" at bounding box center [242, 621] width 27 height 8
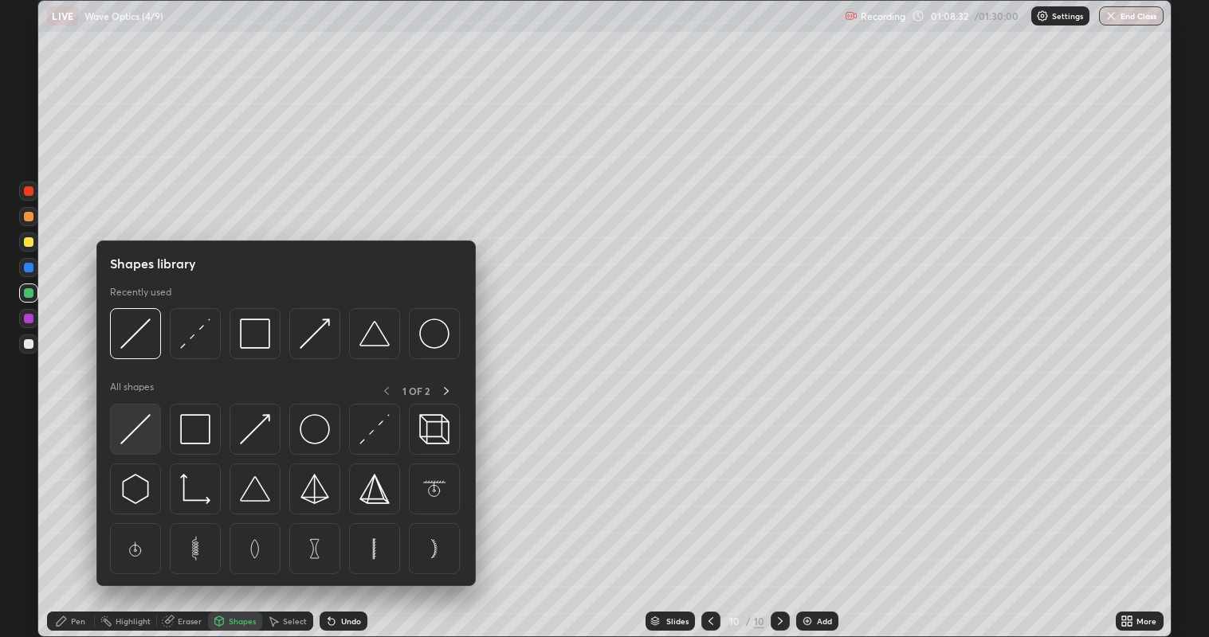
click at [150, 435] on img at bounding box center [135, 429] width 30 height 30
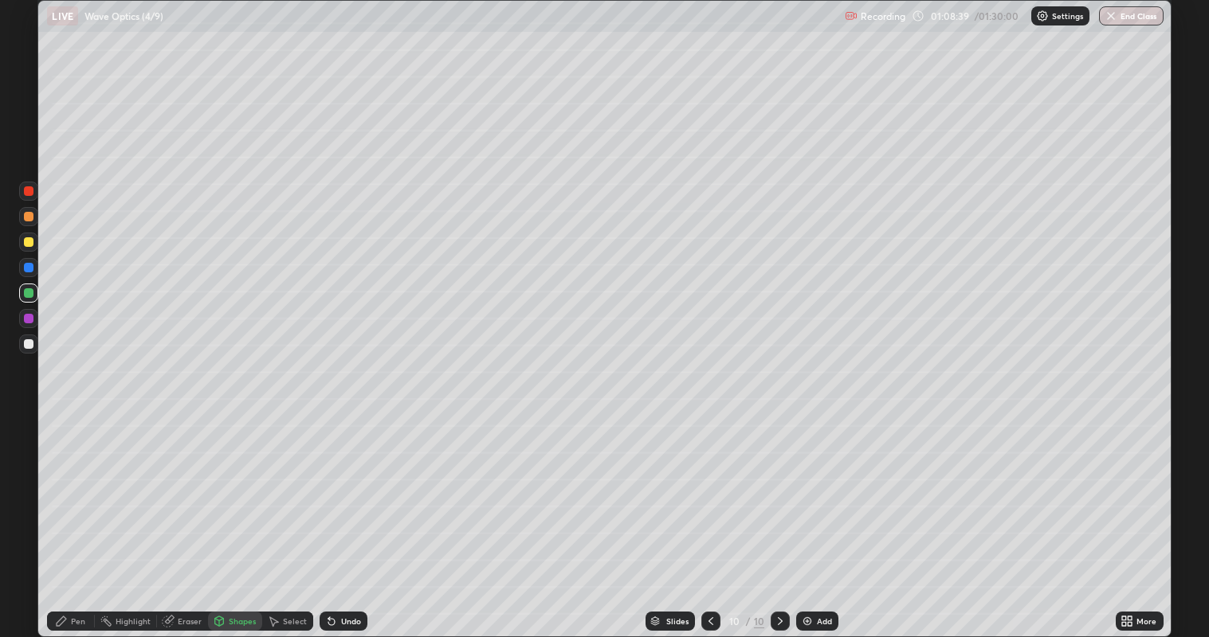
click at [75, 517] on div "Pen" at bounding box center [78, 621] width 14 height 8
click at [32, 347] on div at bounding box center [29, 344] width 10 height 10
click at [30, 292] on div at bounding box center [29, 293] width 10 height 10
click at [29, 346] on div at bounding box center [29, 344] width 10 height 10
click at [37, 294] on div at bounding box center [28, 293] width 19 height 19
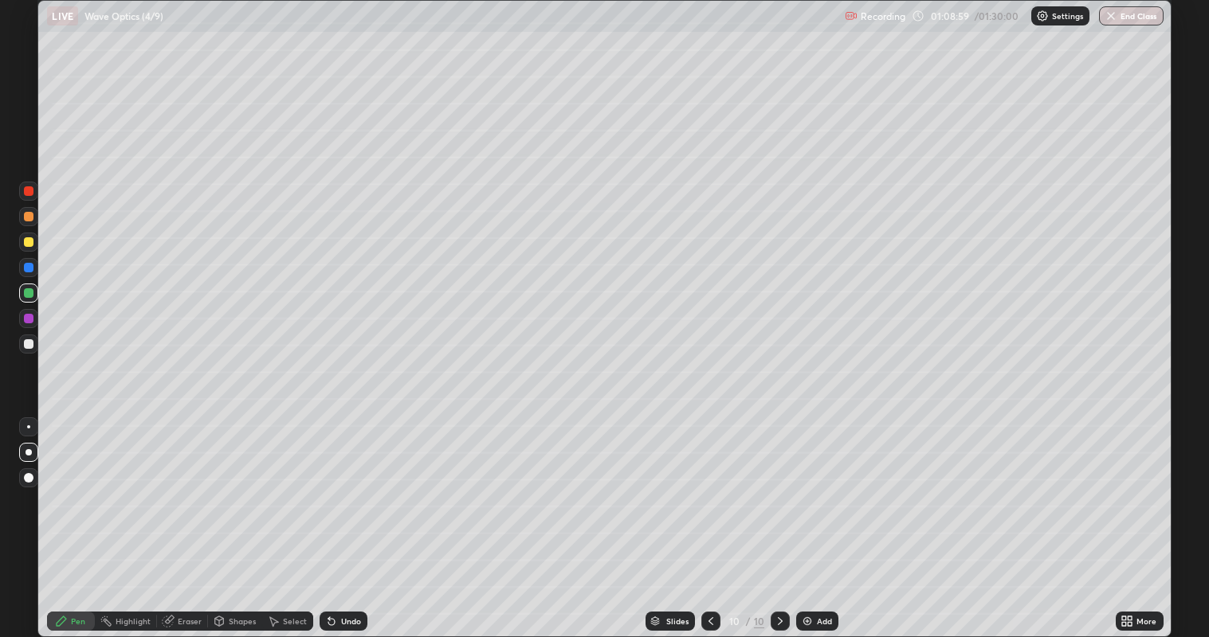
click at [36, 324] on div at bounding box center [28, 318] width 19 height 19
click at [32, 343] on div at bounding box center [29, 344] width 10 height 10
click at [33, 245] on div at bounding box center [28, 242] width 19 height 19
click at [28, 250] on div at bounding box center [28, 242] width 19 height 19
click at [235, 517] on div "Shapes" at bounding box center [242, 621] width 27 height 8
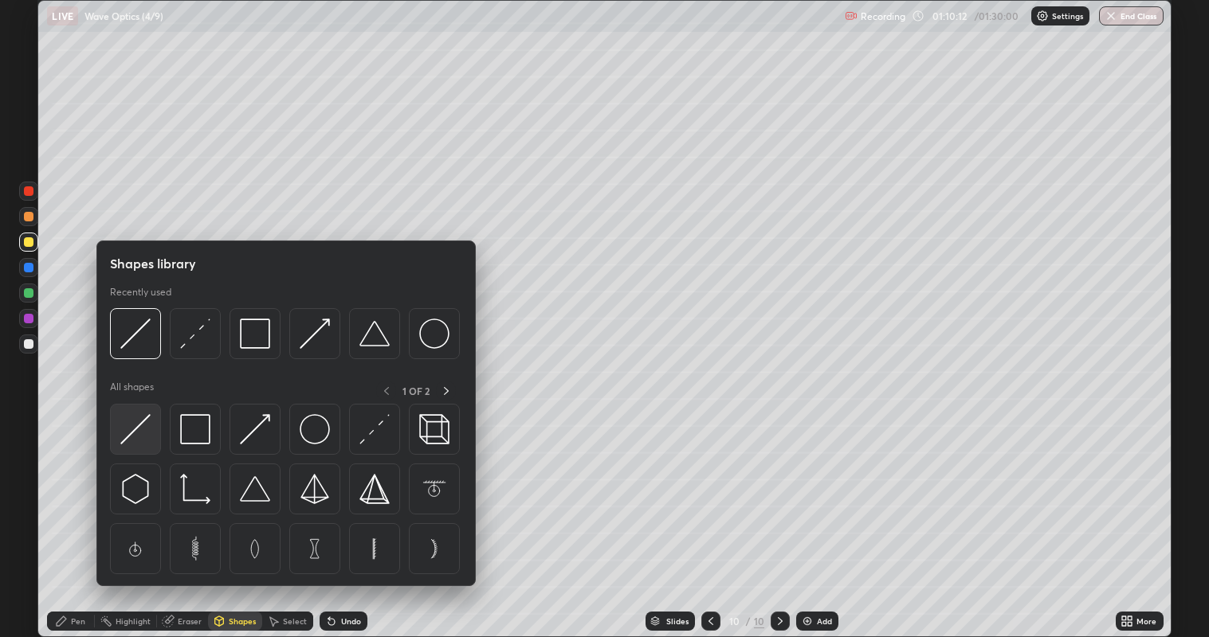
click at [134, 436] on img at bounding box center [135, 429] width 30 height 30
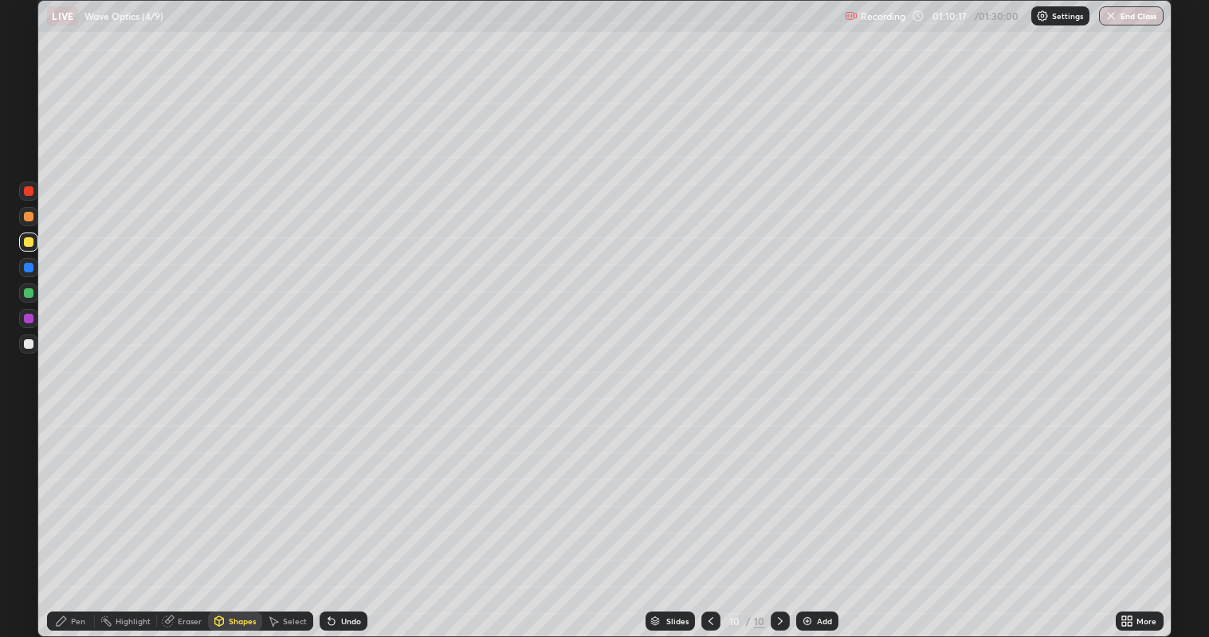
click at [75, 517] on div "Pen" at bounding box center [78, 621] width 14 height 8
click at [229, 517] on div "Shapes" at bounding box center [242, 621] width 27 height 8
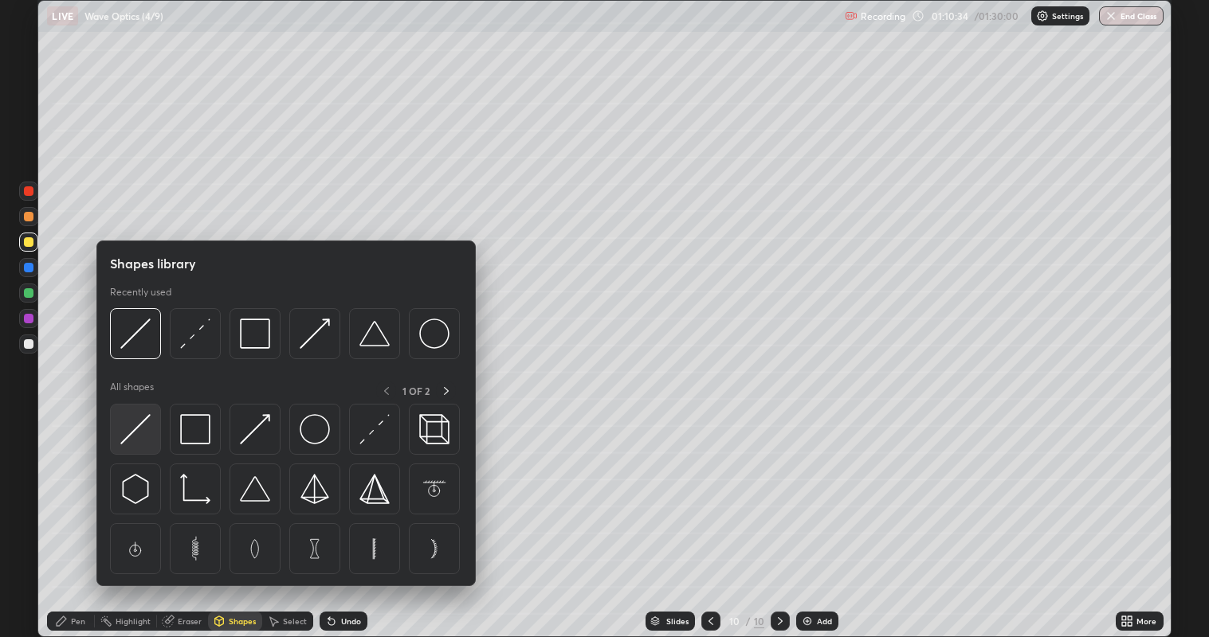
click at [143, 431] on img at bounding box center [135, 429] width 30 height 30
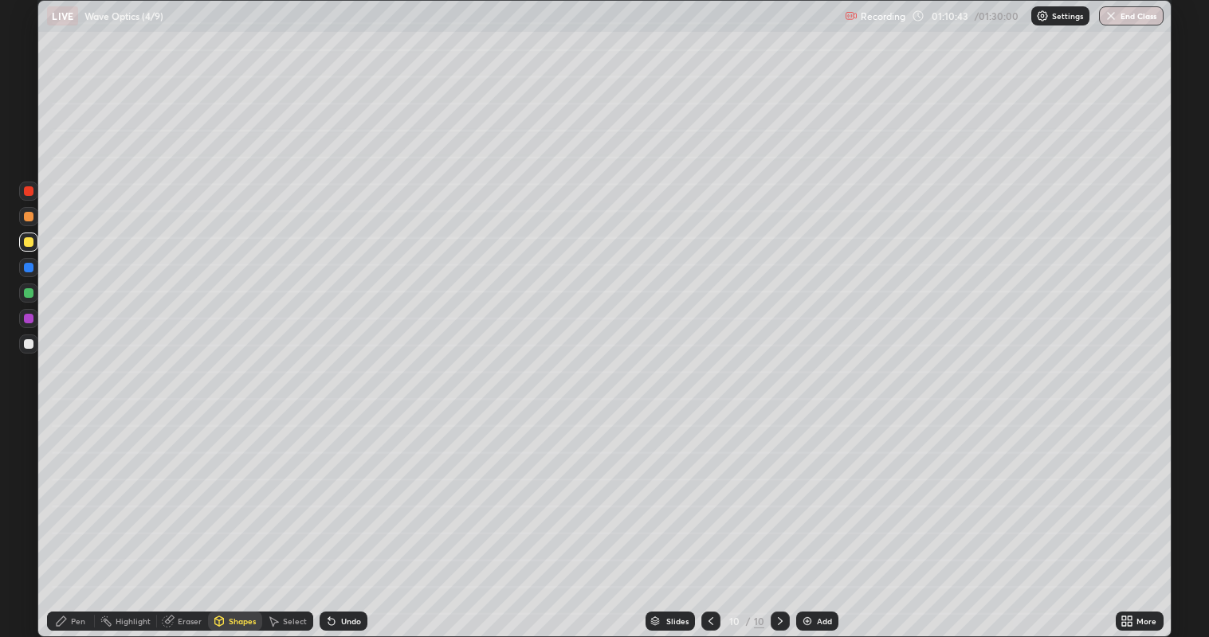
click at [77, 517] on div "Pen" at bounding box center [78, 621] width 14 height 8
click at [226, 517] on div "Shapes" at bounding box center [235, 621] width 54 height 19
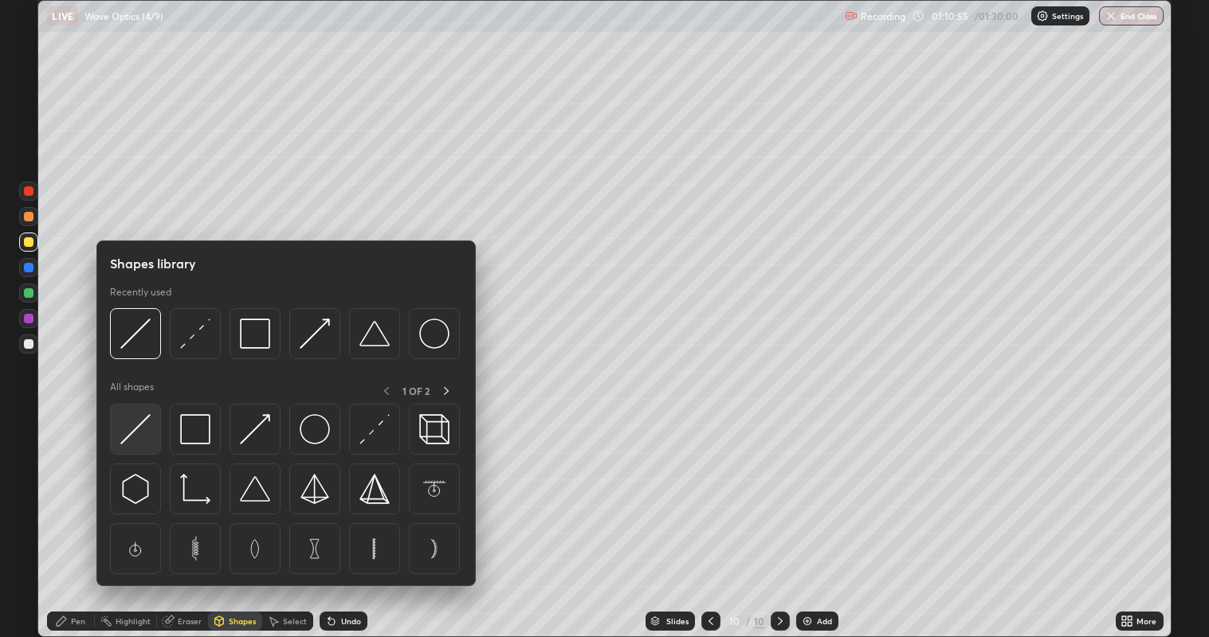
click at [146, 445] on div at bounding box center [135, 429] width 51 height 51
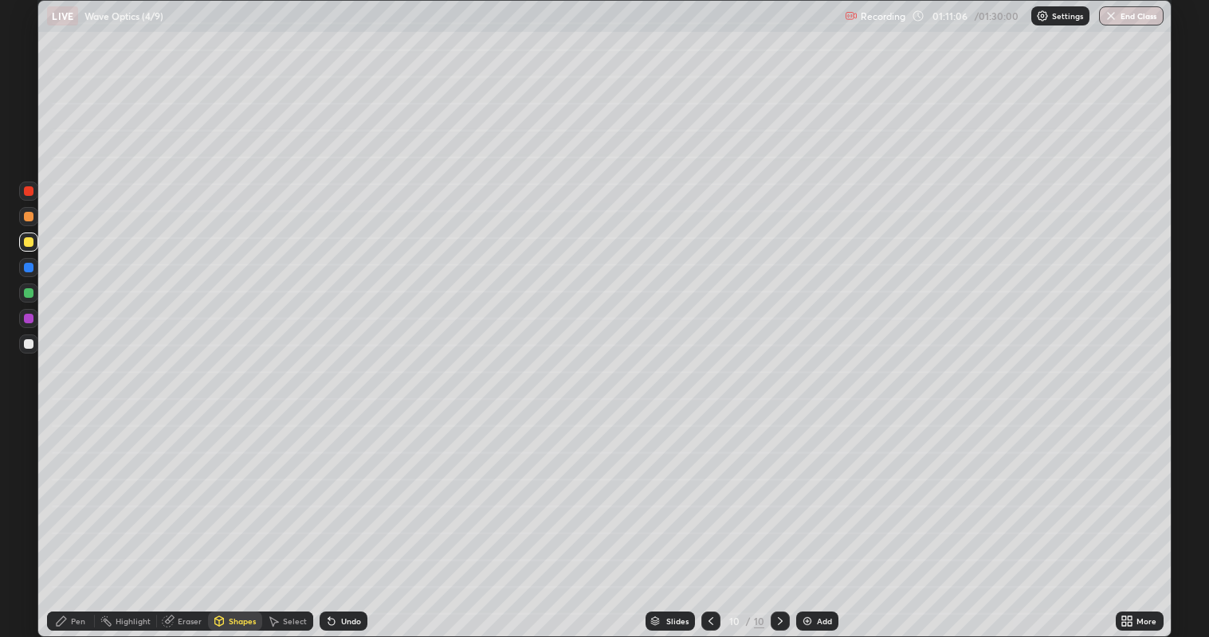
click at [77, 517] on div "Pen" at bounding box center [78, 621] width 14 height 8
click at [30, 291] on div at bounding box center [29, 293] width 10 height 10
click at [237, 517] on div "Shapes" at bounding box center [242, 621] width 27 height 8
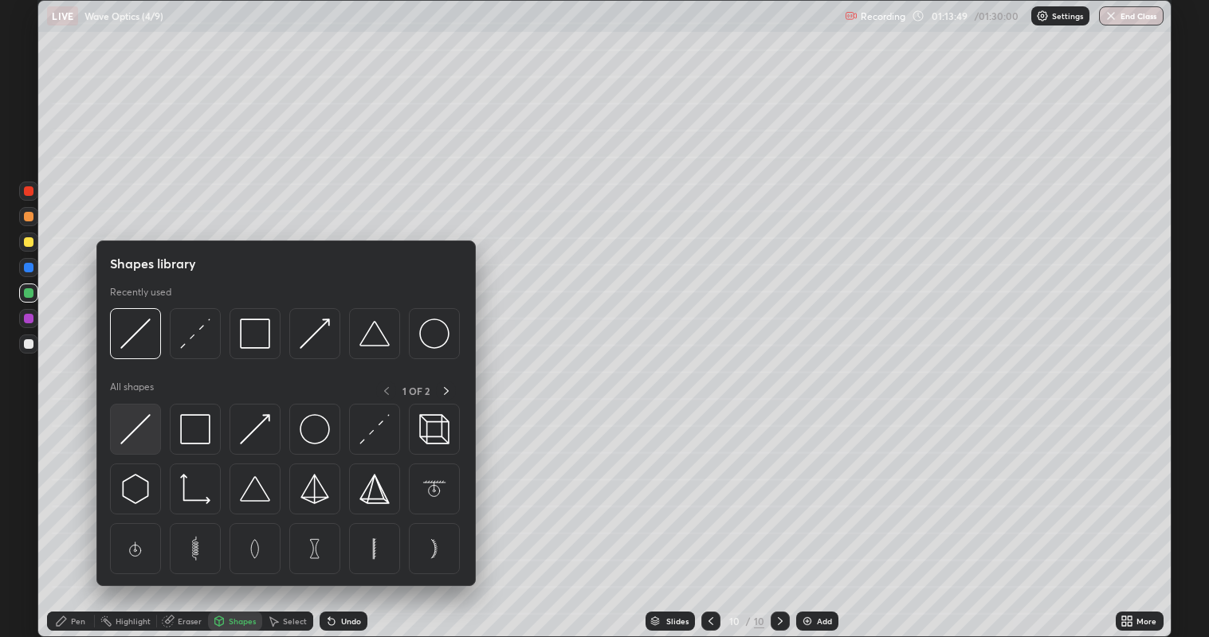
click at [127, 428] on img at bounding box center [135, 429] width 30 height 30
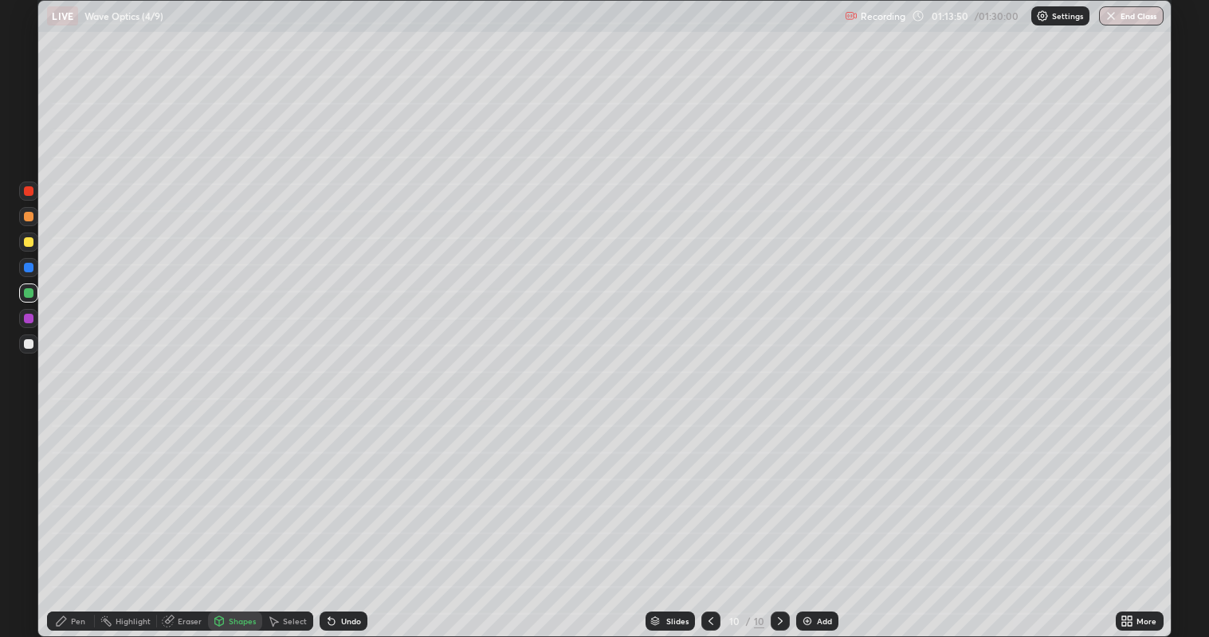
click at [28, 345] on div at bounding box center [29, 344] width 10 height 10
click at [74, 517] on div "Pen" at bounding box center [78, 621] width 14 height 8
click at [335, 517] on icon at bounding box center [331, 621] width 13 height 13
click at [341, 517] on div "Undo" at bounding box center [351, 621] width 20 height 8
click at [343, 517] on div "Undo" at bounding box center [351, 621] width 20 height 8
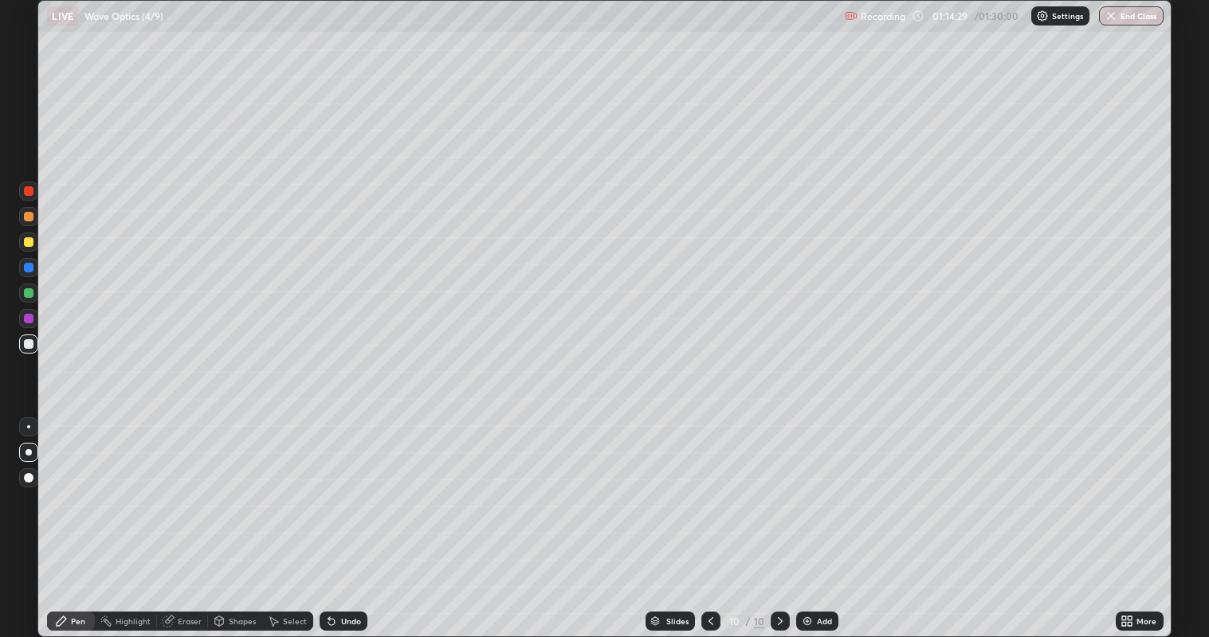
click at [29, 319] on div at bounding box center [29, 319] width 10 height 10
click at [343, 517] on div "Undo" at bounding box center [351, 621] width 20 height 8
click at [30, 344] on div at bounding box center [29, 344] width 10 height 10
click at [29, 319] on div at bounding box center [29, 319] width 10 height 10
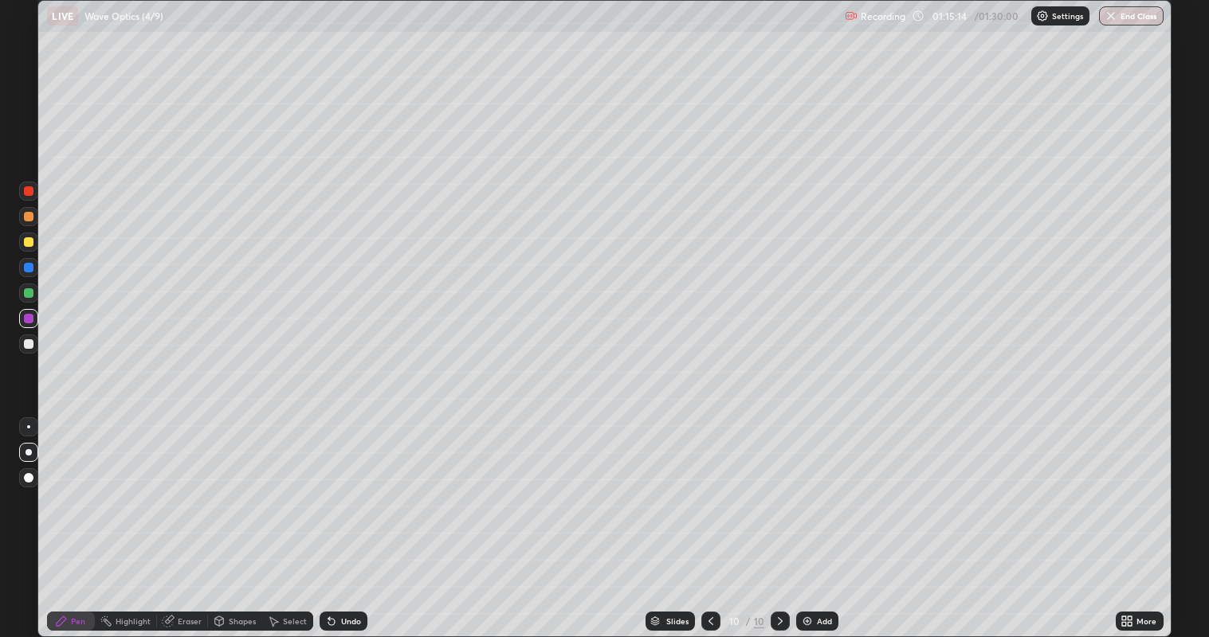
click at [37, 341] on div at bounding box center [28, 344] width 19 height 19
click at [32, 245] on div at bounding box center [29, 242] width 10 height 10
click at [821, 517] on div "Add" at bounding box center [824, 621] width 15 height 8
click at [33, 242] on div at bounding box center [29, 242] width 10 height 10
click at [240, 517] on div "Shapes" at bounding box center [242, 621] width 27 height 8
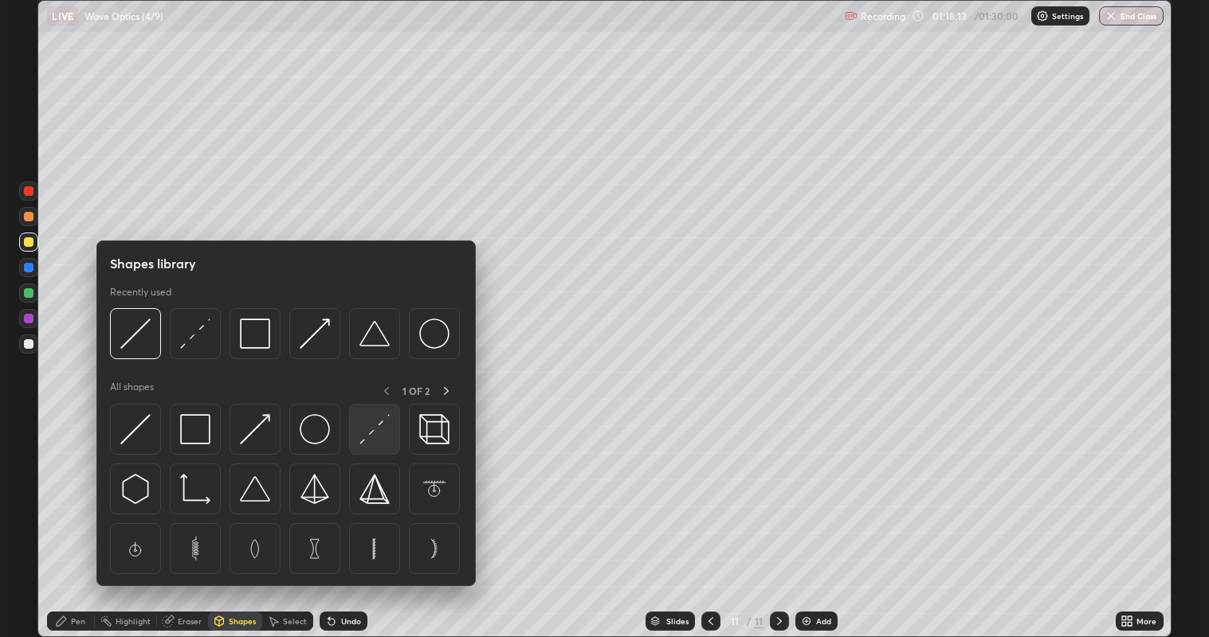
click at [375, 432] on img at bounding box center [374, 429] width 30 height 30
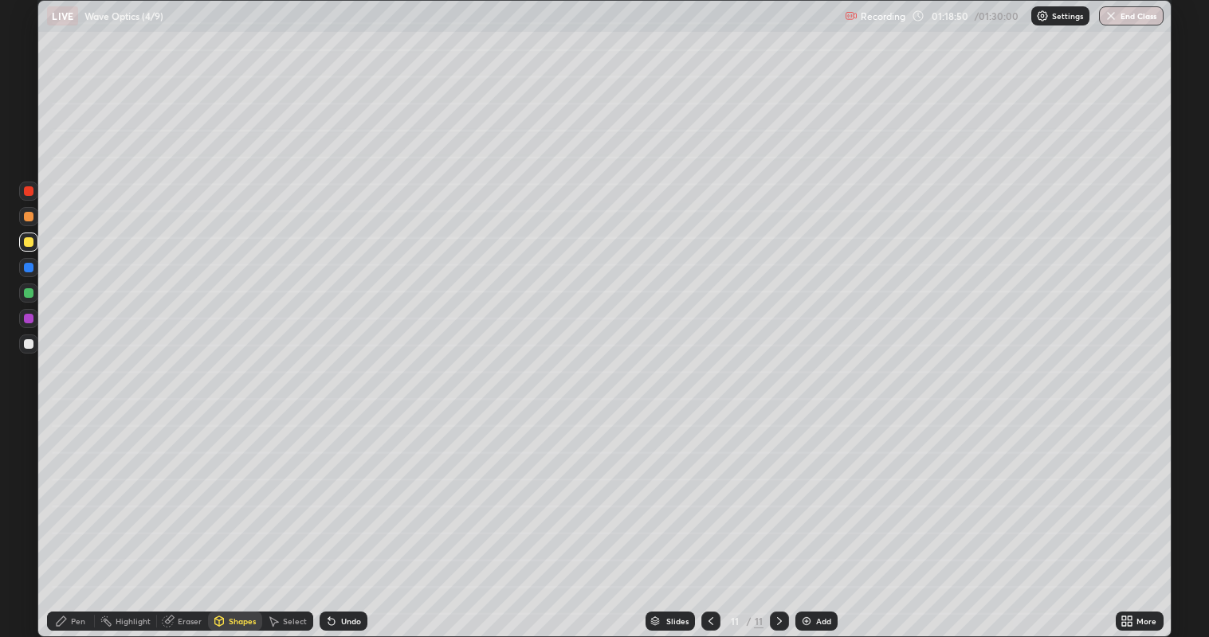
click at [75, 517] on div "Pen" at bounding box center [78, 621] width 14 height 8
click at [235, 517] on div "Shapes" at bounding box center [242, 621] width 27 height 8
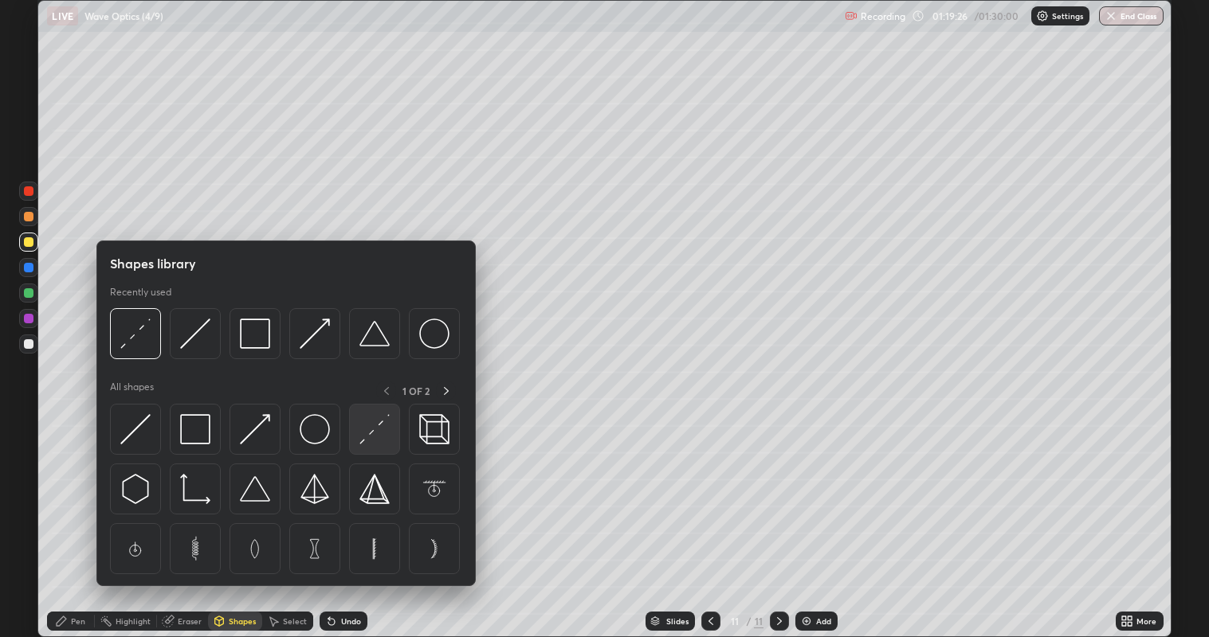
click at [370, 440] on img at bounding box center [374, 429] width 30 height 30
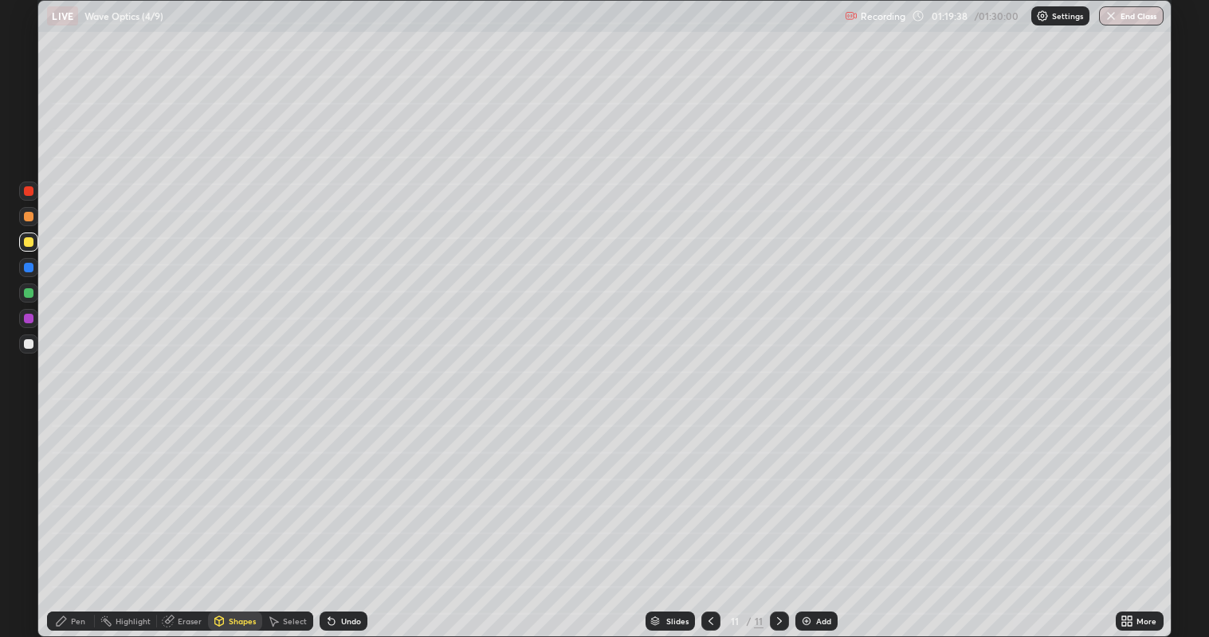
click at [32, 295] on div at bounding box center [29, 293] width 10 height 10
click at [65, 517] on icon at bounding box center [61, 621] width 13 height 13
click at [233, 517] on div "Shapes" at bounding box center [242, 621] width 27 height 8
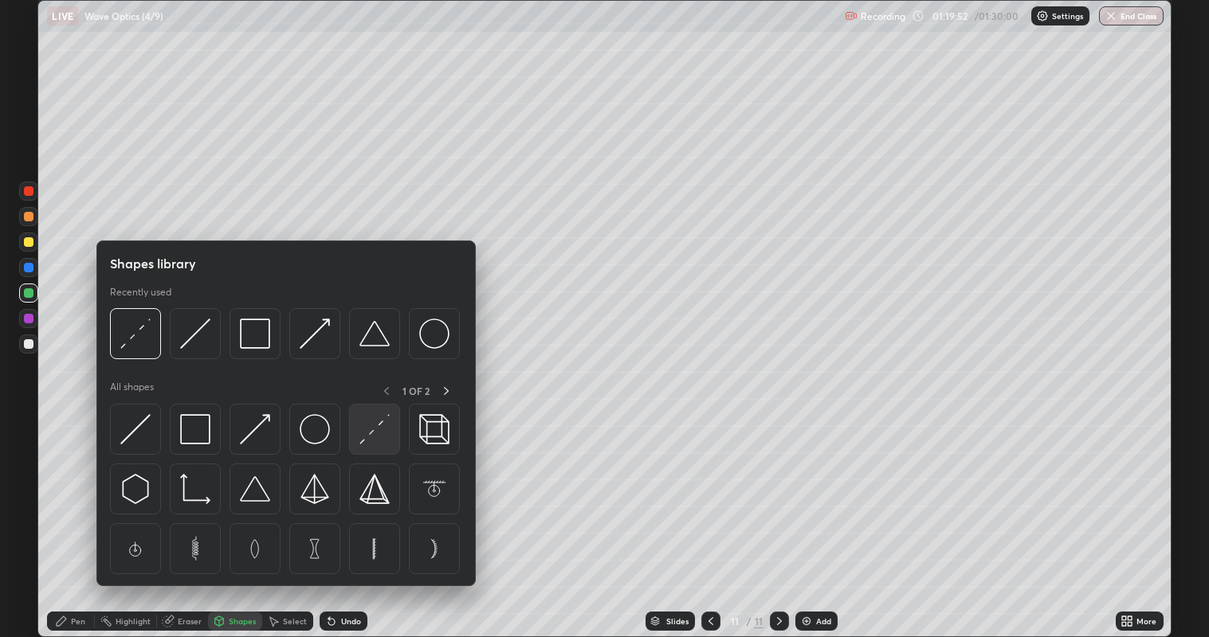
click at [373, 437] on img at bounding box center [374, 429] width 30 height 30
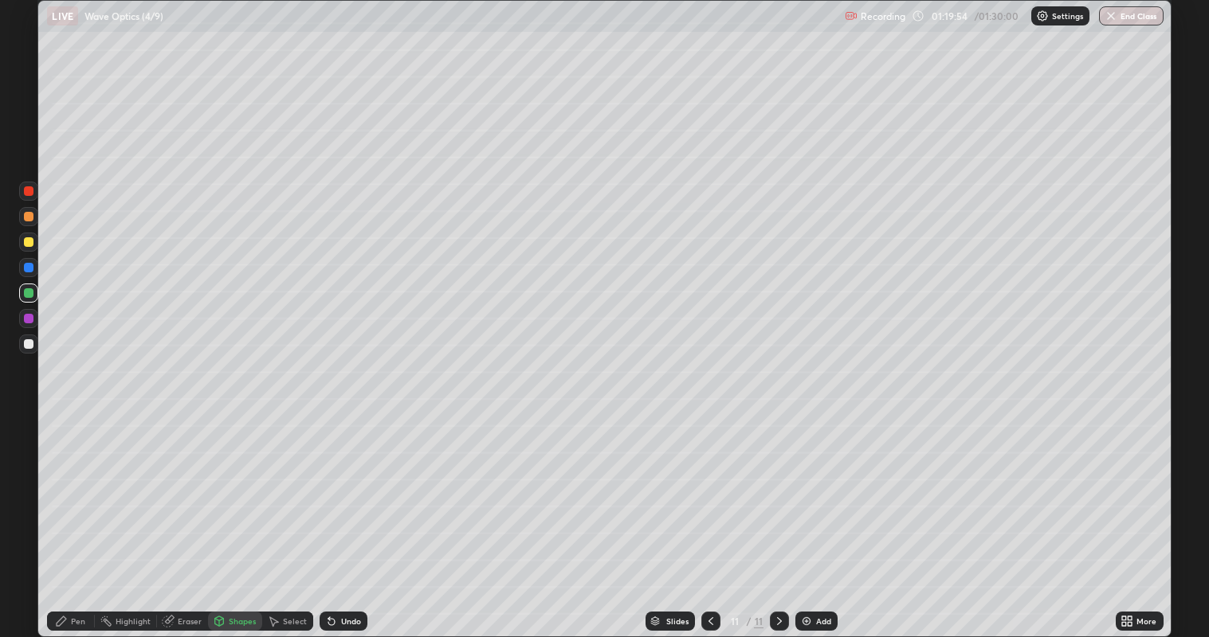
click at [76, 517] on div "Pen" at bounding box center [78, 621] width 14 height 8
click at [235, 517] on div "Shapes" at bounding box center [242, 621] width 27 height 8
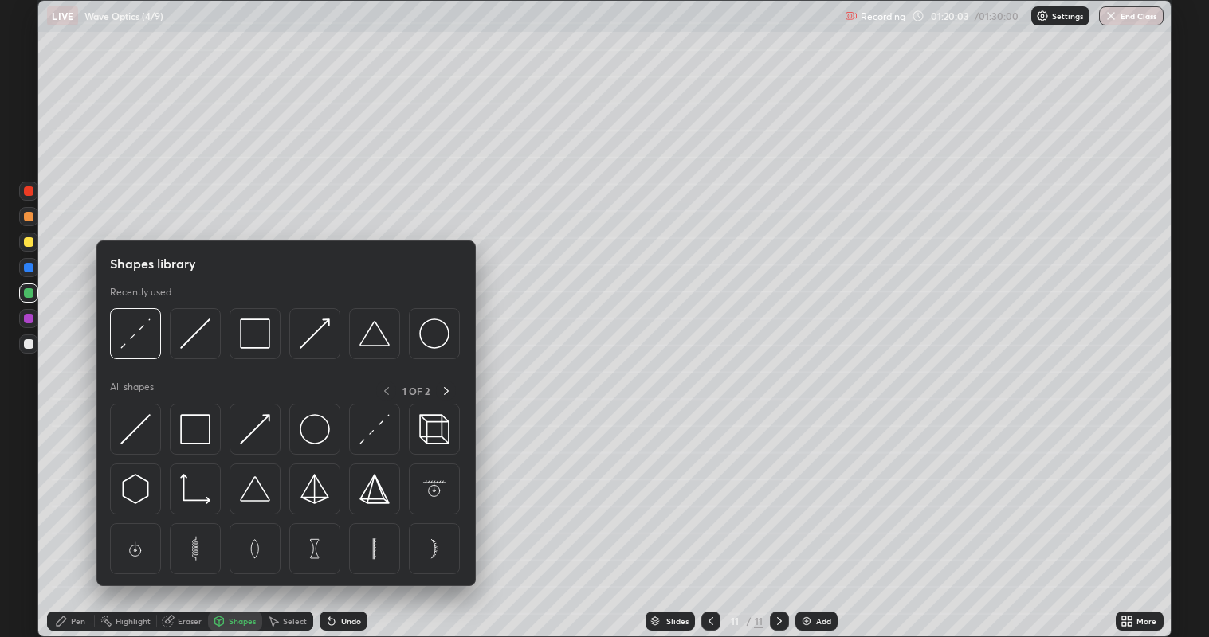
click at [70, 517] on div "Pen" at bounding box center [71, 621] width 48 height 19
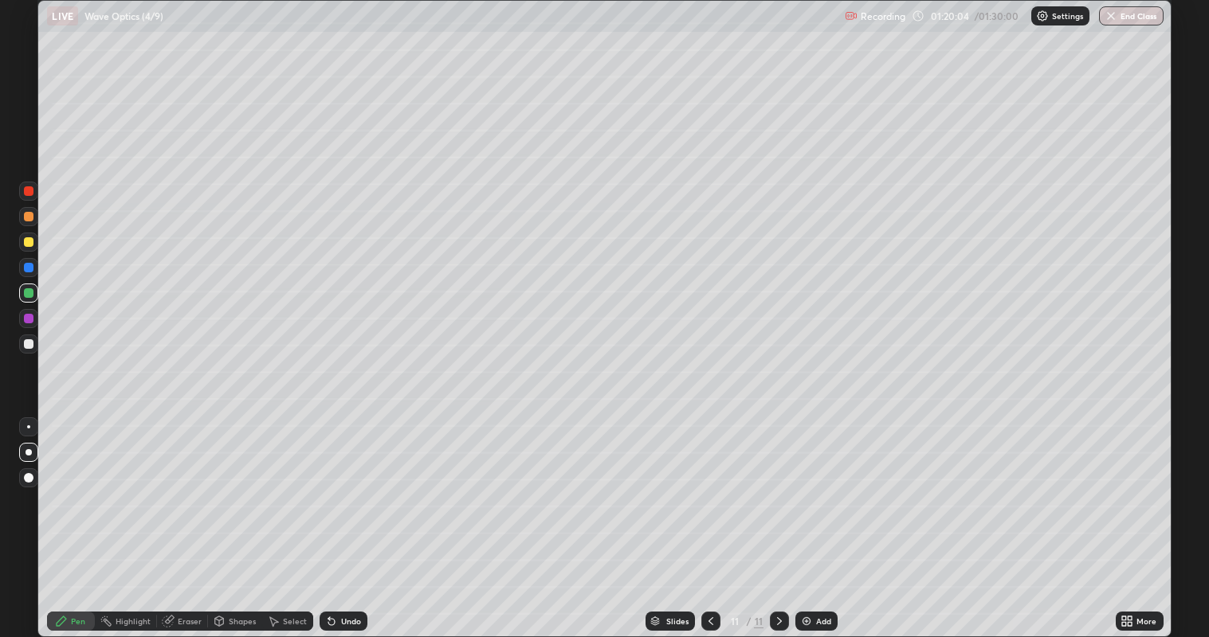
click at [29, 242] on div at bounding box center [29, 242] width 10 height 10
click at [219, 517] on icon at bounding box center [219, 624] width 0 height 6
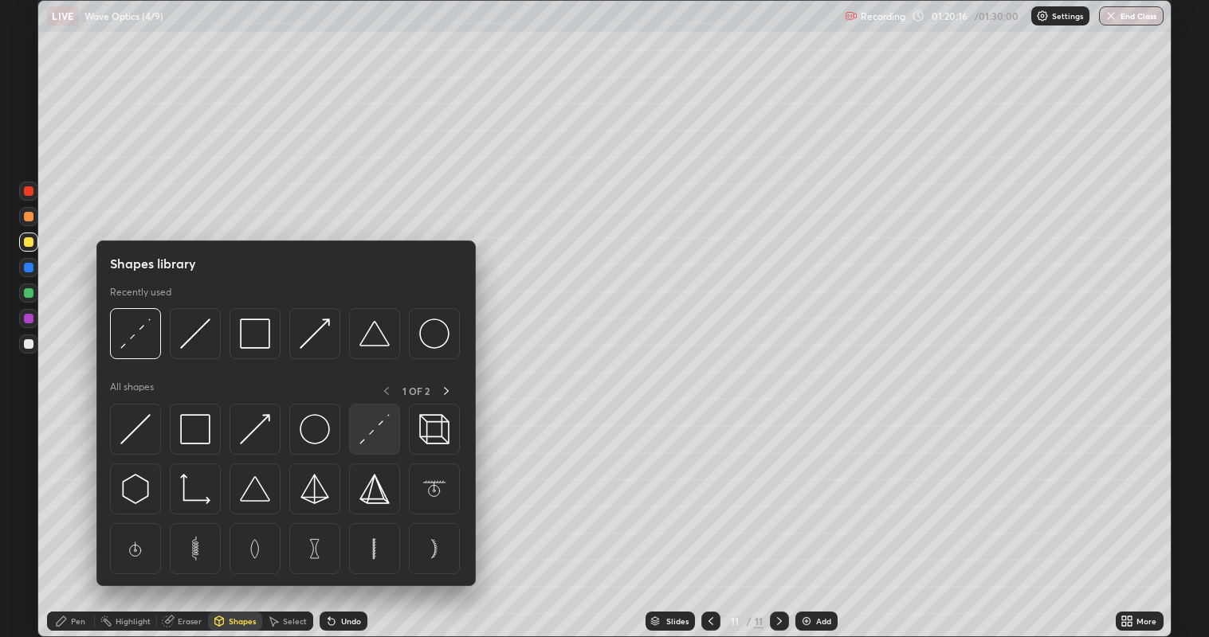
click at [368, 442] on img at bounding box center [374, 429] width 30 height 30
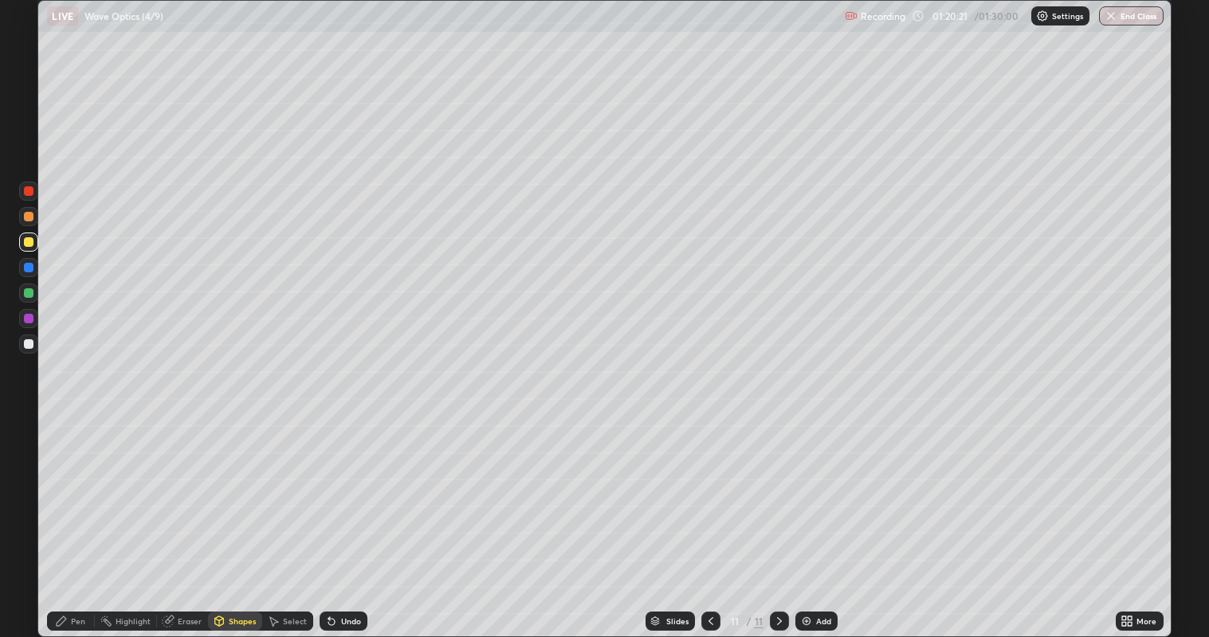
click at [227, 517] on div "Shapes" at bounding box center [235, 621] width 54 height 19
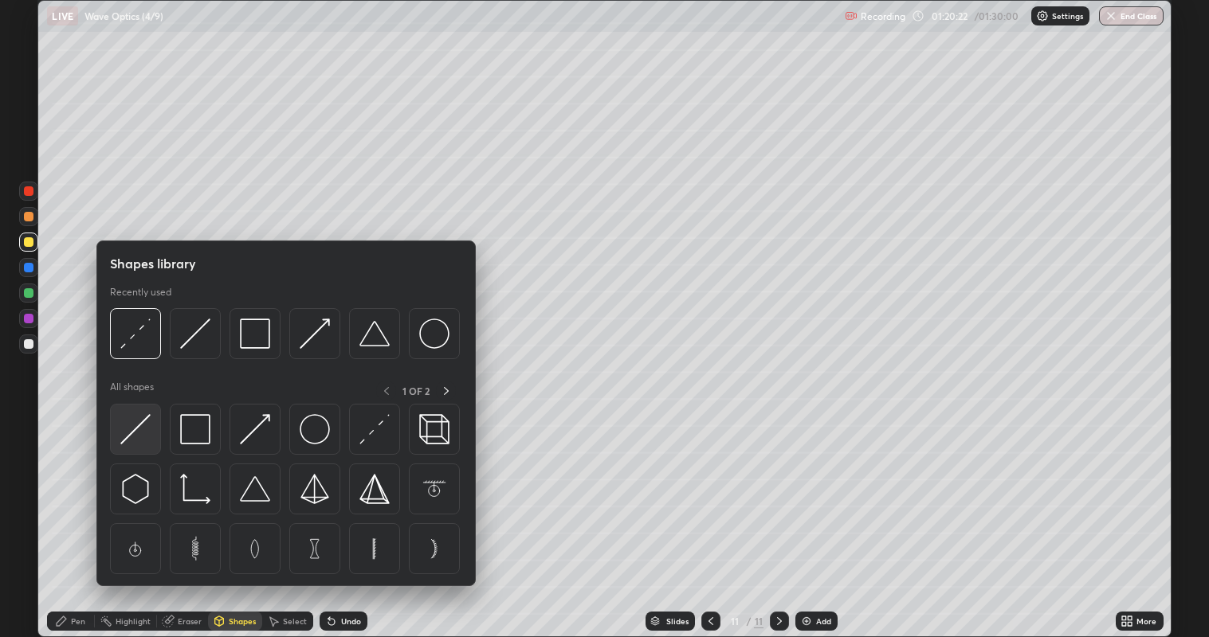
click at [138, 429] on img at bounding box center [135, 429] width 30 height 30
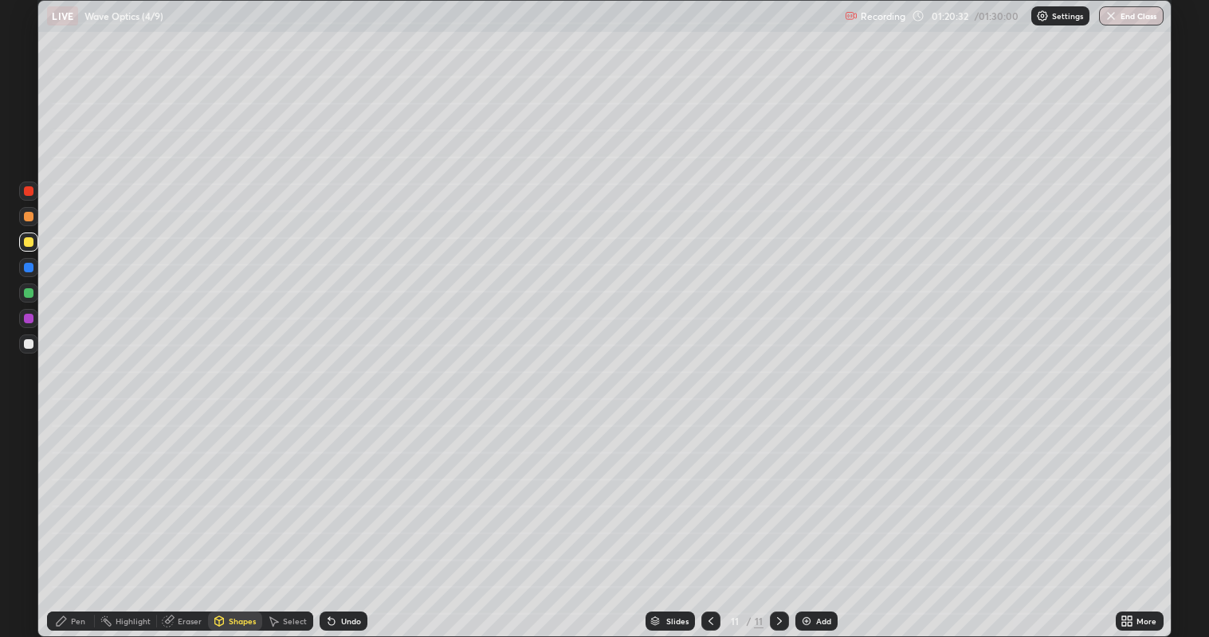
click at [69, 517] on div "Pen" at bounding box center [71, 621] width 48 height 19
click at [179, 517] on div "Eraser" at bounding box center [190, 621] width 24 height 8
click at [76, 517] on div "Pen" at bounding box center [78, 621] width 14 height 8
click at [237, 517] on div "Shapes" at bounding box center [242, 621] width 27 height 8
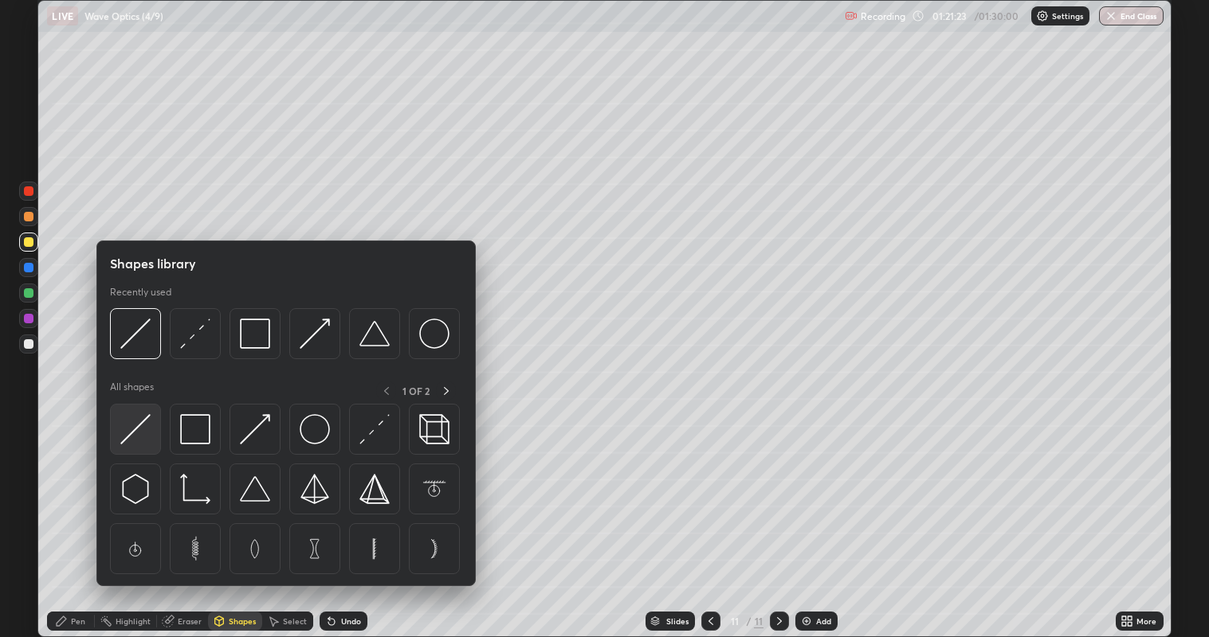
click at [139, 437] on img at bounding box center [135, 429] width 30 height 30
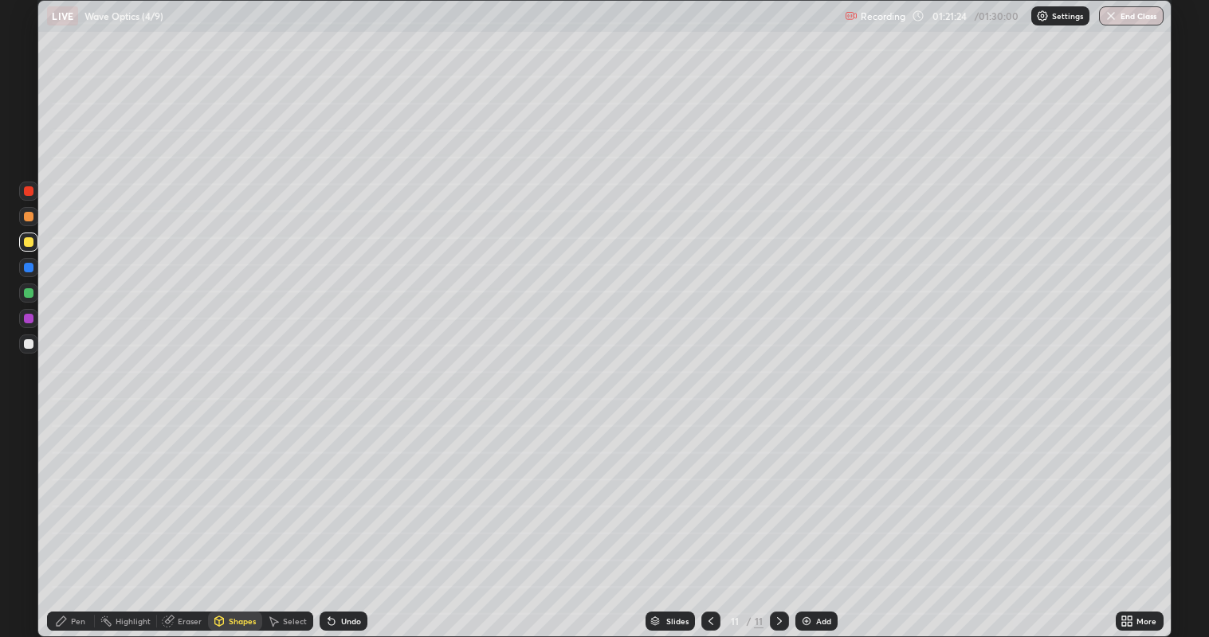
click at [29, 345] on div at bounding box center [29, 344] width 10 height 10
click at [77, 517] on div "Pen" at bounding box center [78, 621] width 14 height 8
click at [223, 517] on icon at bounding box center [219, 621] width 13 height 13
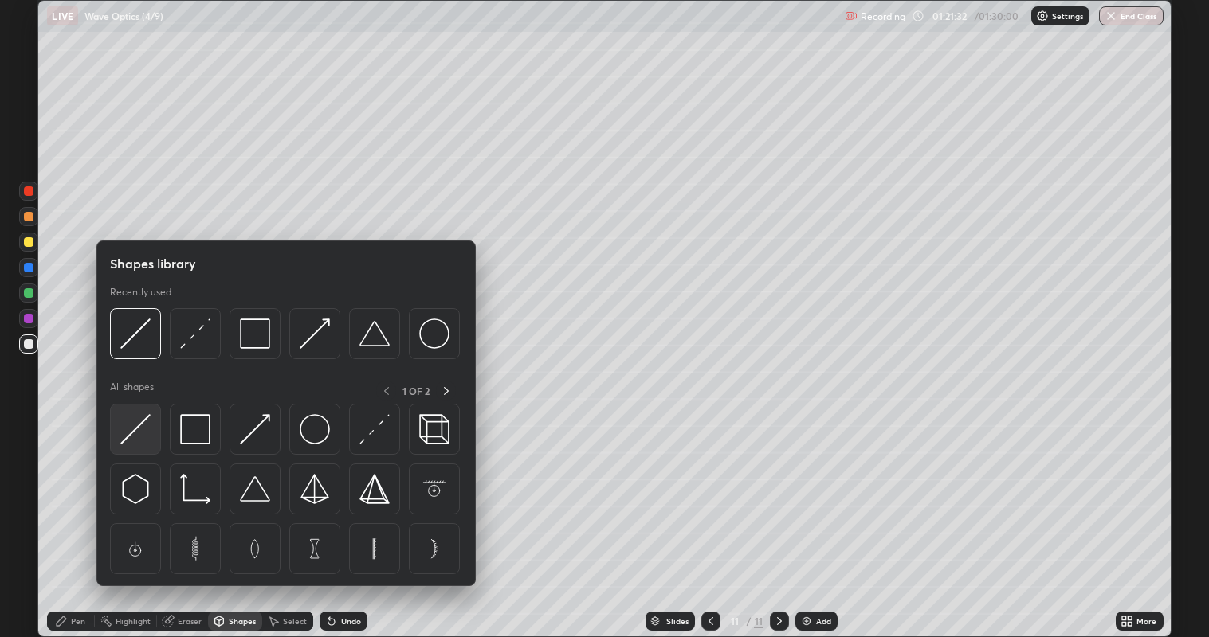
click at [141, 423] on img at bounding box center [135, 429] width 30 height 30
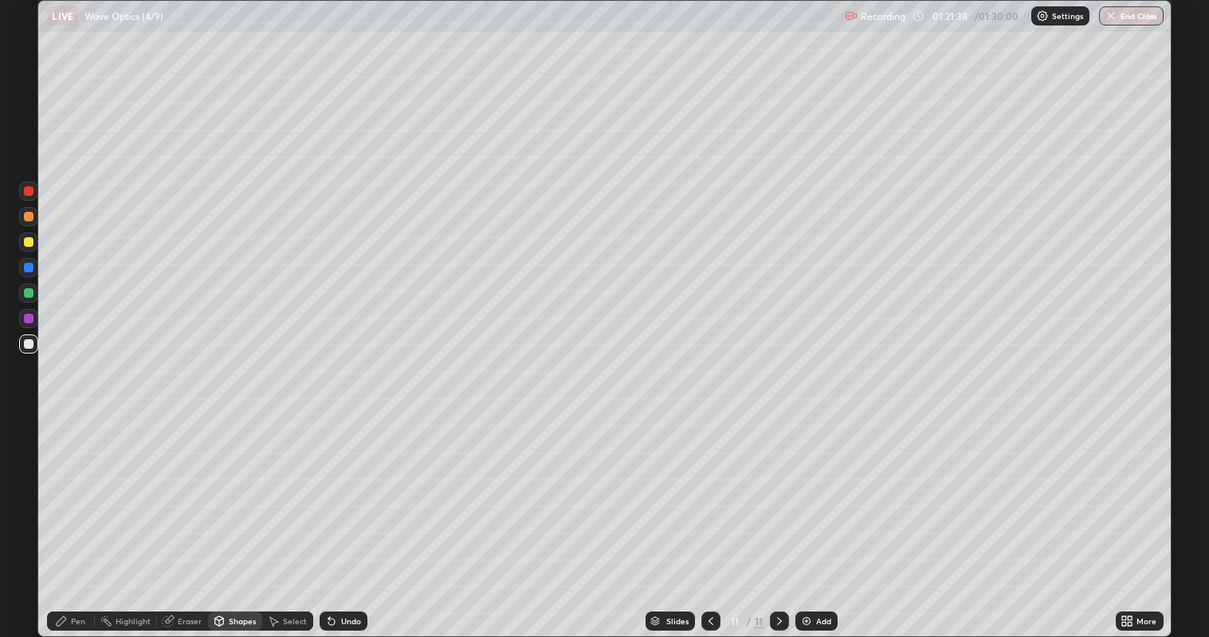
click at [70, 517] on div "Pen" at bounding box center [71, 621] width 48 height 19
click at [347, 517] on div "Undo" at bounding box center [351, 621] width 20 height 8
click at [29, 319] on div at bounding box center [29, 319] width 10 height 10
click at [241, 517] on div "Shapes" at bounding box center [242, 621] width 27 height 8
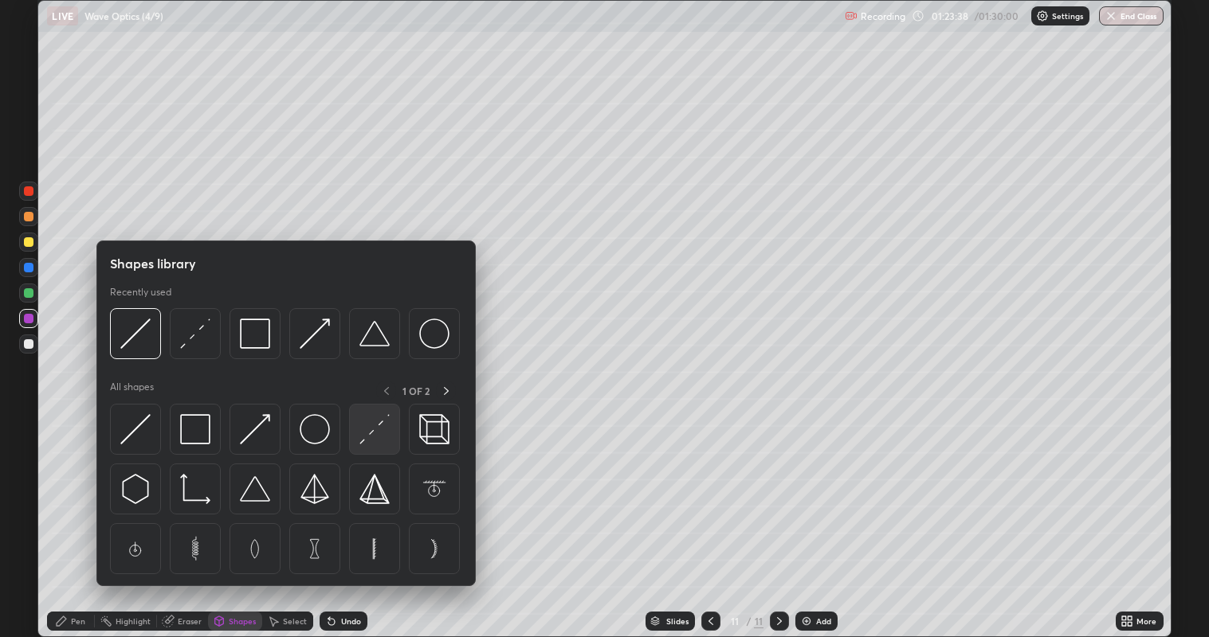
click at [382, 440] on img at bounding box center [374, 429] width 30 height 30
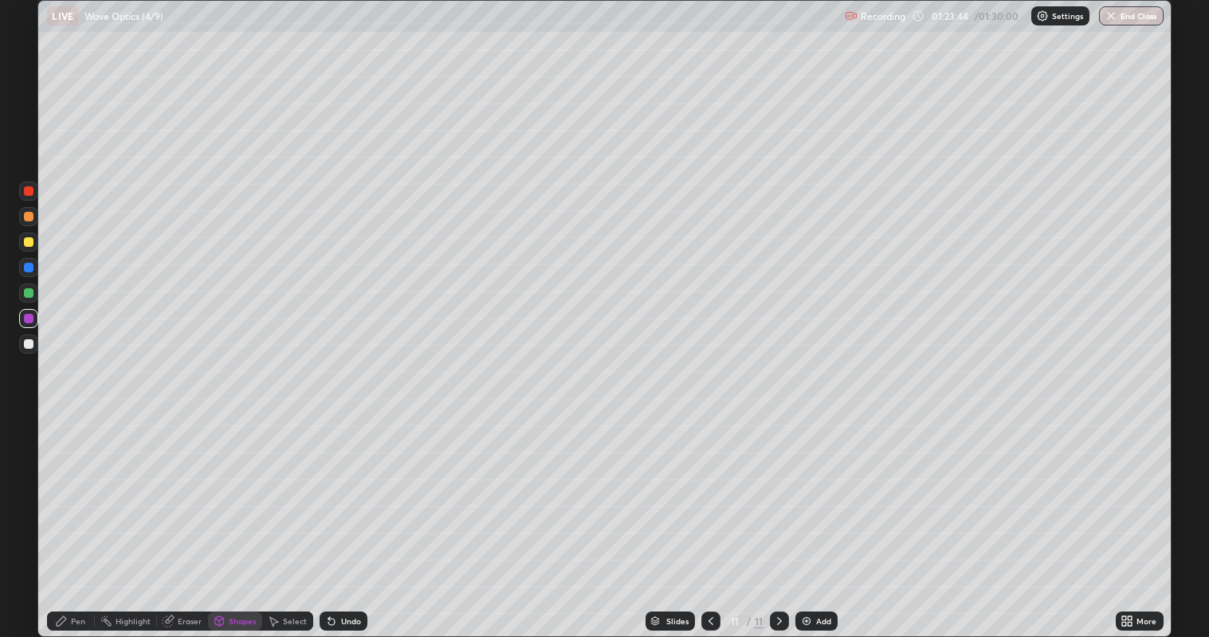
click at [73, 517] on div "Pen" at bounding box center [78, 621] width 14 height 8
click at [25, 346] on div at bounding box center [29, 344] width 10 height 10
click at [88, 517] on div "Pen" at bounding box center [71, 621] width 48 height 19
click at [27, 319] on div at bounding box center [29, 319] width 10 height 10
click at [329, 517] on icon at bounding box center [331, 622] width 6 height 6
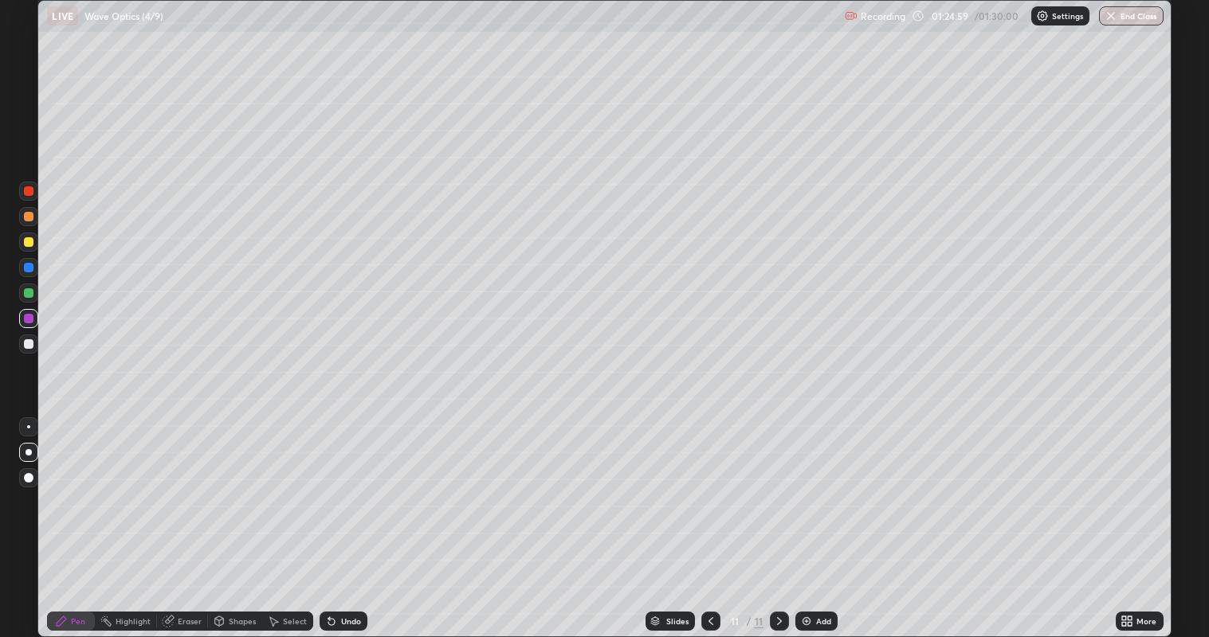
click at [331, 517] on icon at bounding box center [331, 621] width 13 height 13
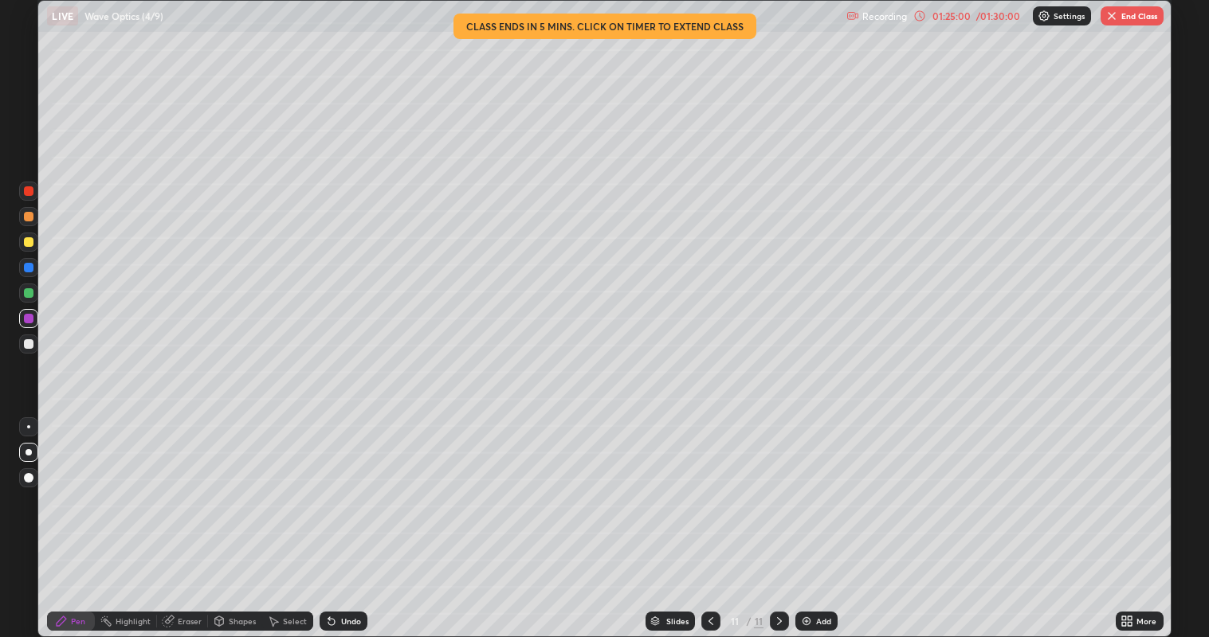
click at [338, 517] on div "Undo" at bounding box center [343, 621] width 48 height 19
click at [341, 517] on div "Undo" at bounding box center [351, 621] width 20 height 8
click at [340, 517] on div "Undo" at bounding box center [343, 621] width 48 height 19
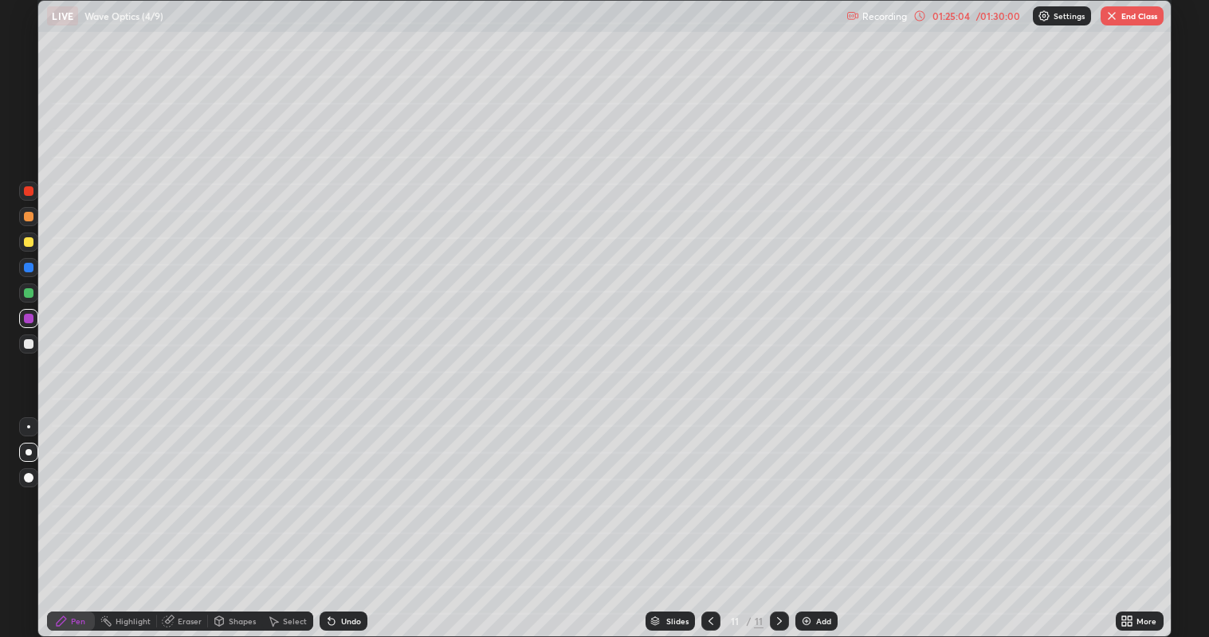
click at [341, 517] on div "Undo" at bounding box center [351, 621] width 20 height 8
click at [25, 269] on div at bounding box center [29, 268] width 10 height 10
click at [31, 343] on div at bounding box center [29, 344] width 10 height 10
click at [181, 517] on div "Eraser" at bounding box center [182, 621] width 51 height 19
click at [34, 517] on icon at bounding box center [28, 568] width 13 height 14
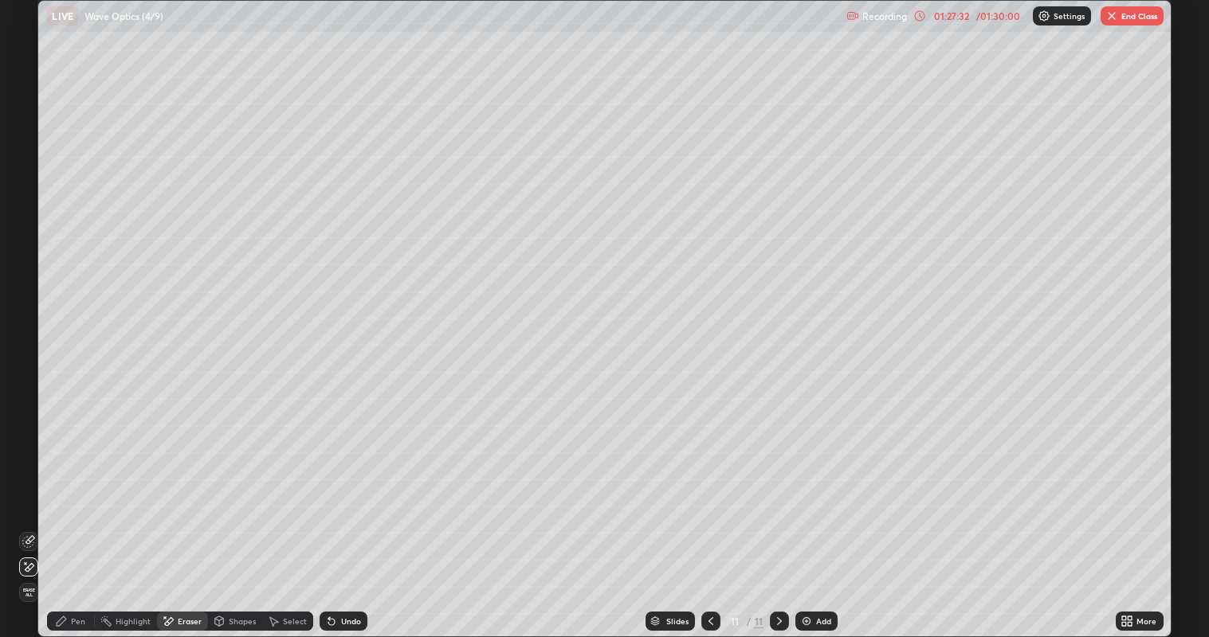
click at [72, 517] on div "Pen" at bounding box center [71, 621] width 48 height 19
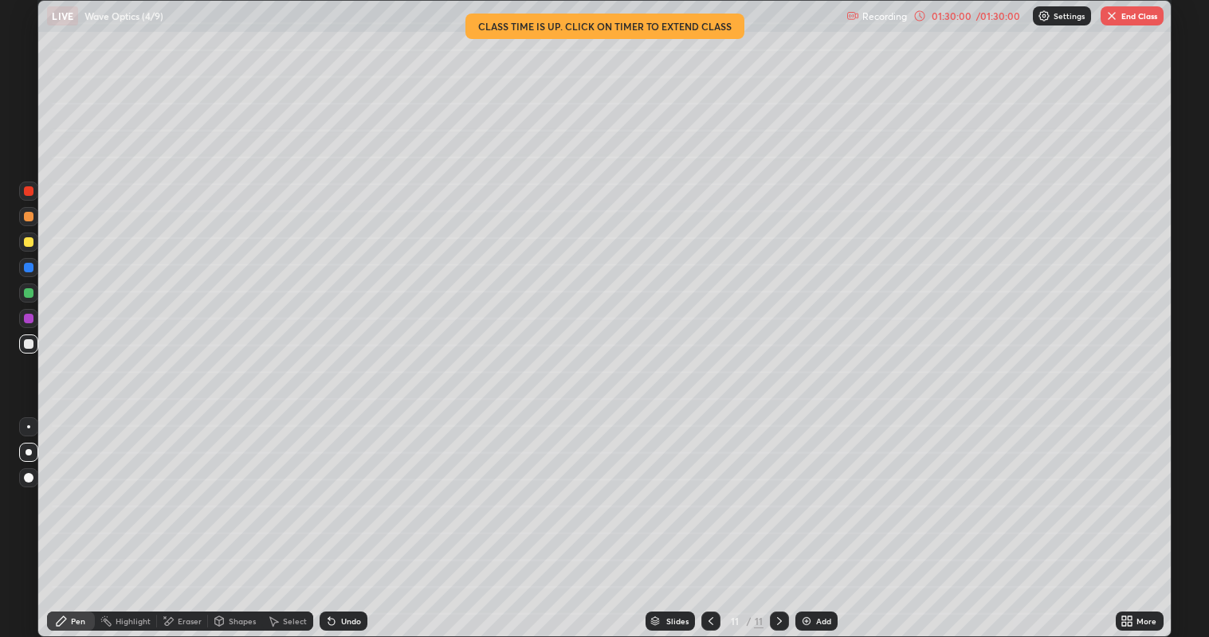
click at [1130, 17] on button "End Class" at bounding box center [1131, 15] width 63 height 19
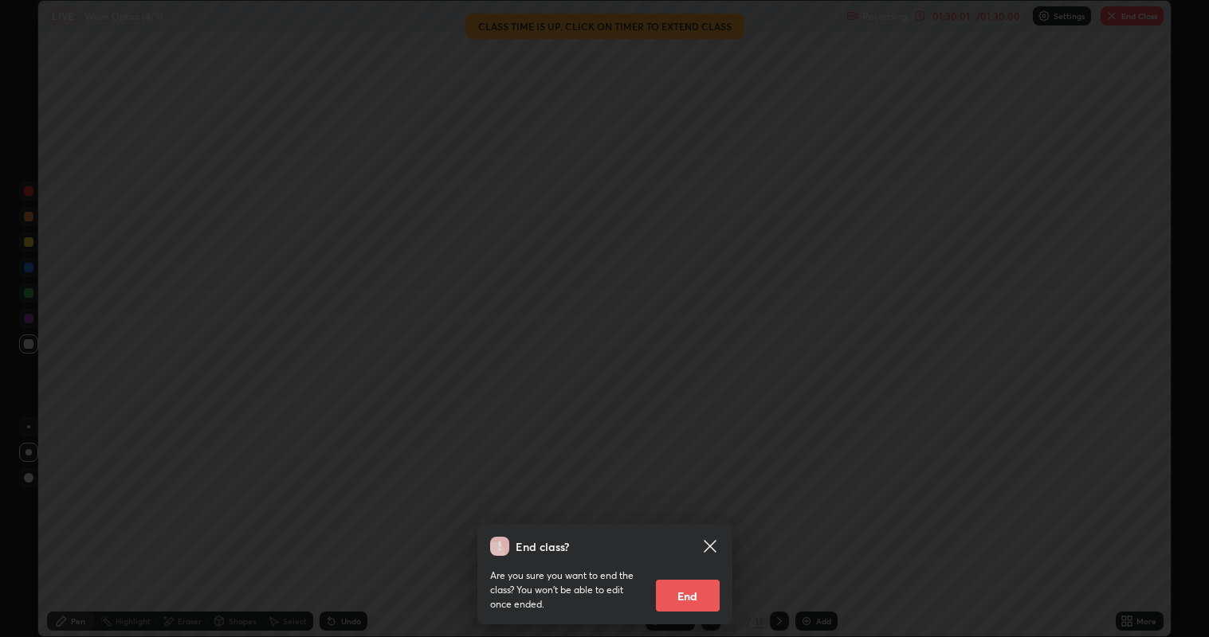
click at [698, 517] on button "End" at bounding box center [688, 596] width 64 height 32
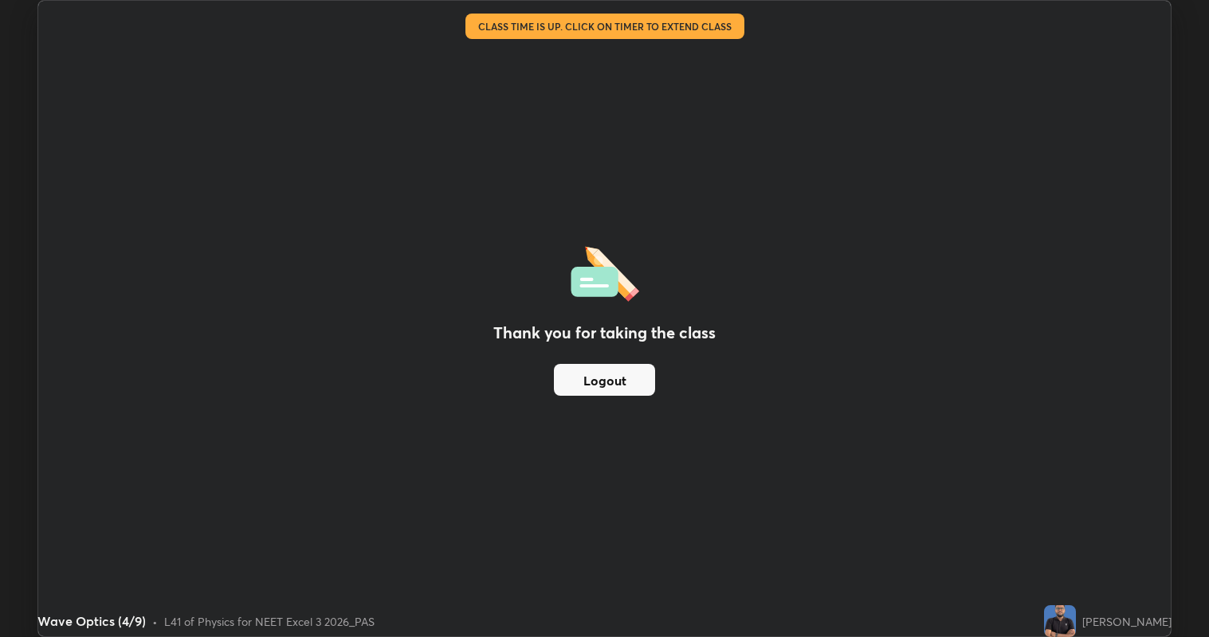
click at [641, 375] on button "Logout" at bounding box center [604, 380] width 101 height 32
